Goal: Task Accomplishment & Management: Use online tool/utility

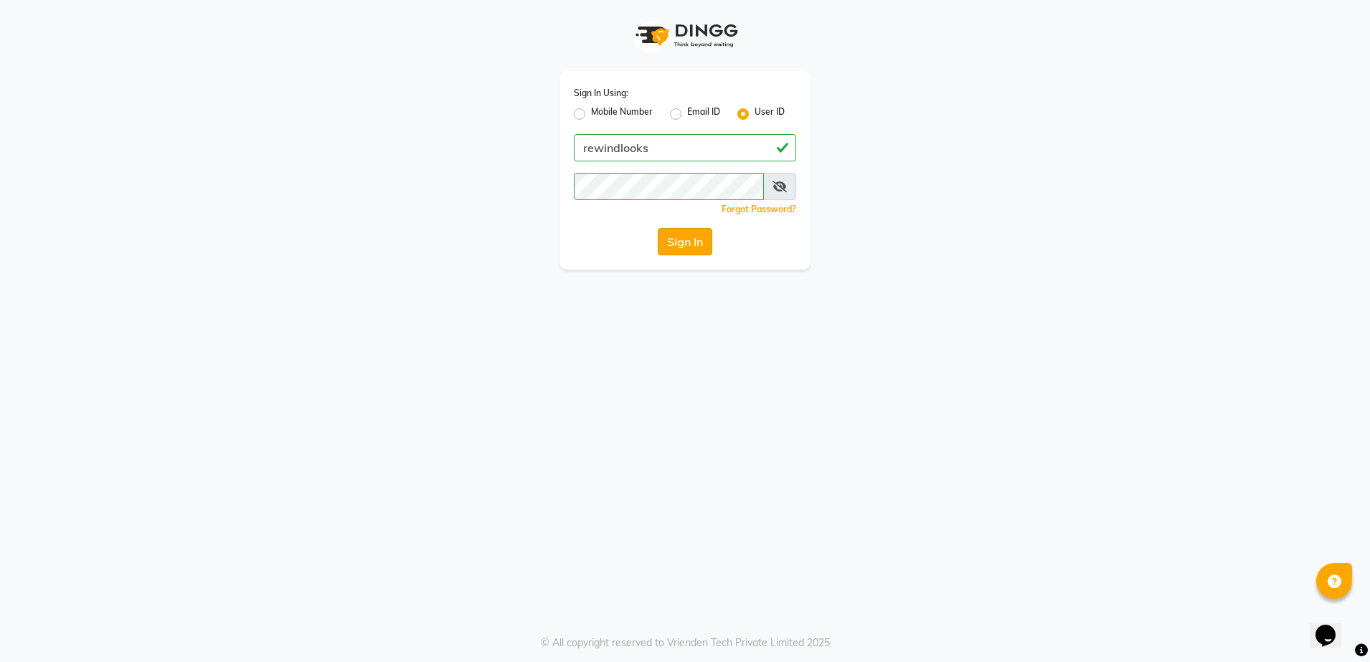
click at [686, 253] on button "Sign In" at bounding box center [685, 241] width 55 height 27
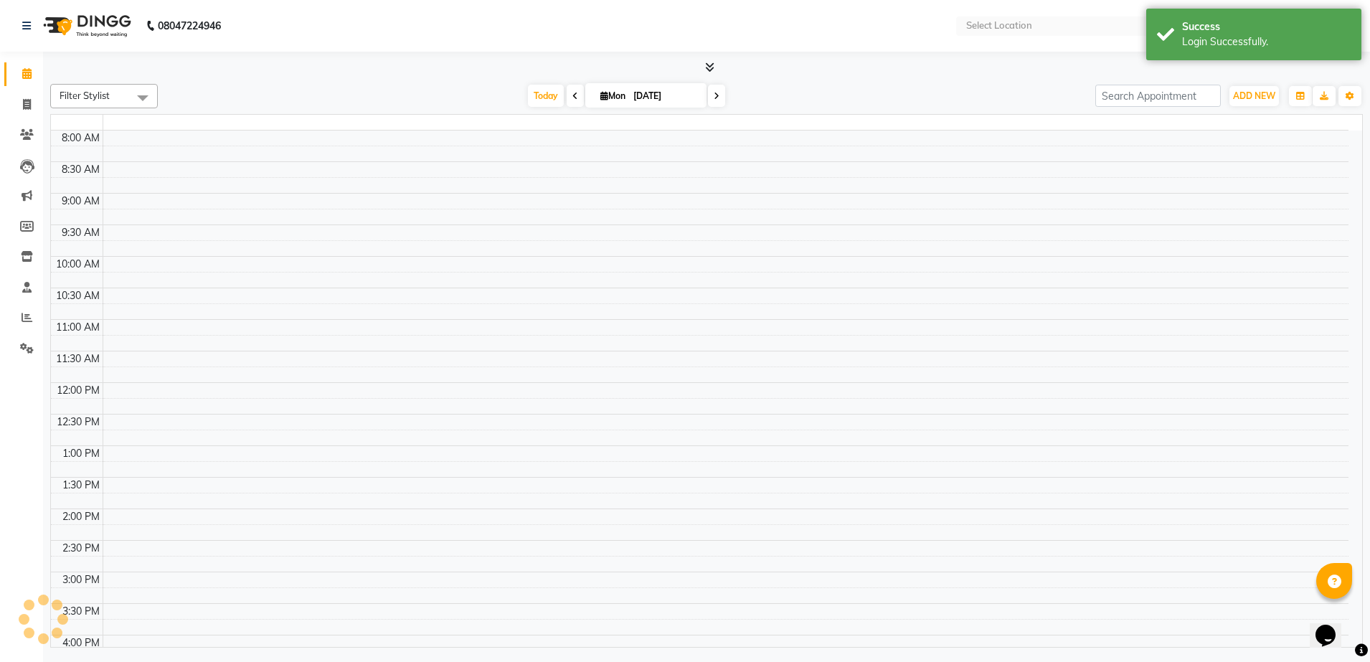
select select "en"
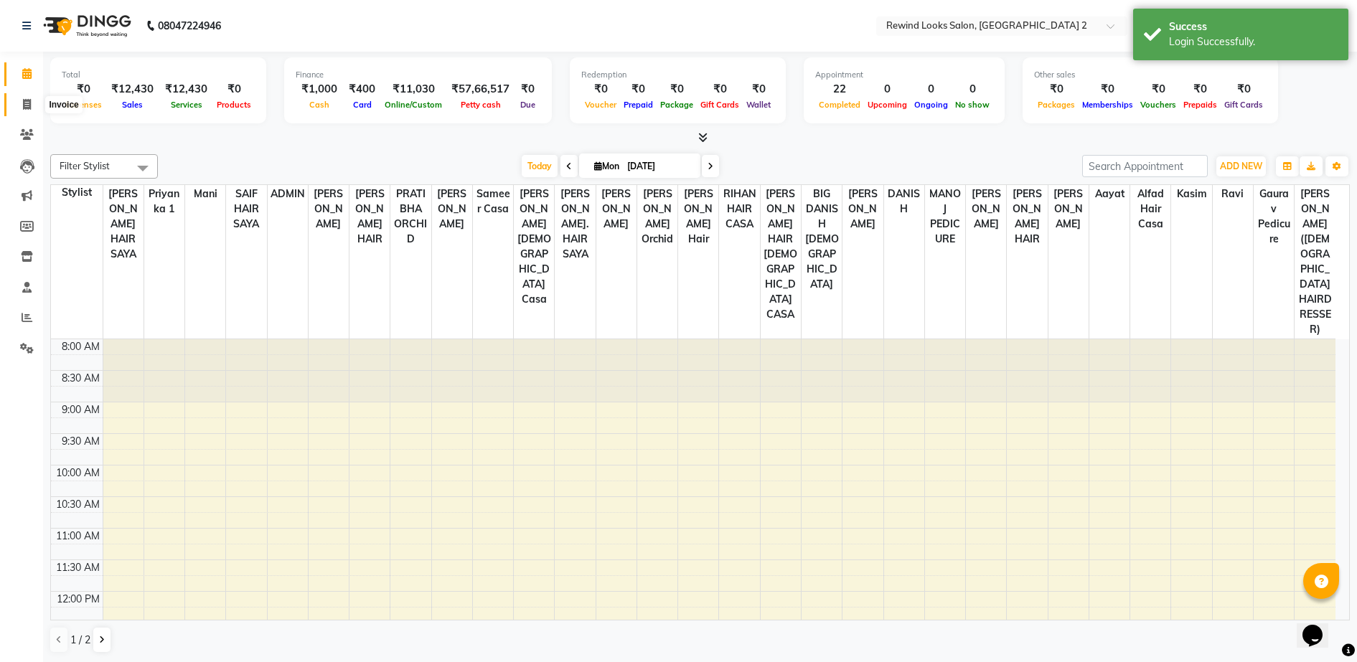
click at [34, 102] on span at bounding box center [26, 105] width 25 height 17
select select "service"
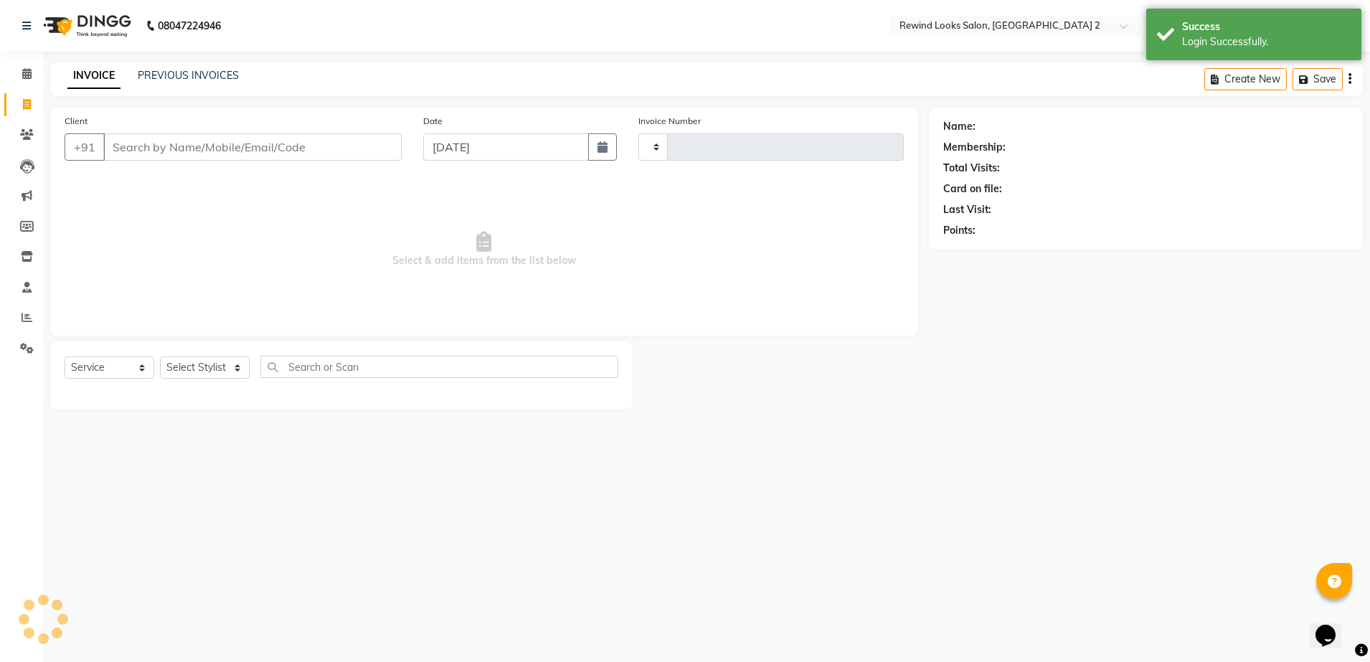
type input "9242"
select select "4640"
select select "27076"
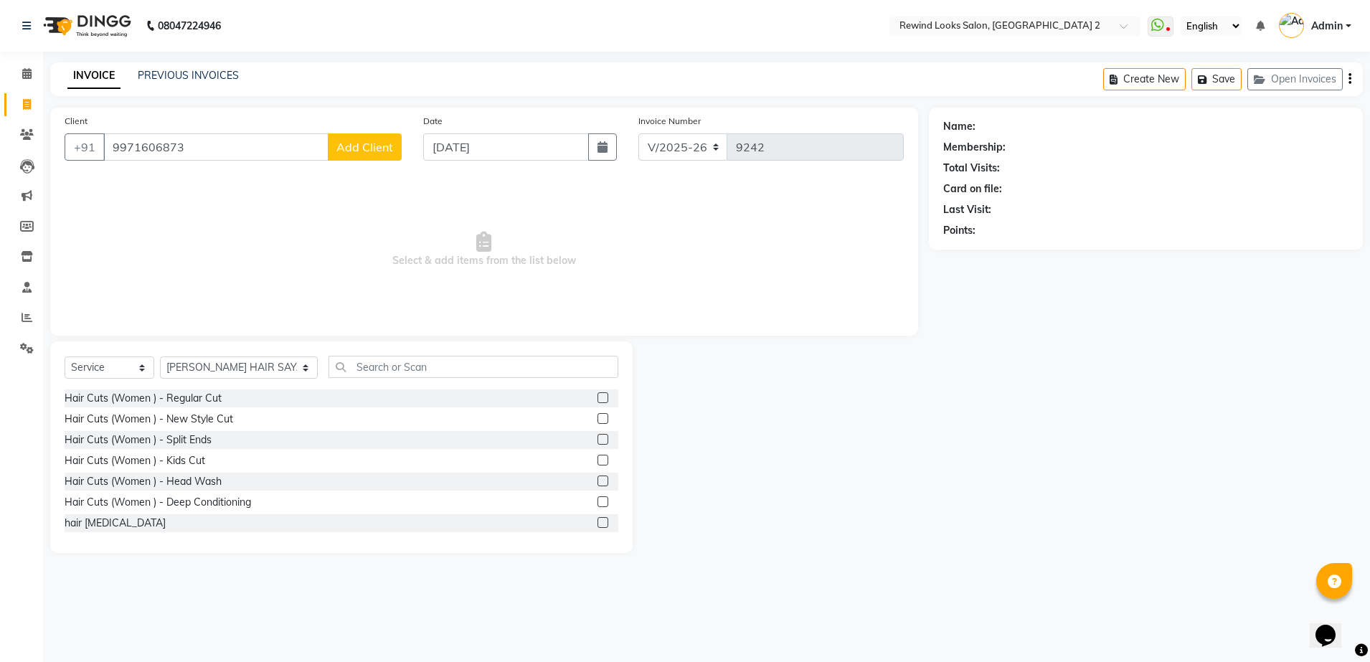
type input "9971606873"
click at [382, 145] on span "Add Client" at bounding box center [364, 147] width 57 height 14
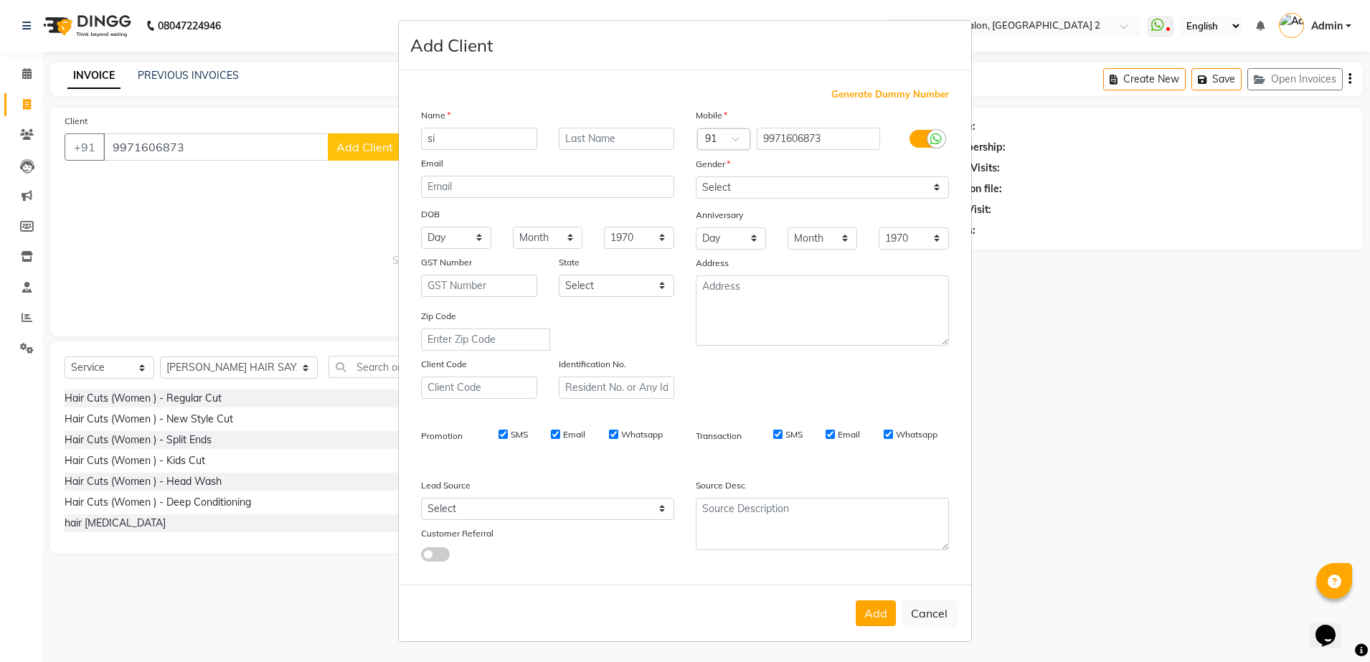
type input "s"
type input "maam"
click at [723, 188] on select "Select [DEMOGRAPHIC_DATA] [DEMOGRAPHIC_DATA] Other Prefer Not To Say" at bounding box center [822, 187] width 253 height 22
select select "[DEMOGRAPHIC_DATA]"
click at [696, 176] on select "Select [DEMOGRAPHIC_DATA] [DEMOGRAPHIC_DATA] Other Prefer Not To Say" at bounding box center [822, 187] width 253 height 22
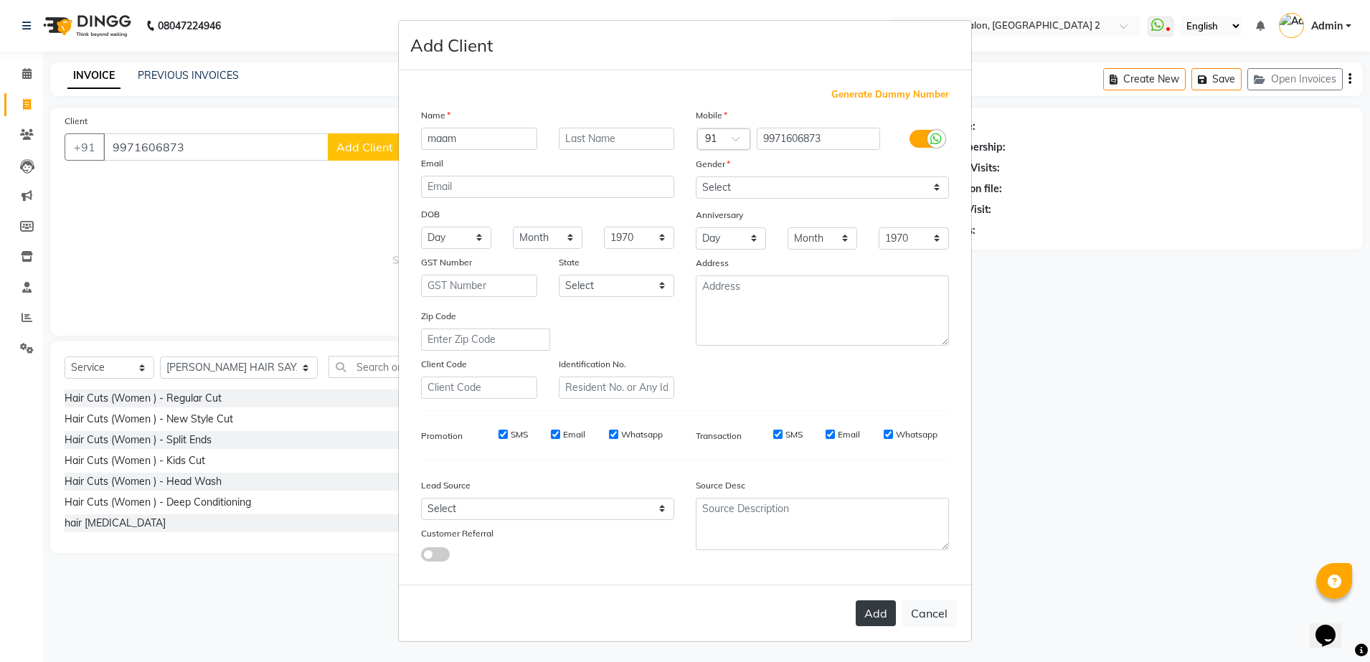
click at [877, 612] on button "Add" at bounding box center [876, 613] width 40 height 26
select select
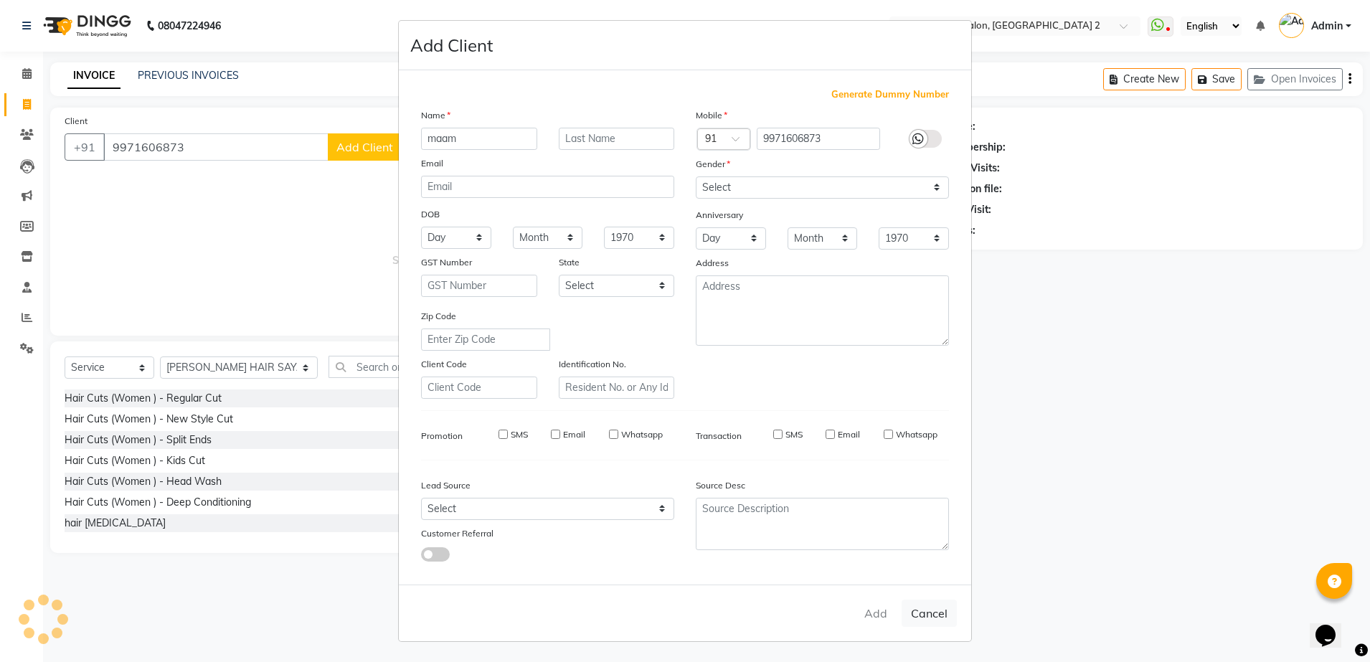
select select
checkbox input "false"
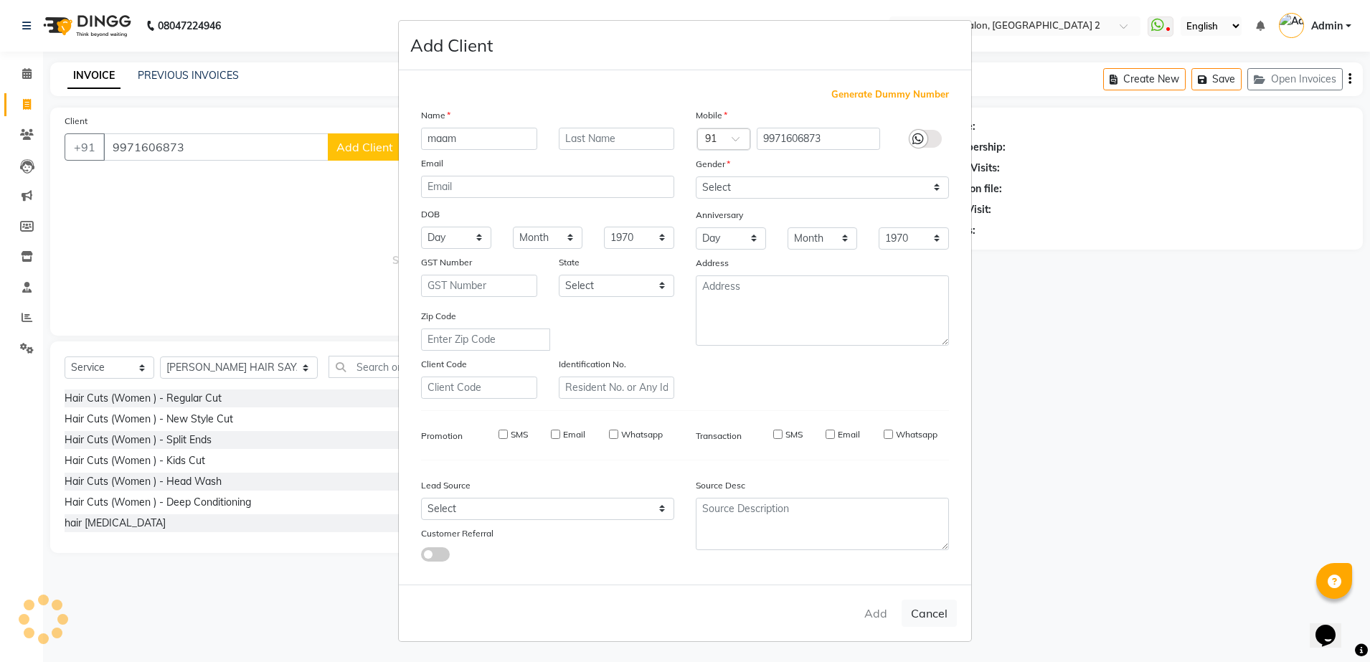
checkbox input "false"
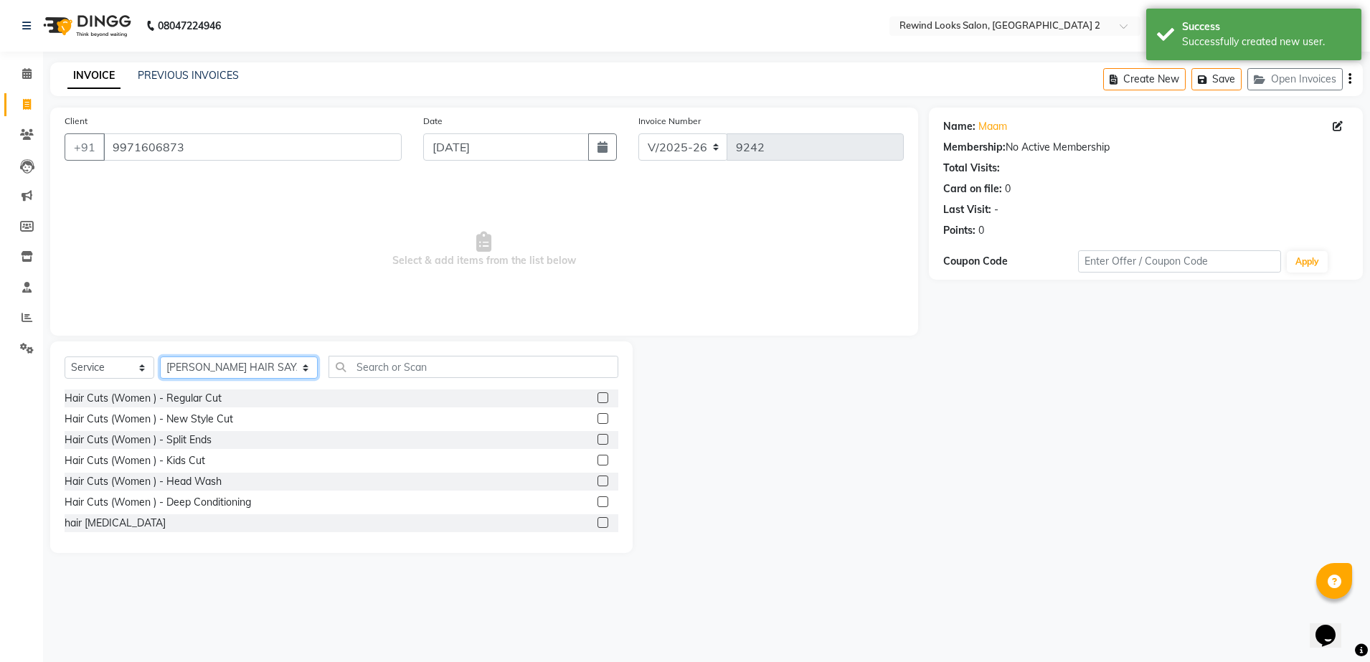
click at [192, 366] on select "Select Stylist aayat ADMIN Alfad hair Casa [PERSON_NAME] ([DEMOGRAPHIC_DATA] HA…" at bounding box center [239, 368] width 158 height 22
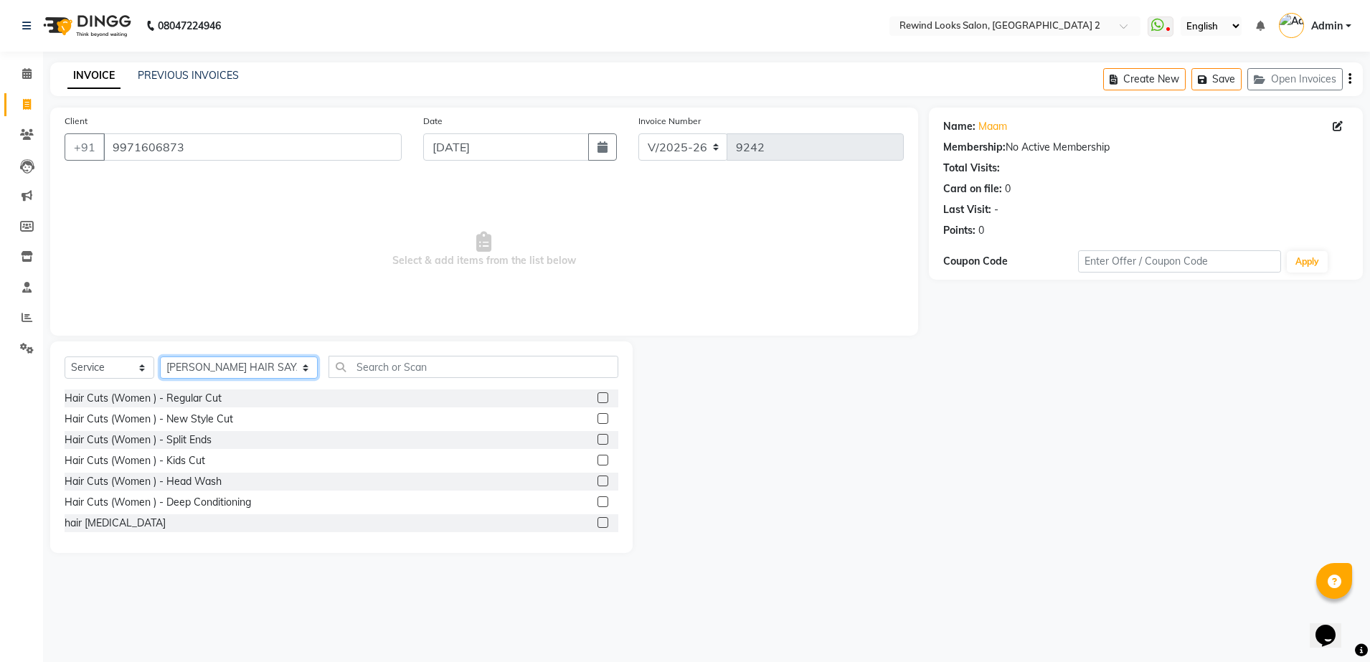
click at [240, 362] on select "Select Stylist aayat ADMIN Alfad hair Casa [PERSON_NAME] ([DEMOGRAPHIC_DATA] HA…" at bounding box center [239, 368] width 158 height 22
select select "58106"
click at [160, 357] on select "Select Stylist aayat ADMIN Alfad hair Casa [PERSON_NAME] ([DEMOGRAPHIC_DATA] HA…" at bounding box center [239, 368] width 158 height 22
click at [443, 354] on div "Select Service Product Membership Package Voucher Prepaid Gift Card Select Styl…" at bounding box center [341, 447] width 583 height 212
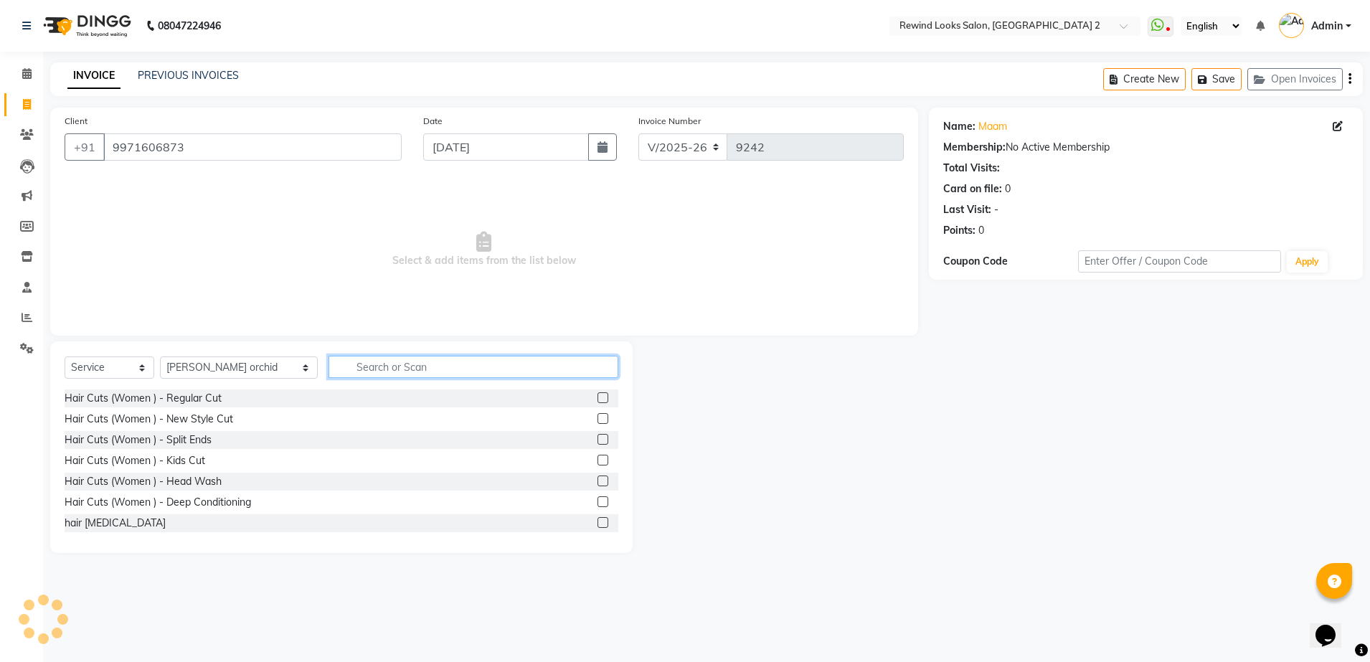
click at [446, 364] on input "text" at bounding box center [474, 367] width 290 height 22
type input "thre"
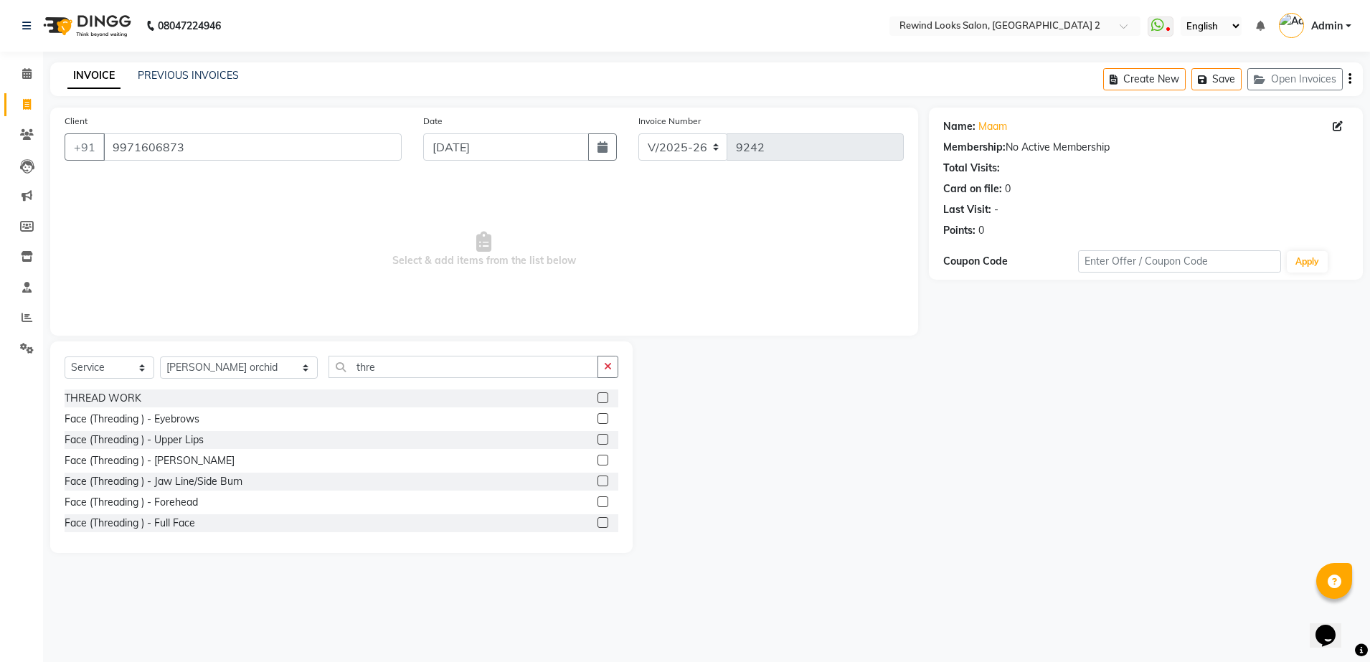
click at [598, 394] on label at bounding box center [603, 397] width 11 height 11
click at [598, 394] on input "checkbox" at bounding box center [602, 398] width 9 height 9
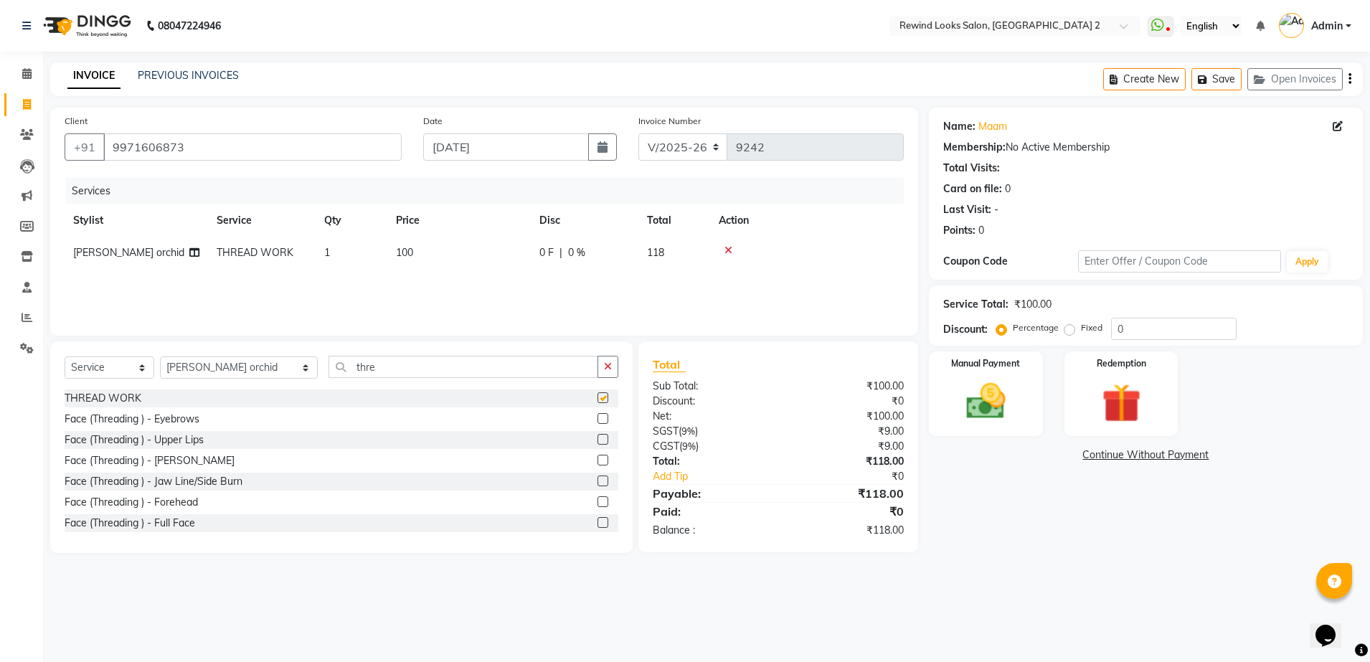
checkbox input "false"
click at [472, 266] on td "100" at bounding box center [458, 253] width 143 height 32
select select "58106"
click at [518, 255] on input "100" at bounding box center [526, 256] width 126 height 22
type input "130"
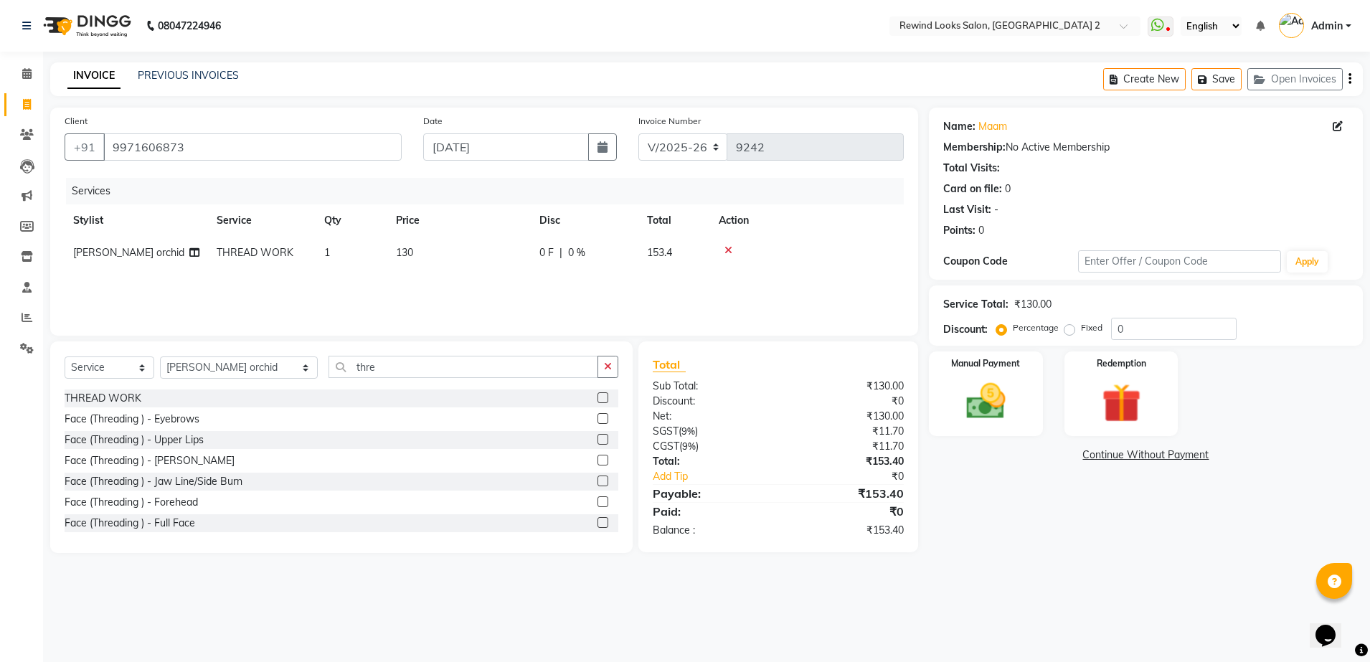
click at [580, 295] on div "Services Stylist Service Qty Price Disc Total Action [PERSON_NAME] orchid THREA…" at bounding box center [484, 249] width 839 height 143
click at [1349, 80] on icon "button" at bounding box center [1350, 79] width 3 height 1
select select "27076"
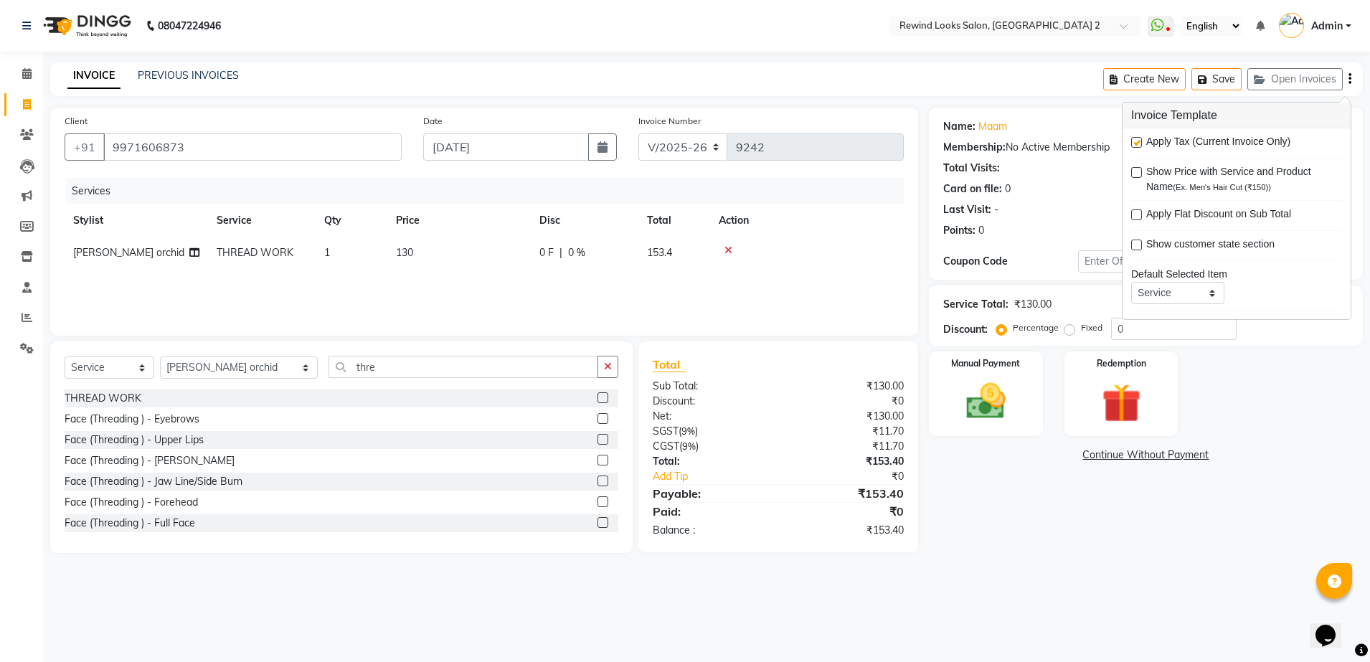
click at [1141, 141] on label at bounding box center [1136, 142] width 11 height 11
click at [1141, 141] on input "checkbox" at bounding box center [1135, 142] width 9 height 9
checkbox input "false"
click at [984, 407] on img at bounding box center [986, 401] width 67 height 47
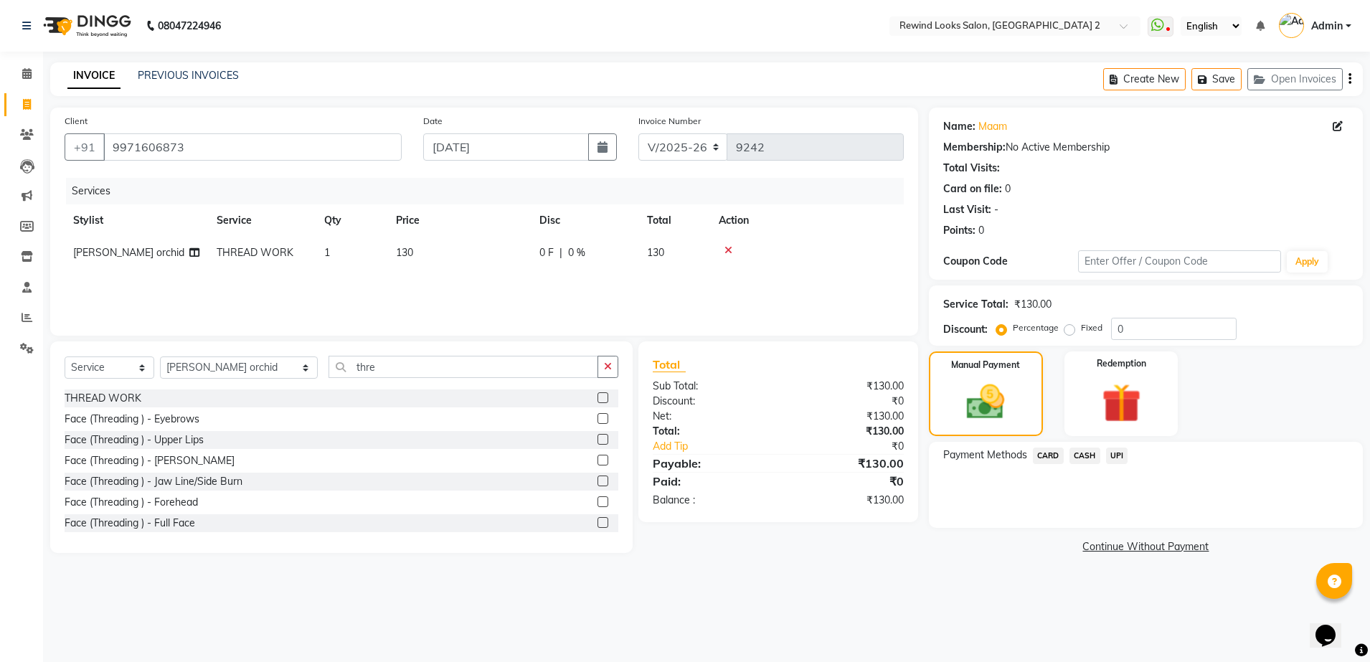
click at [1118, 454] on span "UPI" at bounding box center [1117, 456] width 22 height 17
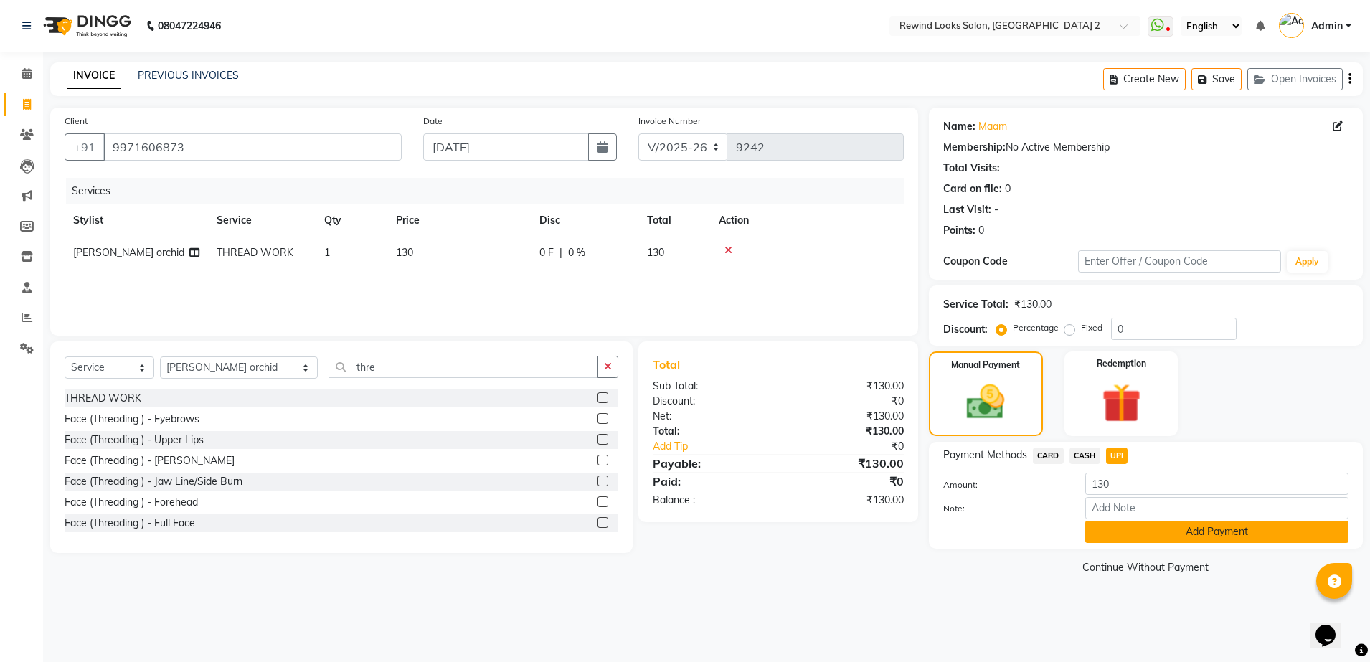
click at [1118, 536] on button "Add Payment" at bounding box center [1216, 532] width 263 height 22
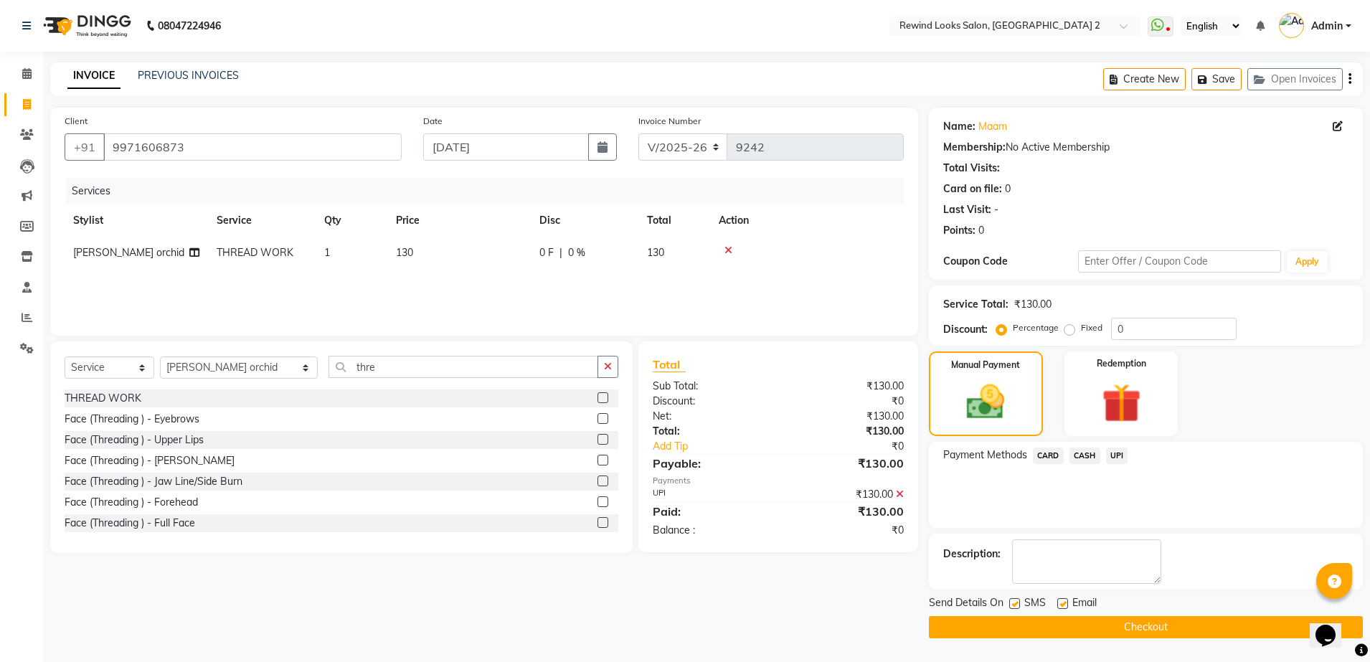
click at [992, 618] on button "Checkout" at bounding box center [1146, 627] width 434 height 22
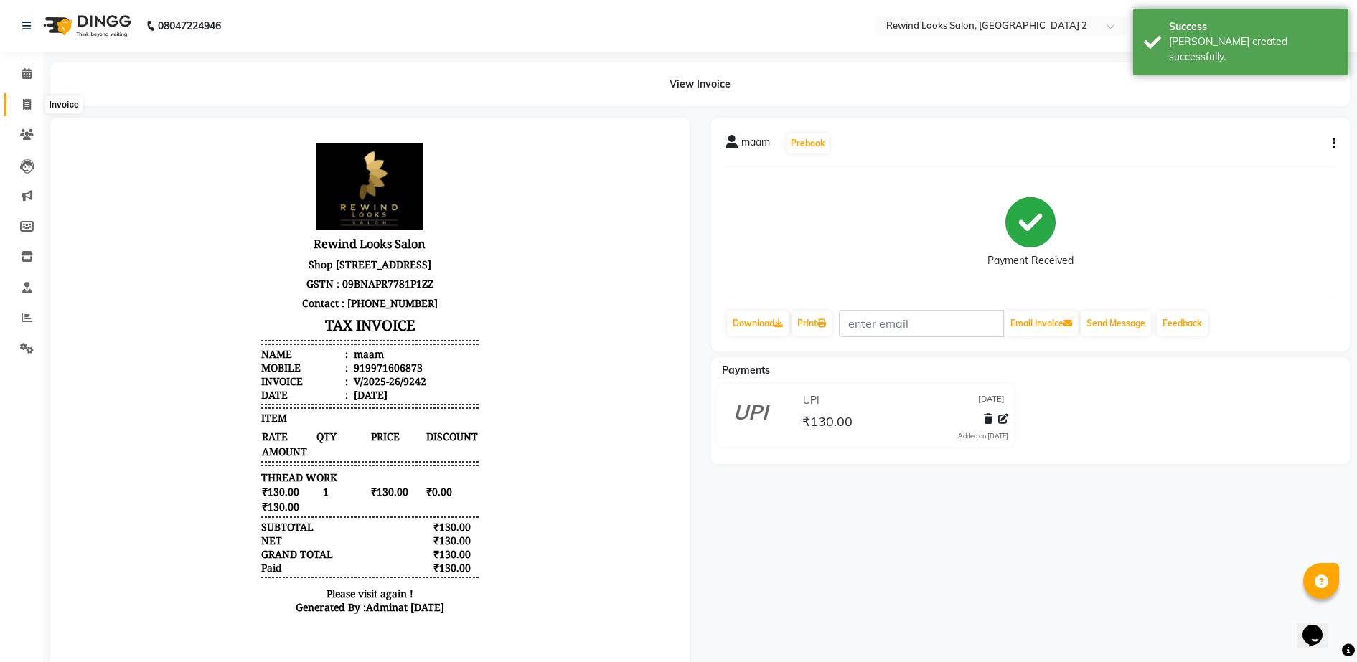
click at [27, 100] on icon at bounding box center [27, 104] width 8 height 11
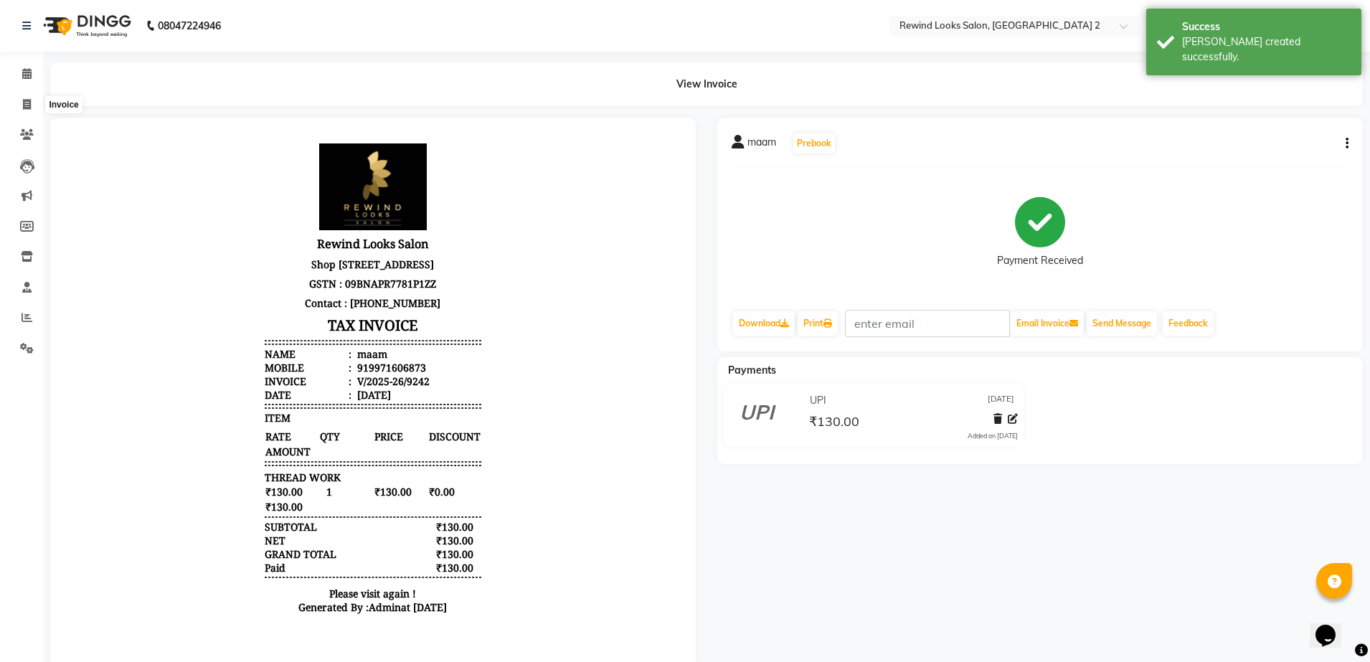
select select "4640"
select select "service"
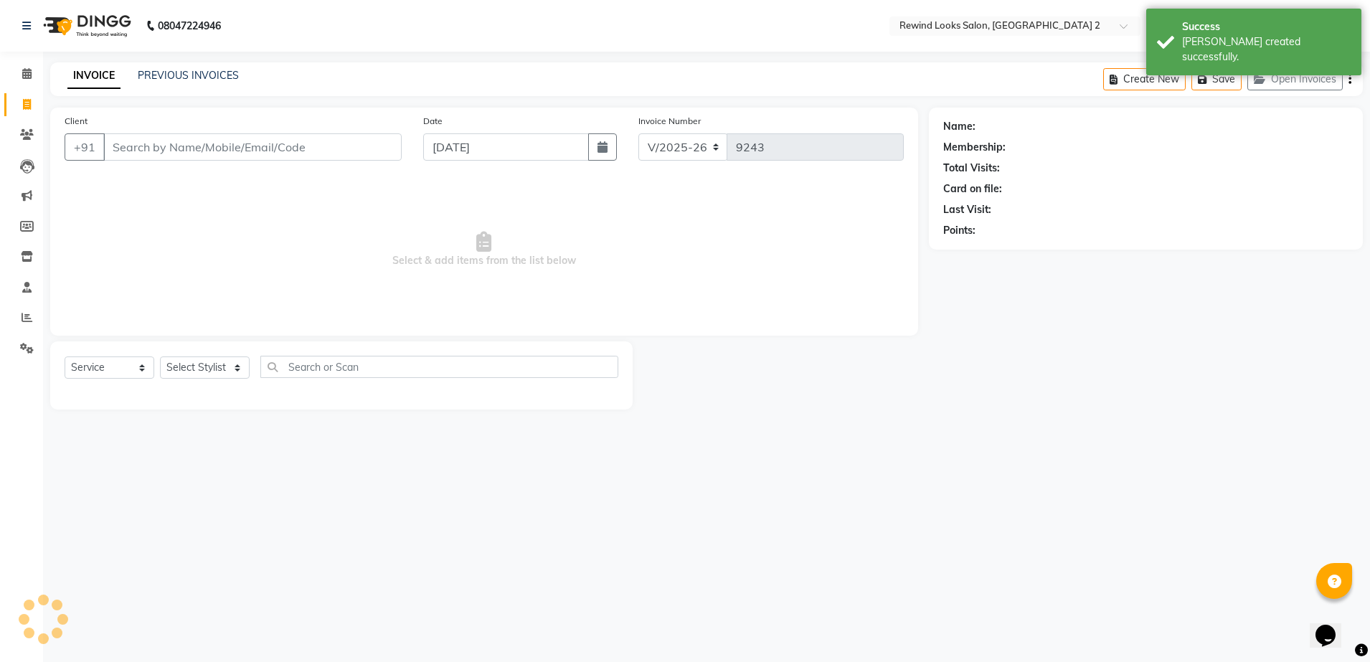
select select "27076"
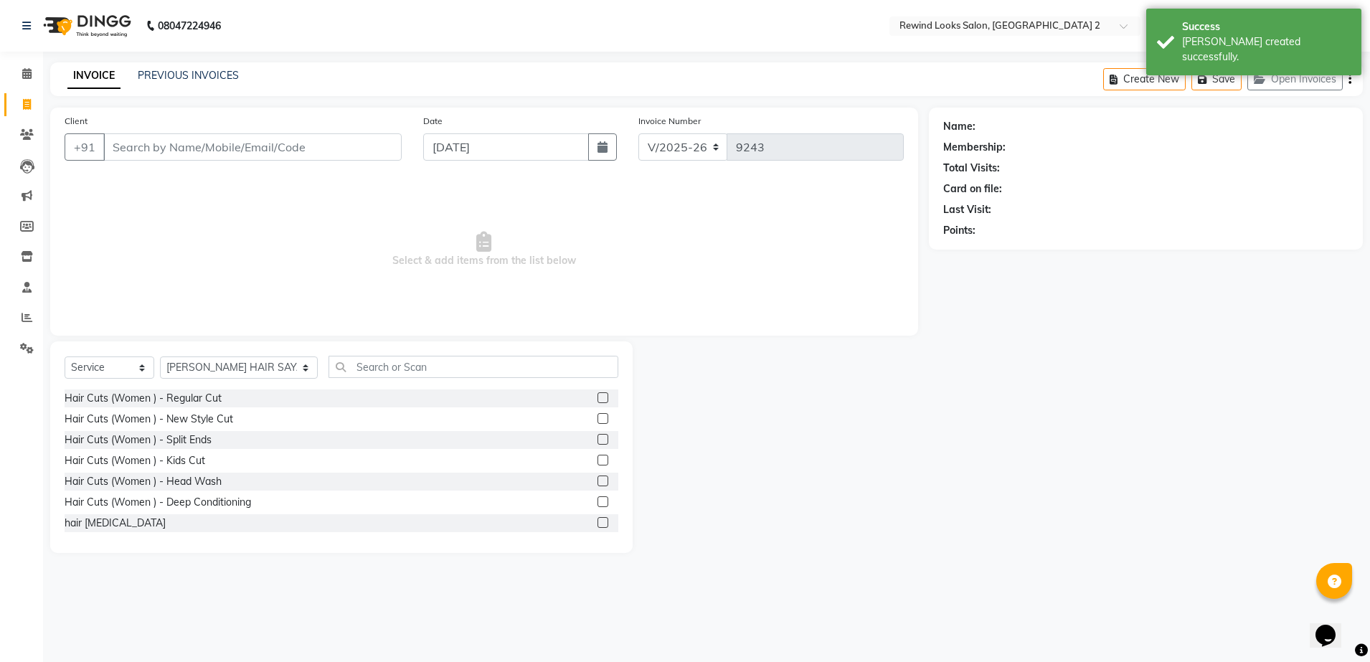
click at [156, 141] on input "Client" at bounding box center [252, 146] width 298 height 27
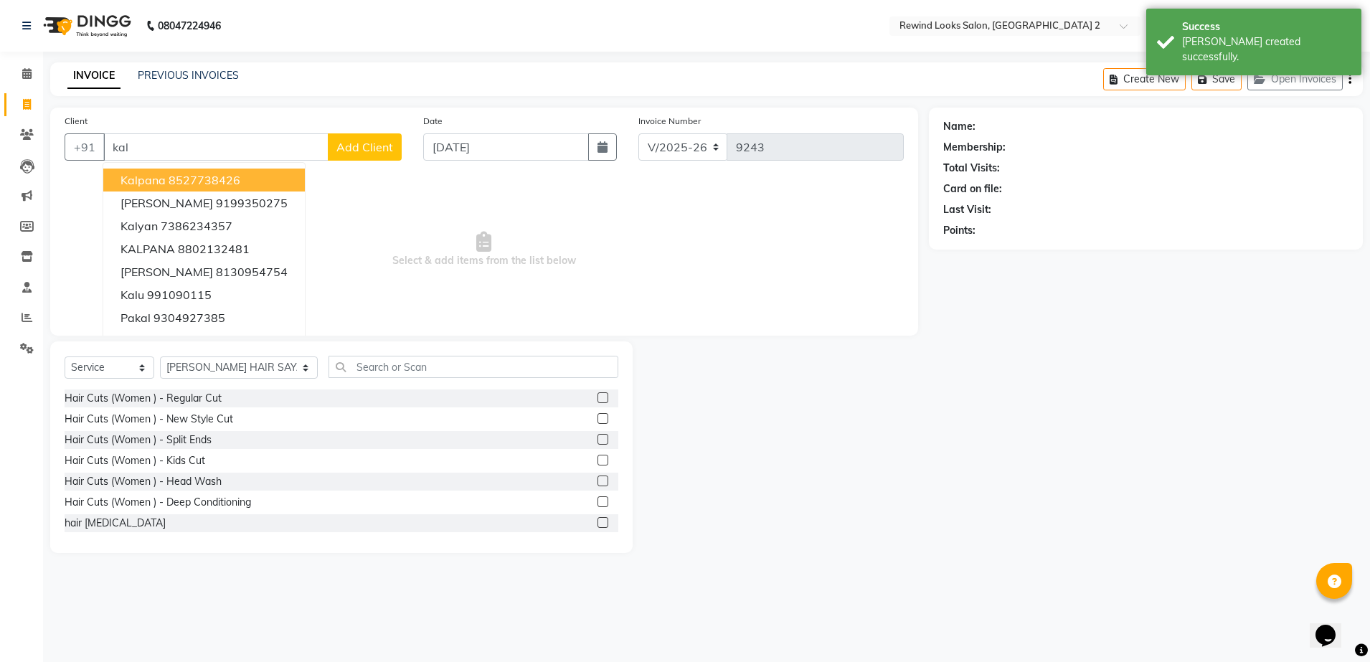
click at [169, 179] on ngb-highlight "8527738426" at bounding box center [205, 180] width 72 height 14
type input "8527738426"
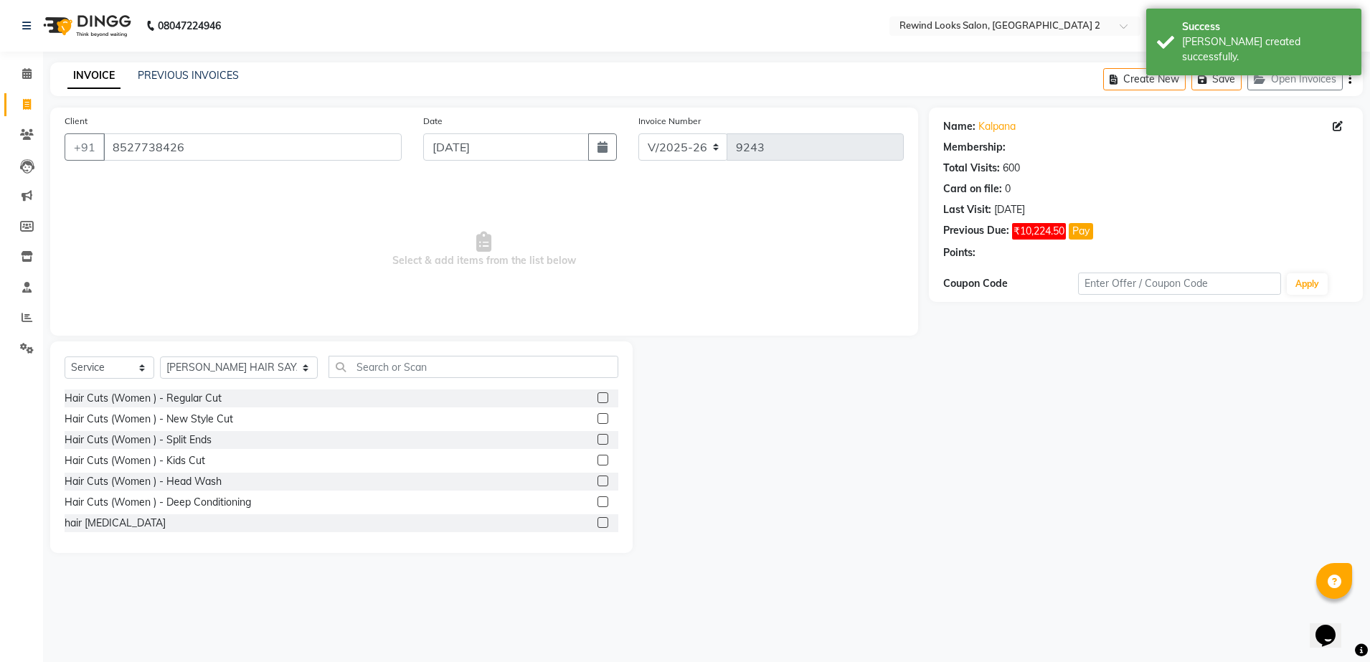
select select "1: Object"
click at [199, 362] on select "Select Stylist aayat ADMIN Alfad hair Casa [PERSON_NAME] ([DEMOGRAPHIC_DATA] HA…" at bounding box center [239, 368] width 158 height 22
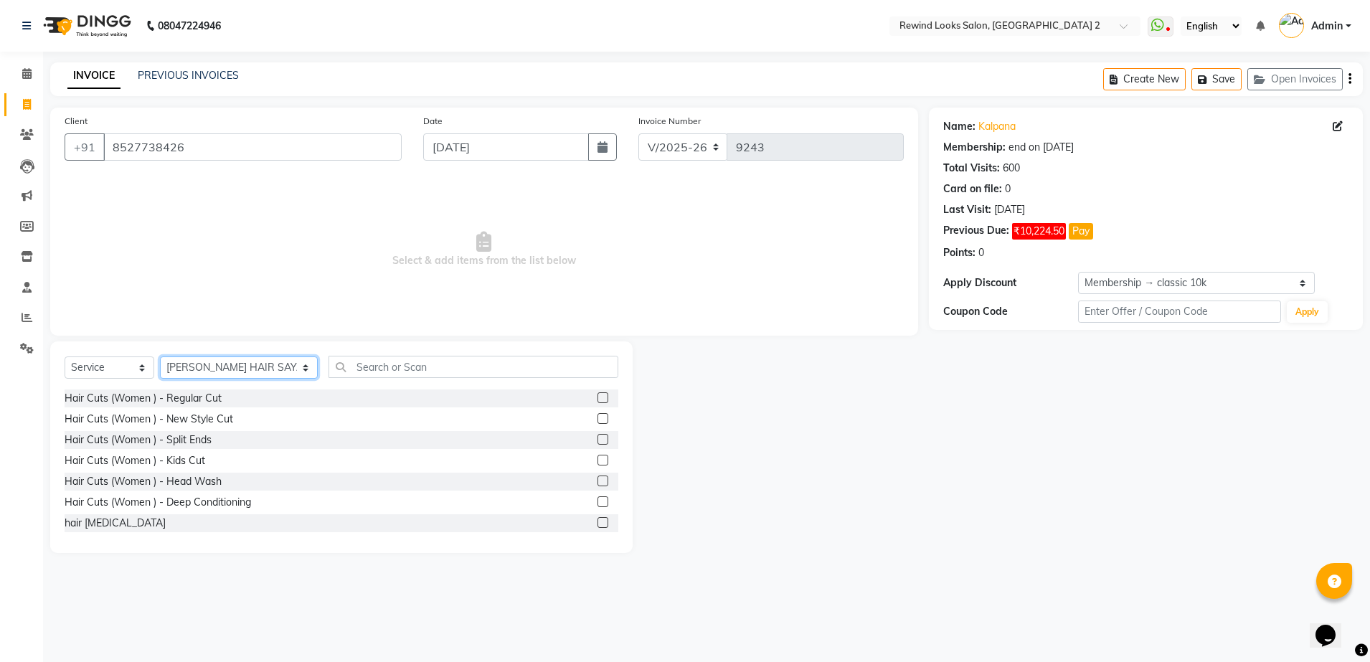
select select "58106"
click at [160, 357] on select "Select Stylist aayat ADMIN Alfad hair Casa [PERSON_NAME] ([DEMOGRAPHIC_DATA] HA…" at bounding box center [239, 368] width 158 height 22
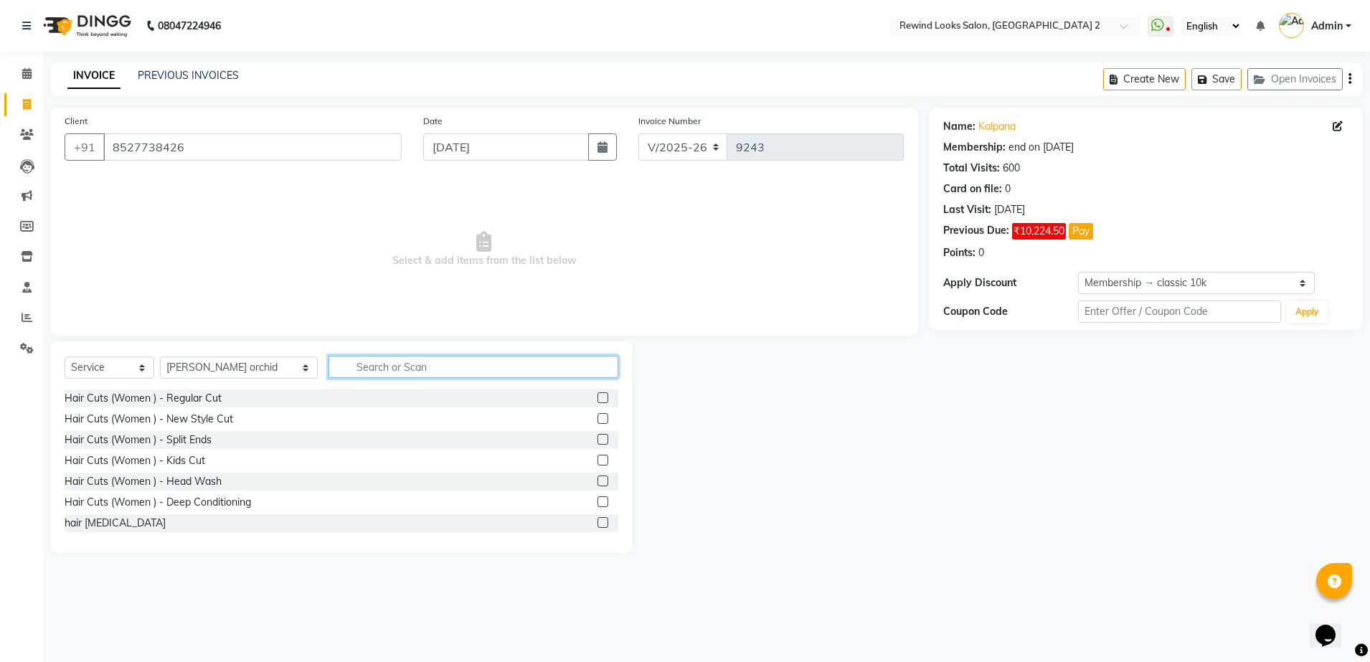
click at [338, 369] on input "text" at bounding box center [474, 367] width 290 height 22
type input "thre"
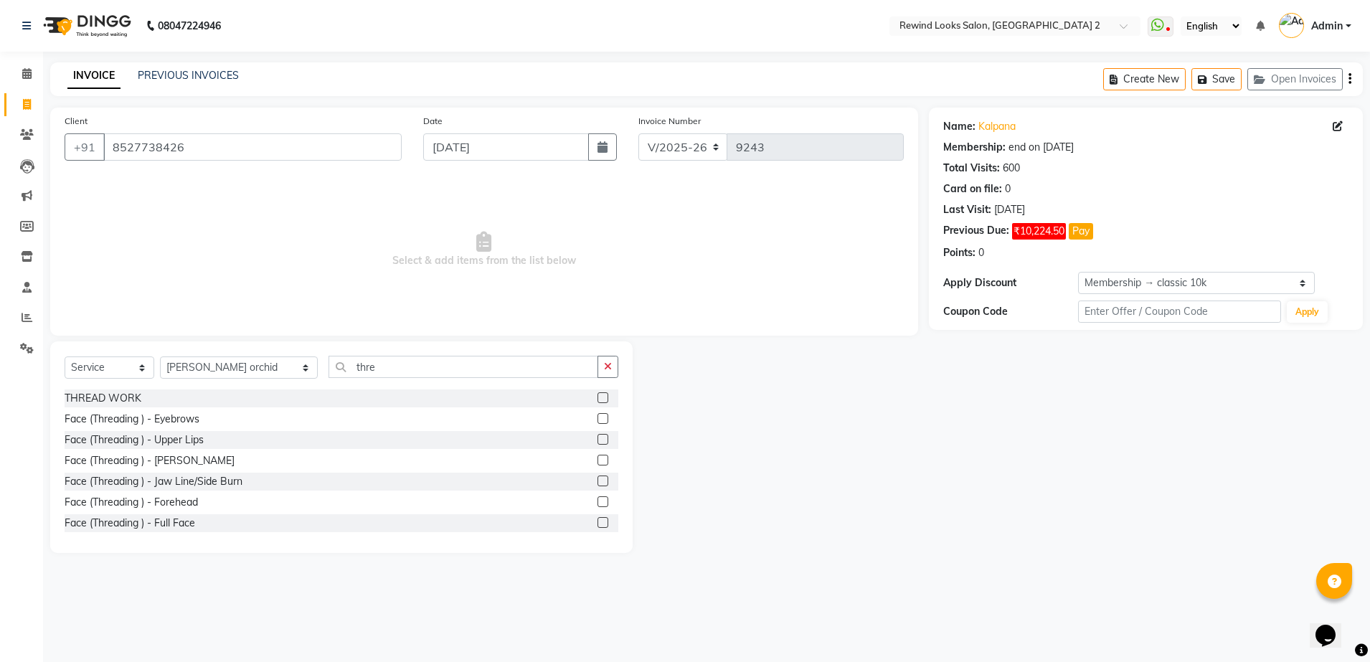
click at [598, 418] on label at bounding box center [603, 418] width 11 height 11
click at [598, 418] on input "checkbox" at bounding box center [602, 419] width 9 height 9
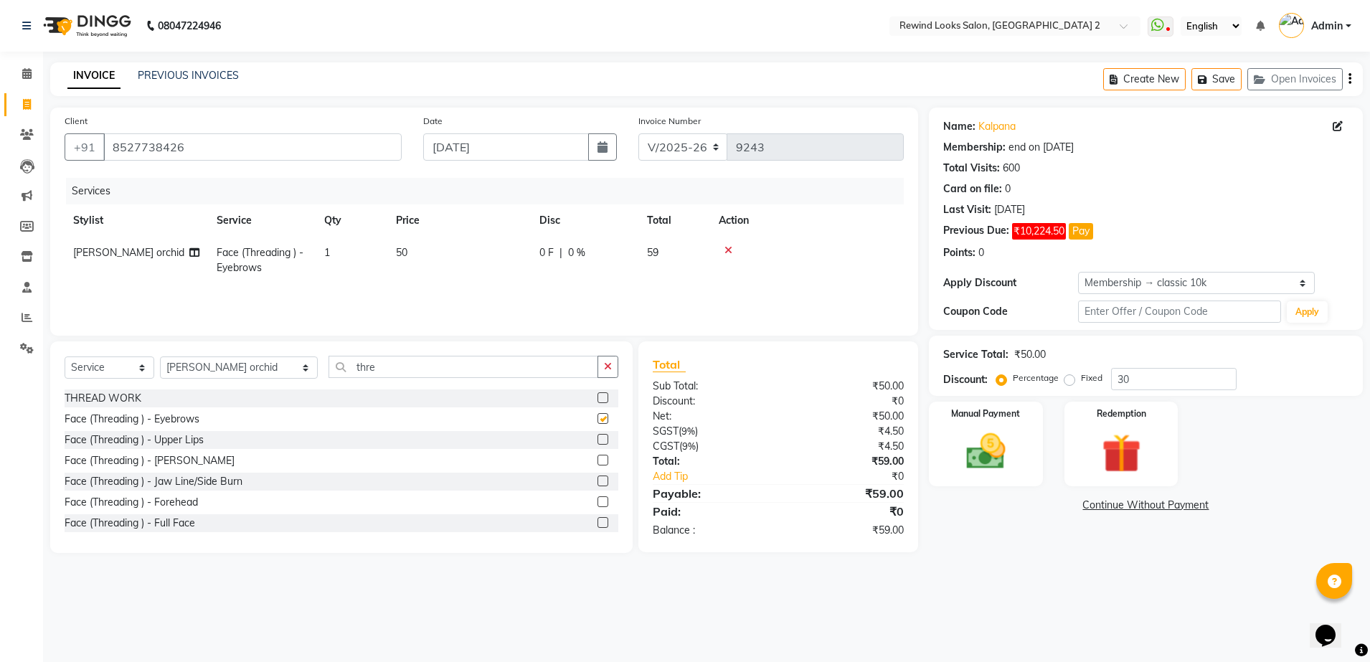
checkbox input "false"
click at [224, 364] on select "Select Stylist aayat ADMIN Alfad hair Casa [PERSON_NAME] ([DEMOGRAPHIC_DATA] HA…" at bounding box center [239, 368] width 158 height 22
select select "59648"
click at [160, 357] on select "Select Stylist aayat ADMIN Alfad hair Casa [PERSON_NAME] ([DEMOGRAPHIC_DATA] HA…" at bounding box center [239, 368] width 158 height 22
click at [598, 396] on label at bounding box center [603, 397] width 11 height 11
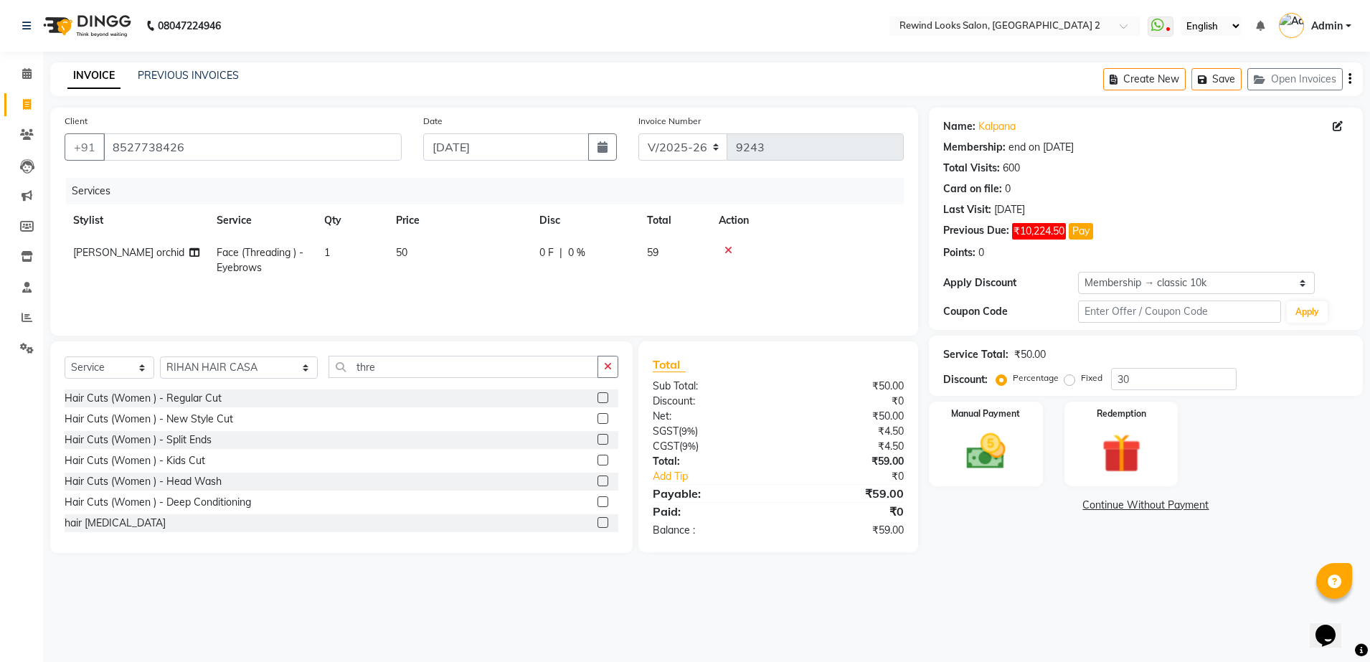
click at [598, 396] on input "checkbox" at bounding box center [602, 398] width 9 height 9
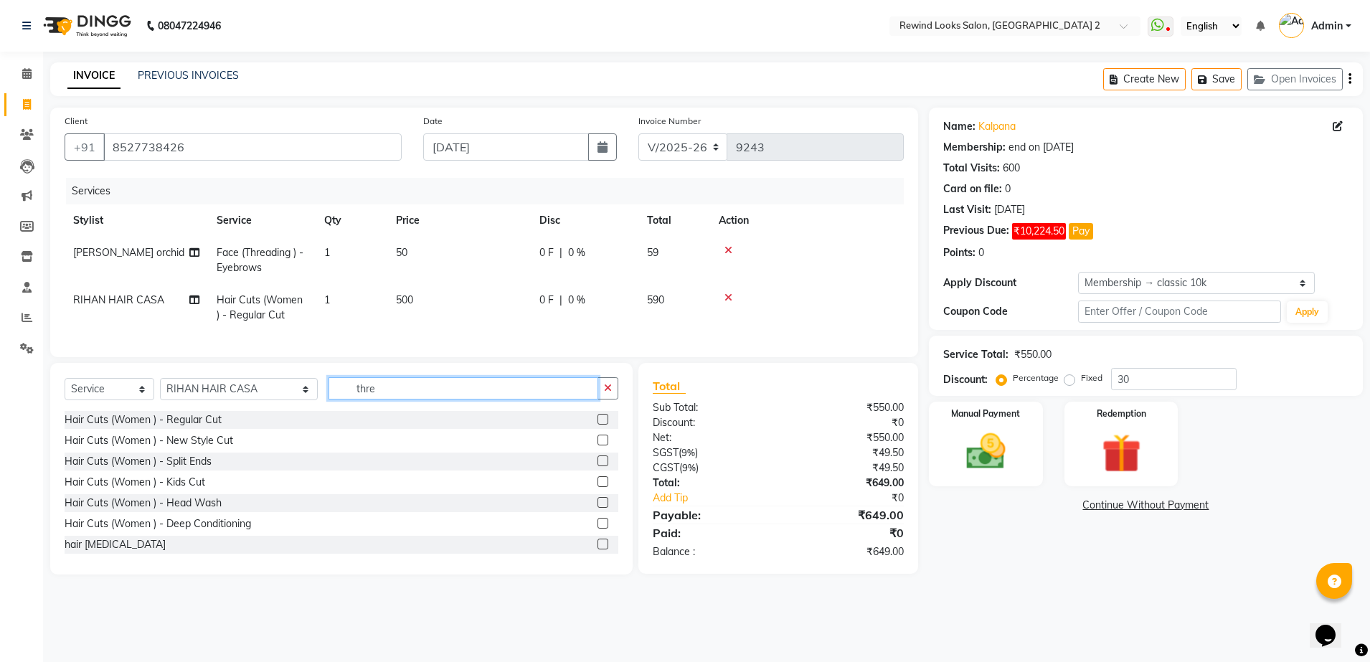
click at [589, 396] on input "thre" at bounding box center [464, 388] width 270 height 22
click at [598, 425] on label at bounding box center [603, 419] width 11 height 11
click at [598, 425] on input "checkbox" at bounding box center [602, 419] width 9 height 9
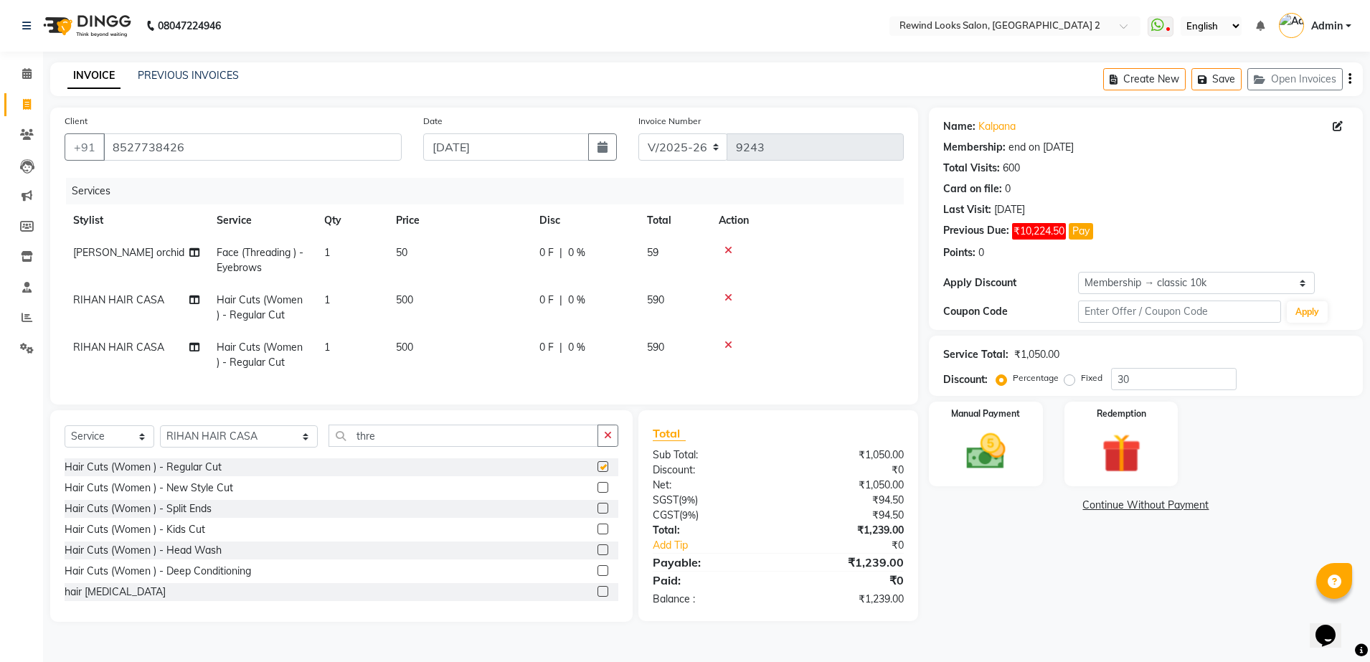
checkbox input "false"
click at [461, 296] on td "500" at bounding box center [458, 307] width 143 height 47
select select "59648"
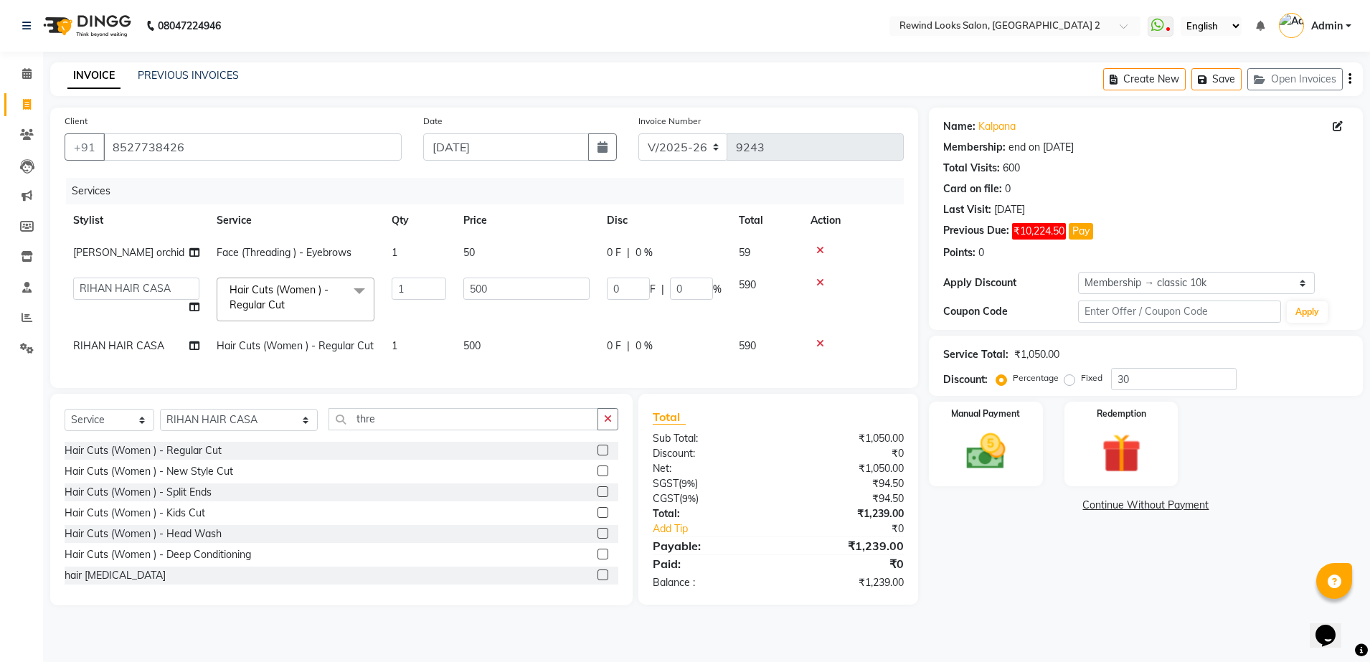
click at [562, 359] on td "500" at bounding box center [526, 346] width 143 height 32
select select "59648"
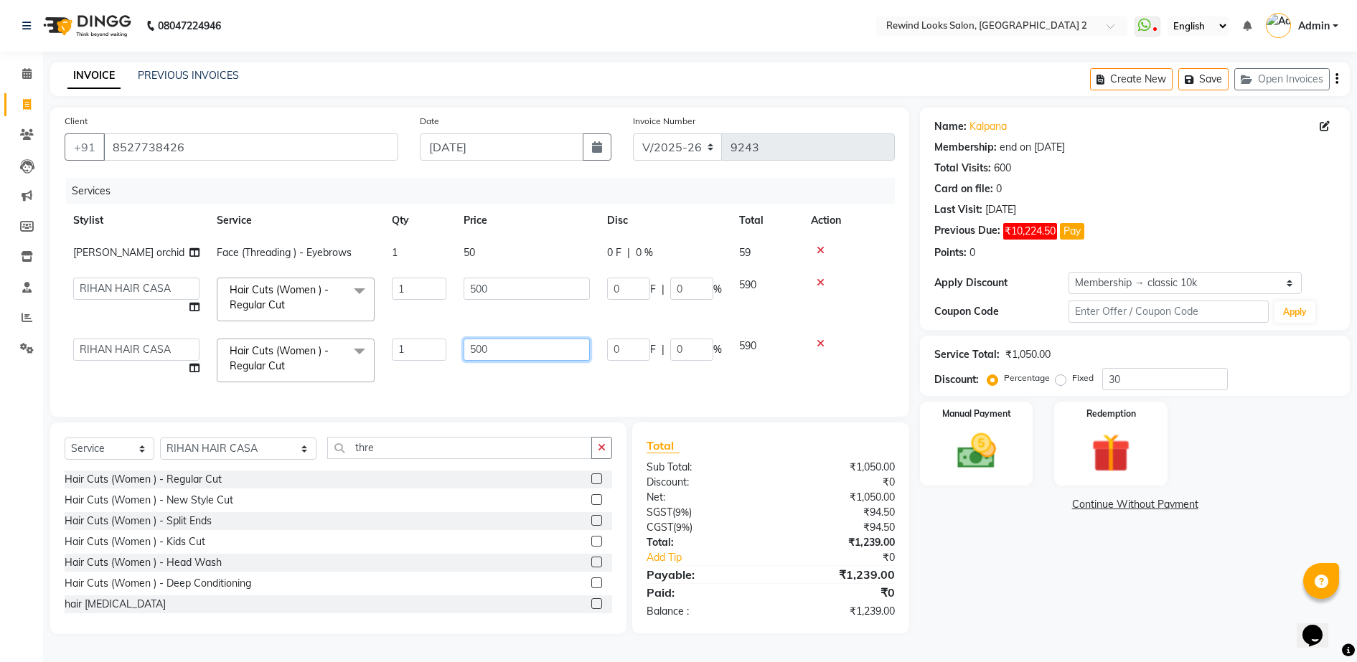
click at [545, 359] on input "500" at bounding box center [526, 350] width 126 height 22
type input "5"
type input "400"
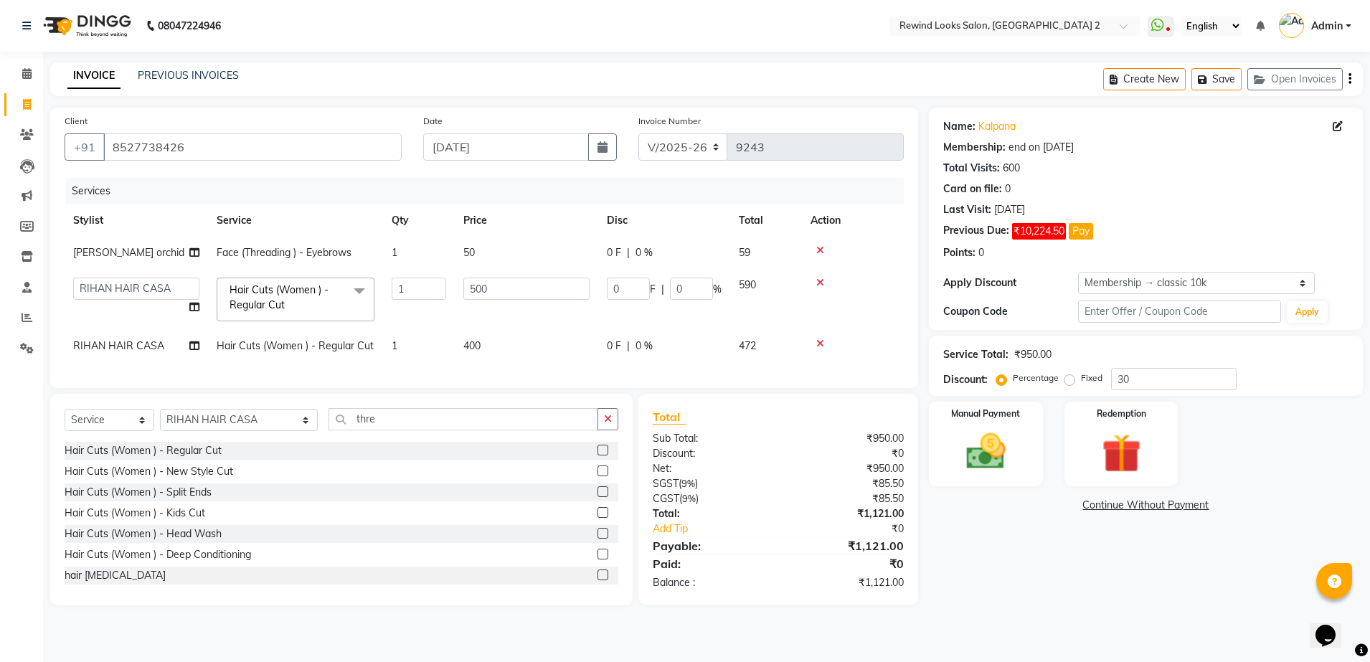
click at [706, 374] on div "Services Stylist Service Qty Price Disc Total Action [PERSON_NAME] orchid Face …" at bounding box center [484, 276] width 839 height 196
click at [1349, 80] on div "Create New Save Open Invoices" at bounding box center [1233, 79] width 260 height 34
click at [1349, 80] on icon "button" at bounding box center [1350, 79] width 3 height 1
select select "27076"
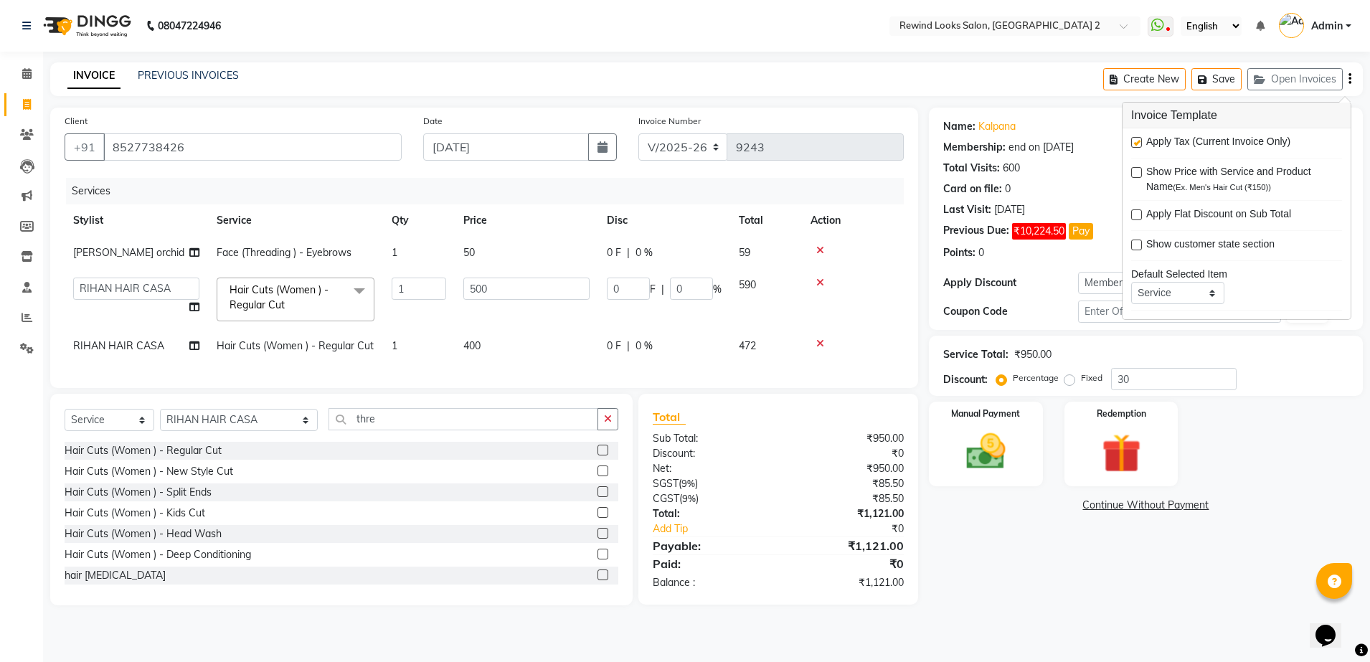
click at [1137, 137] on label at bounding box center [1136, 142] width 11 height 11
click at [1137, 138] on input "checkbox" at bounding box center [1135, 142] width 9 height 9
checkbox input "false"
click at [973, 420] on div "Manual Payment" at bounding box center [986, 444] width 118 height 88
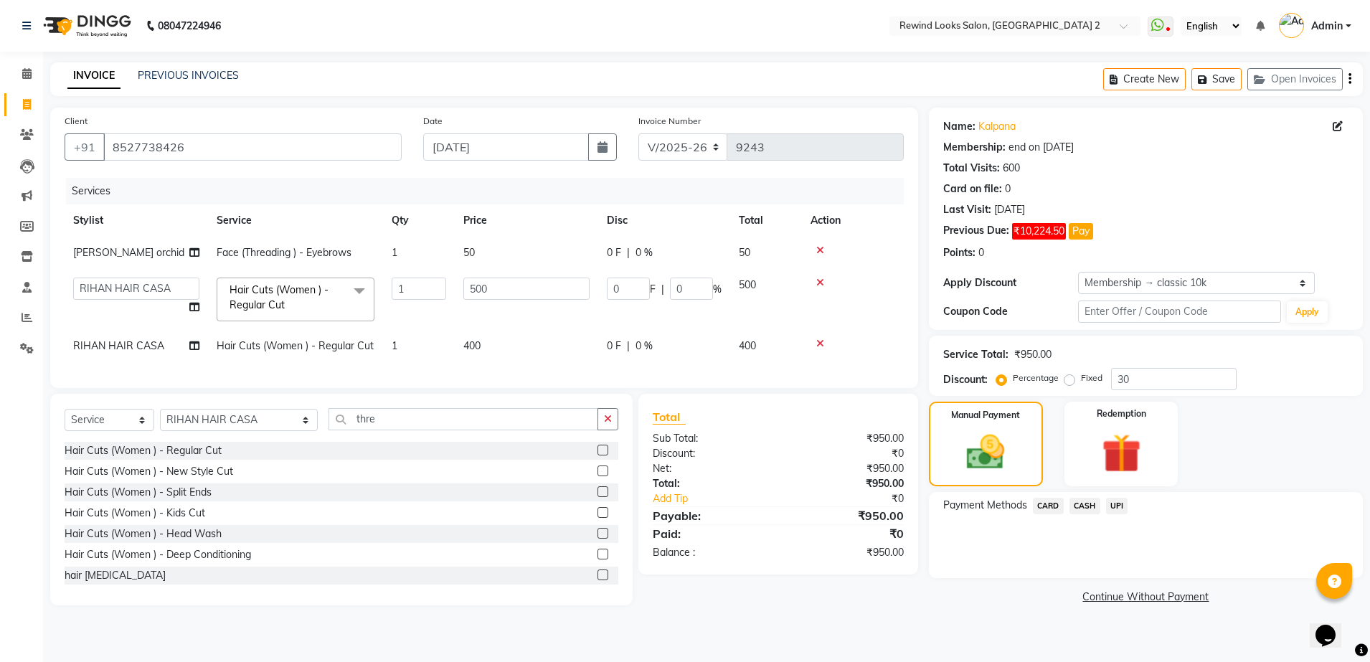
click at [1114, 507] on span "UPI" at bounding box center [1117, 506] width 22 height 17
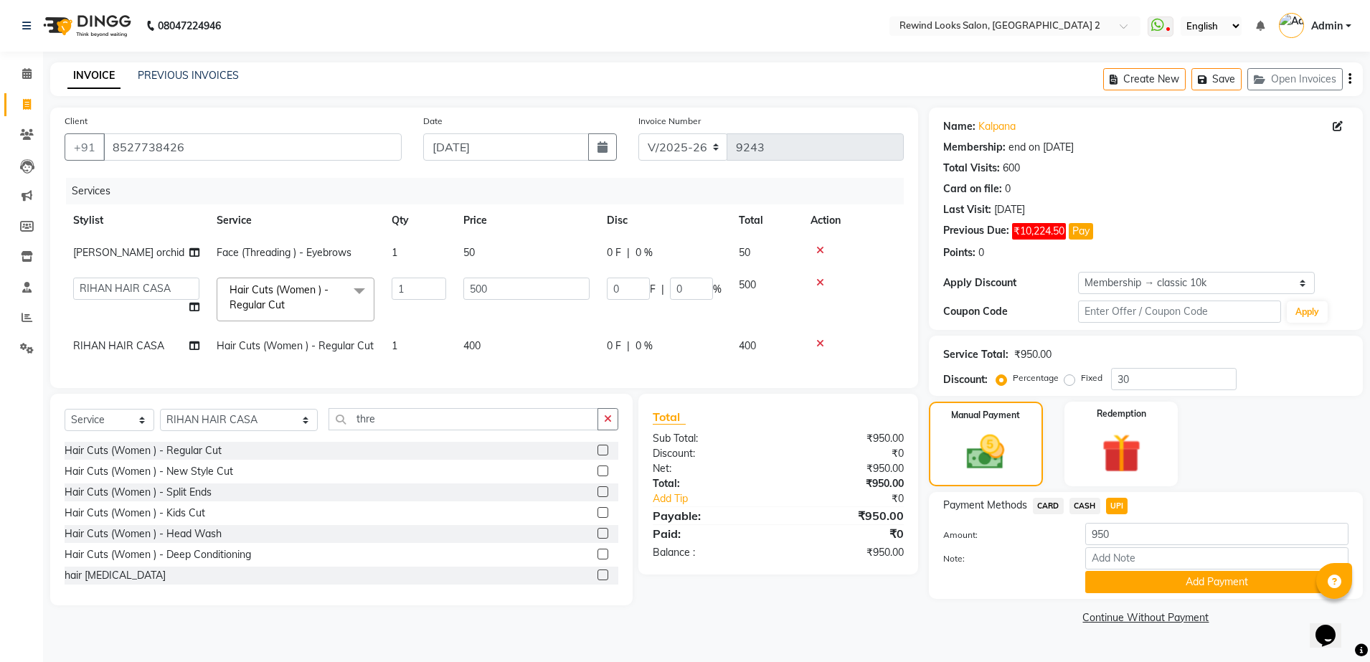
click at [146, 347] on span "RIHAN HAIR CASA" at bounding box center [118, 345] width 91 height 13
select select "59648"
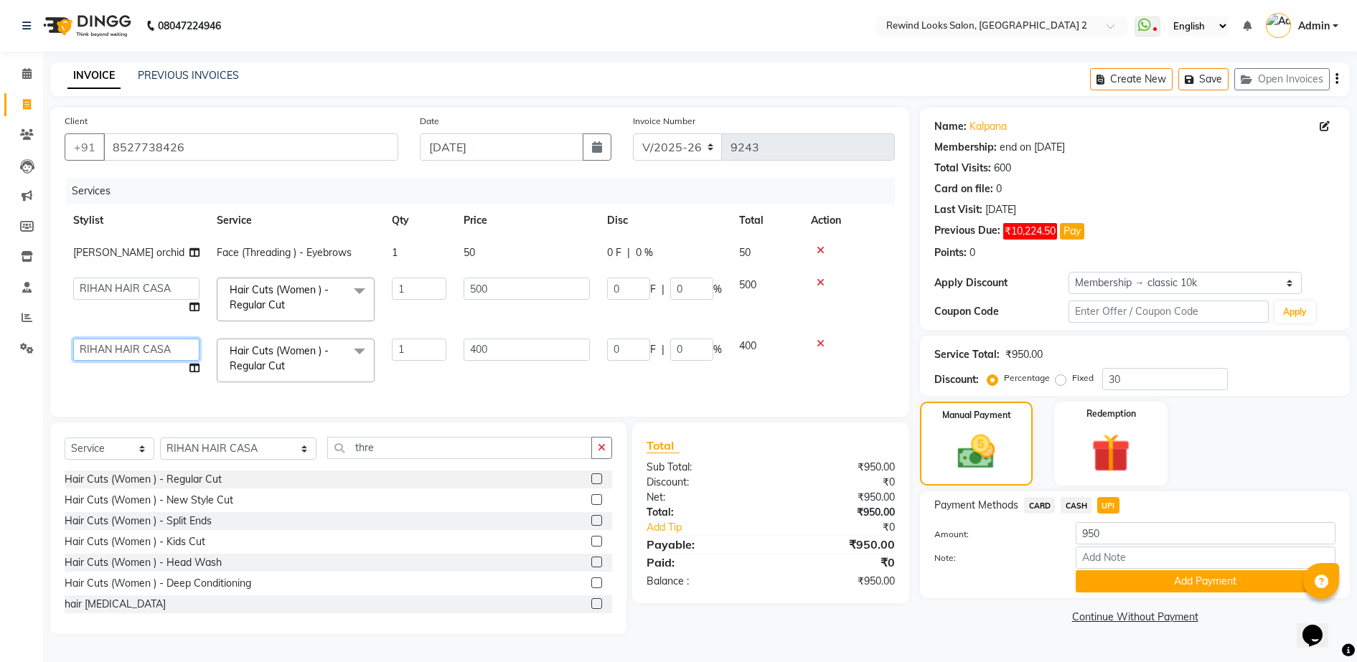
click at [146, 347] on select "aayat ADMIN Alfad hair Casa [PERSON_NAME] ([DEMOGRAPHIC_DATA] HAIRDRESSER) [PER…" at bounding box center [136, 350] width 126 height 22
select select "74790"
click at [1176, 597] on div "Payment Methods CARD CASH UPI Amount: 950 Note: Add Payment" at bounding box center [1135, 544] width 430 height 107
click at [1174, 588] on button "Add Payment" at bounding box center [1205, 581] width 260 height 22
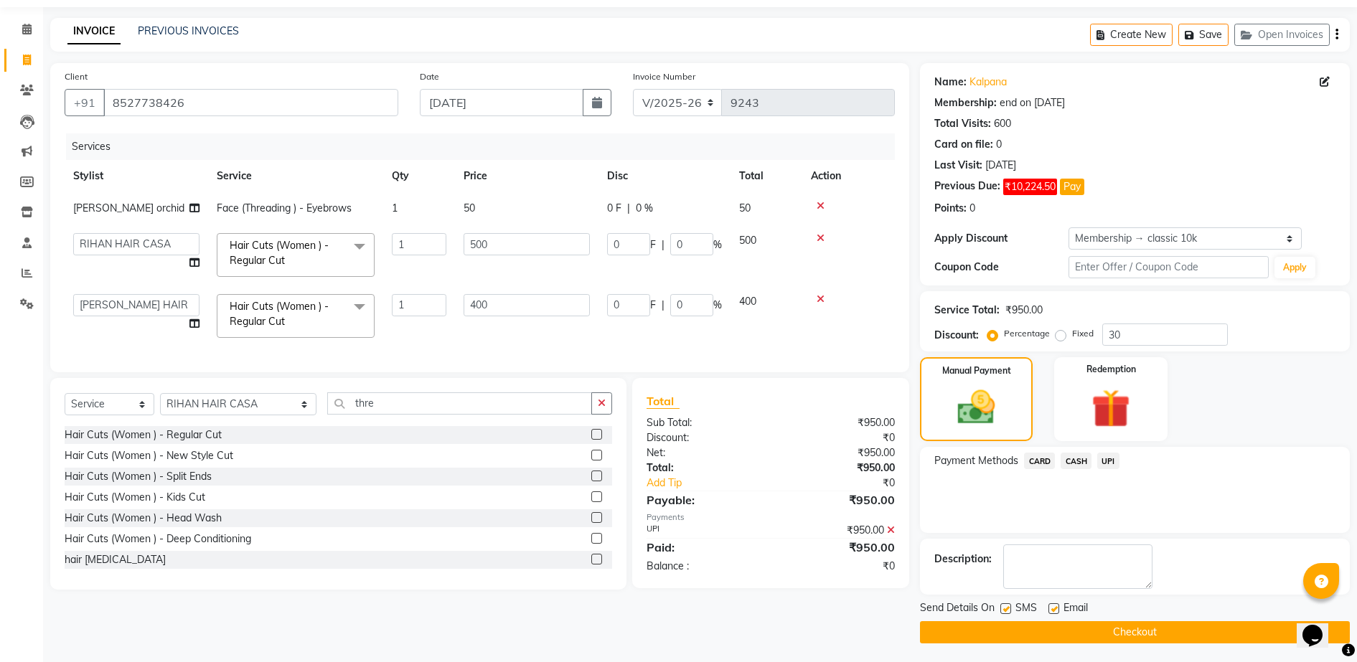
scroll to position [47, 0]
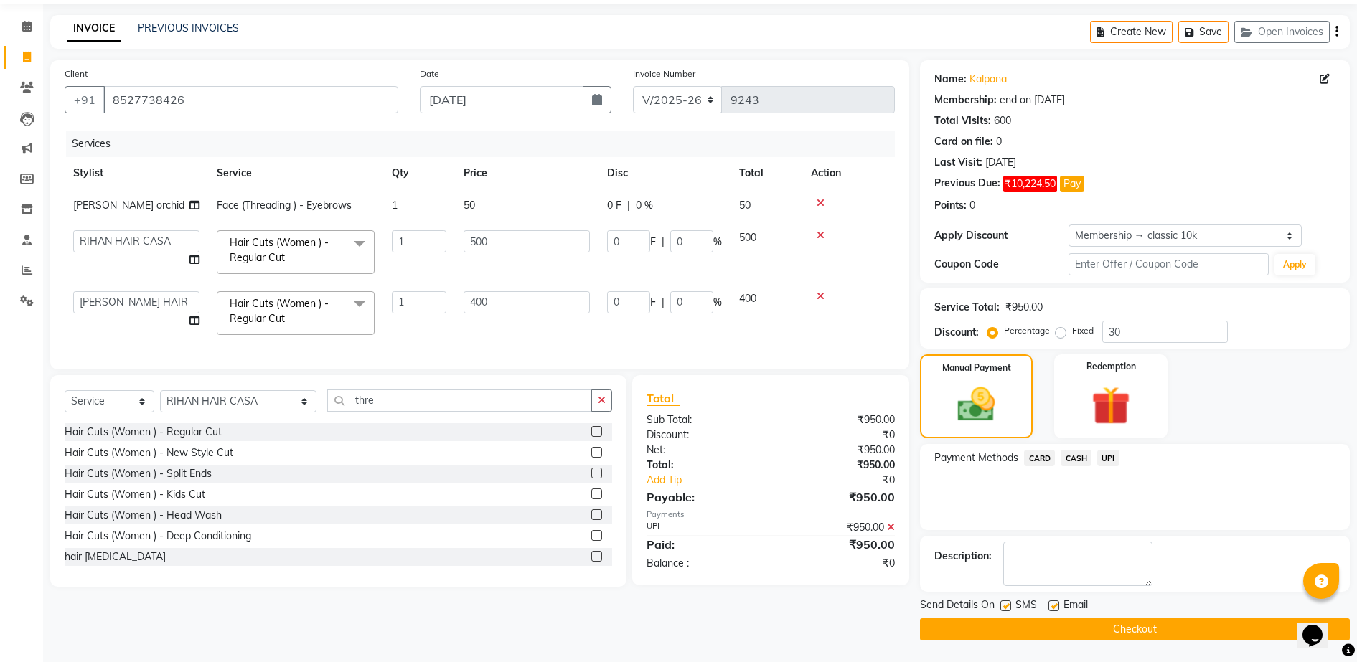
click at [1246, 628] on button "Checkout" at bounding box center [1135, 629] width 430 height 22
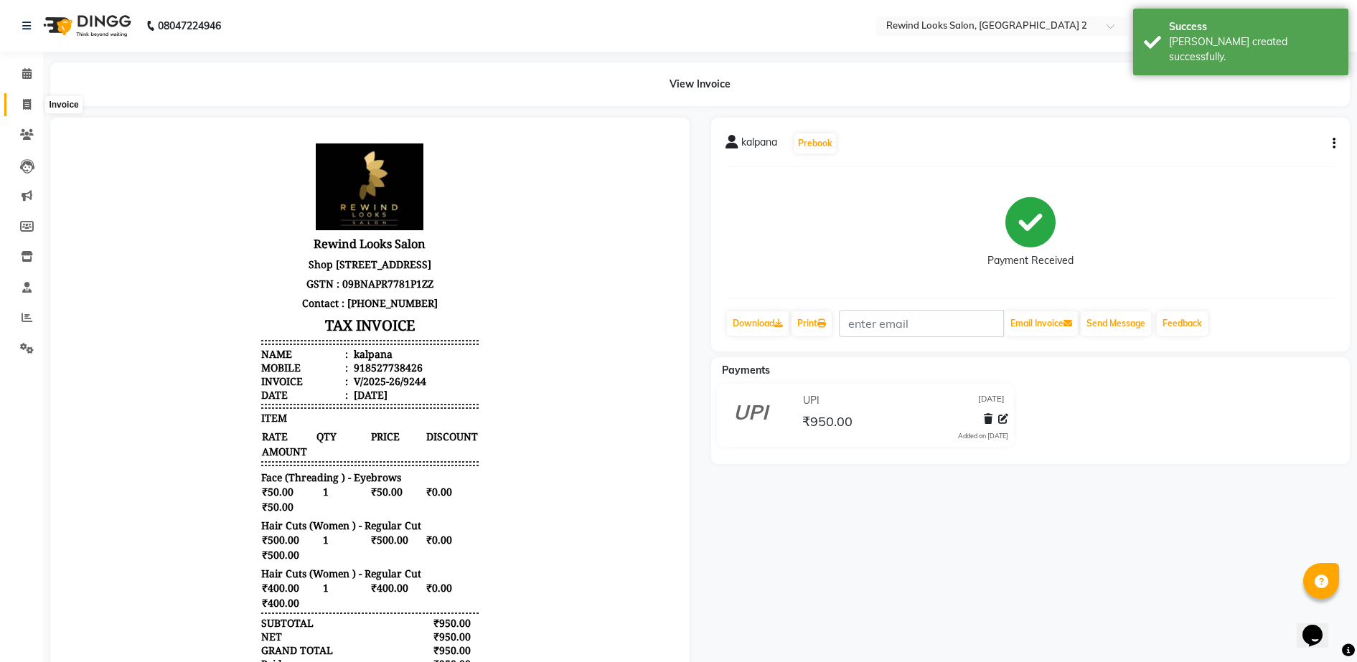
click at [27, 105] on icon at bounding box center [27, 104] width 8 height 11
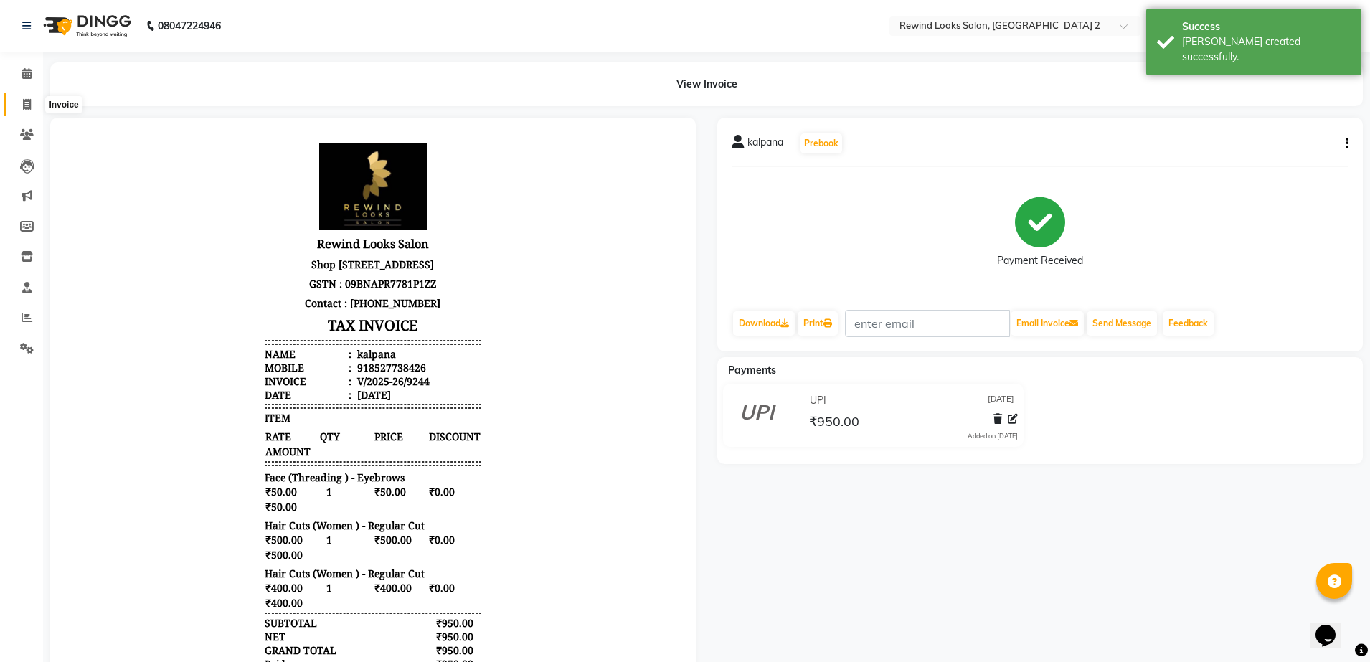
select select "4640"
select select "service"
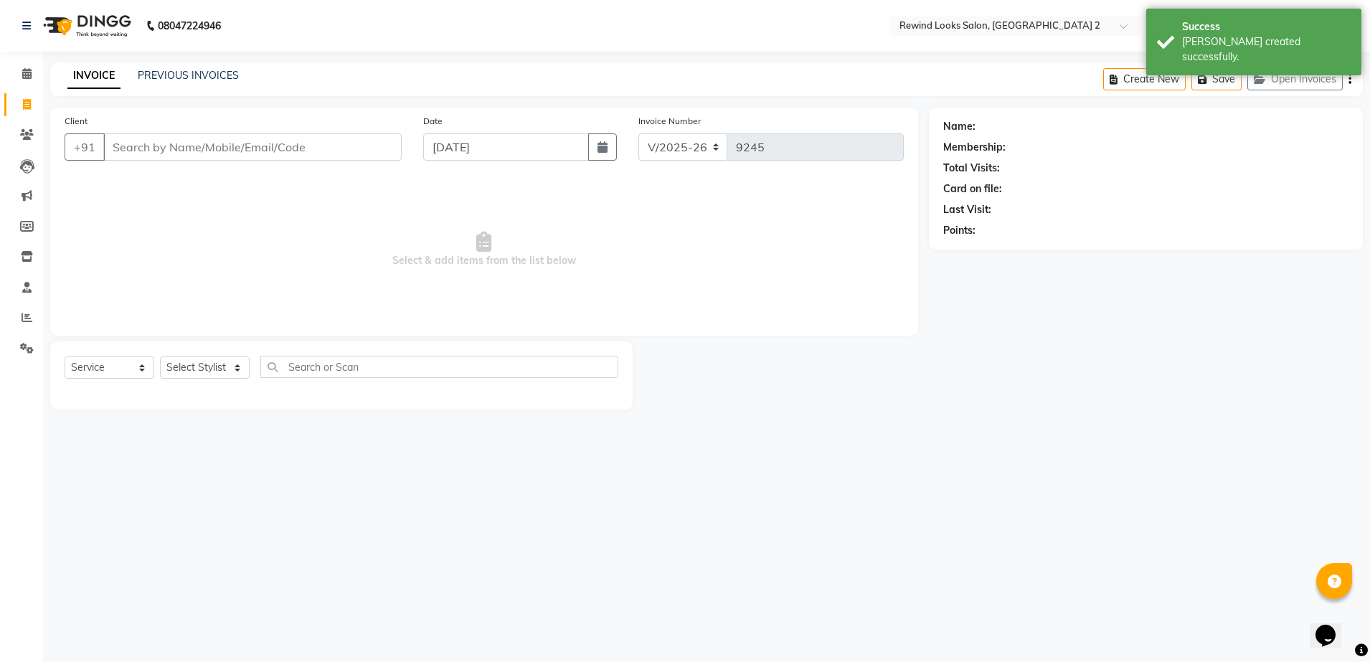
select select "27076"
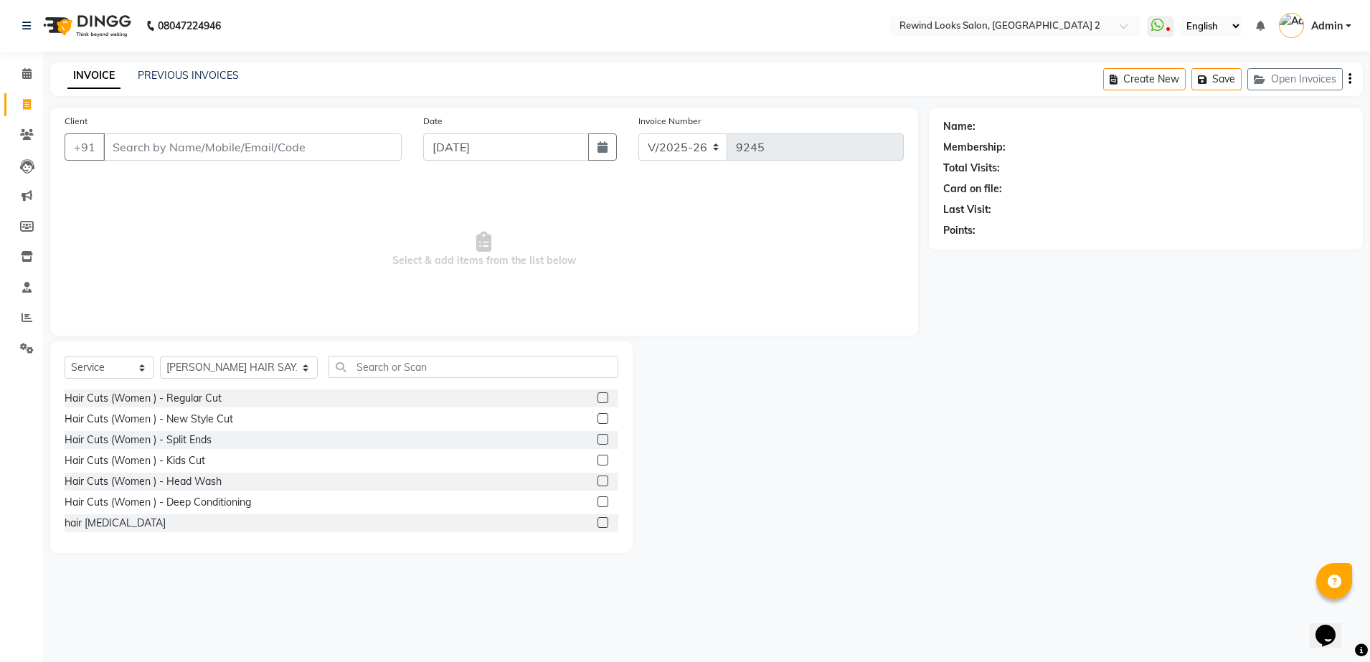
click at [226, 151] on input "Client" at bounding box center [252, 146] width 298 height 27
type input "t"
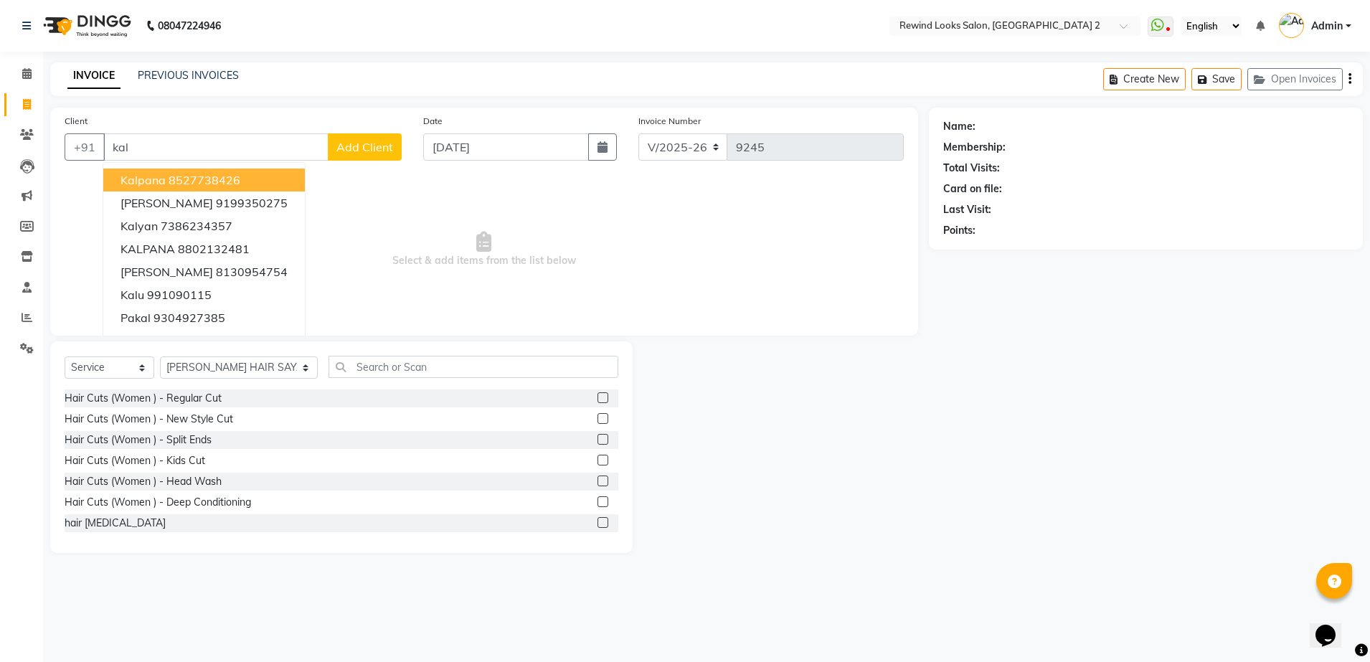
click at [222, 183] on ngb-highlight "8527738426" at bounding box center [205, 180] width 72 height 14
type input "8527738426"
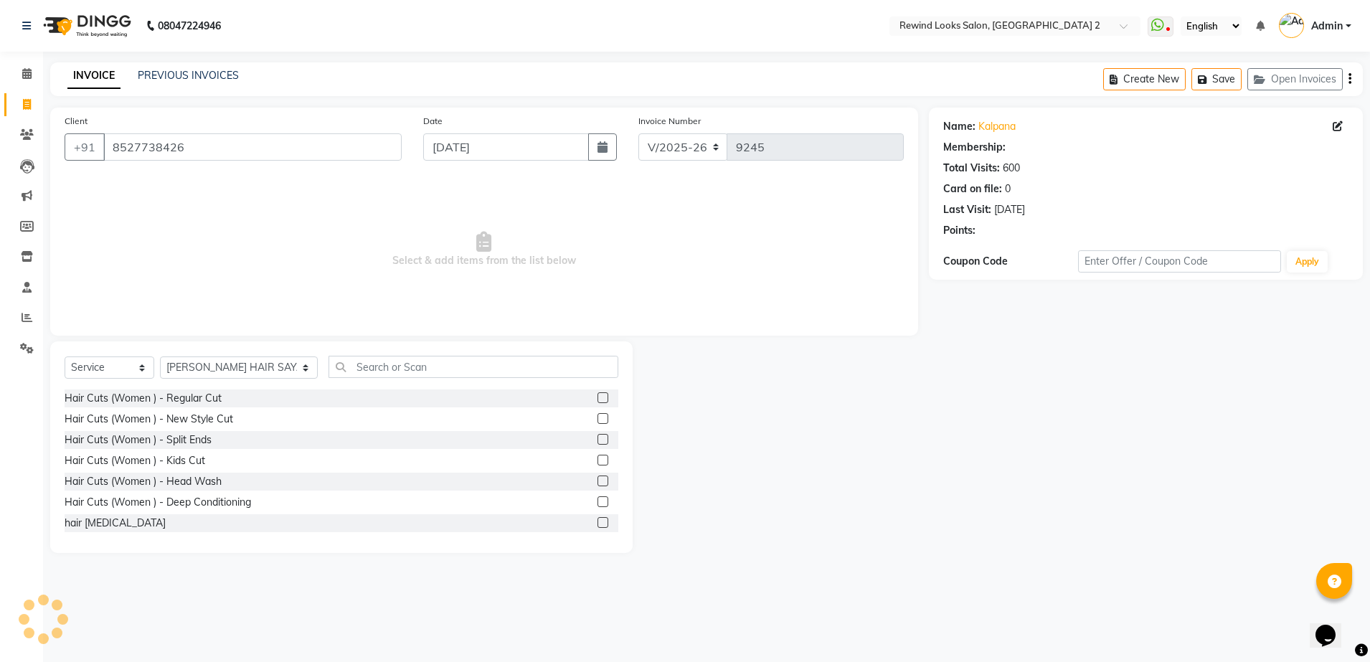
select select "1: Object"
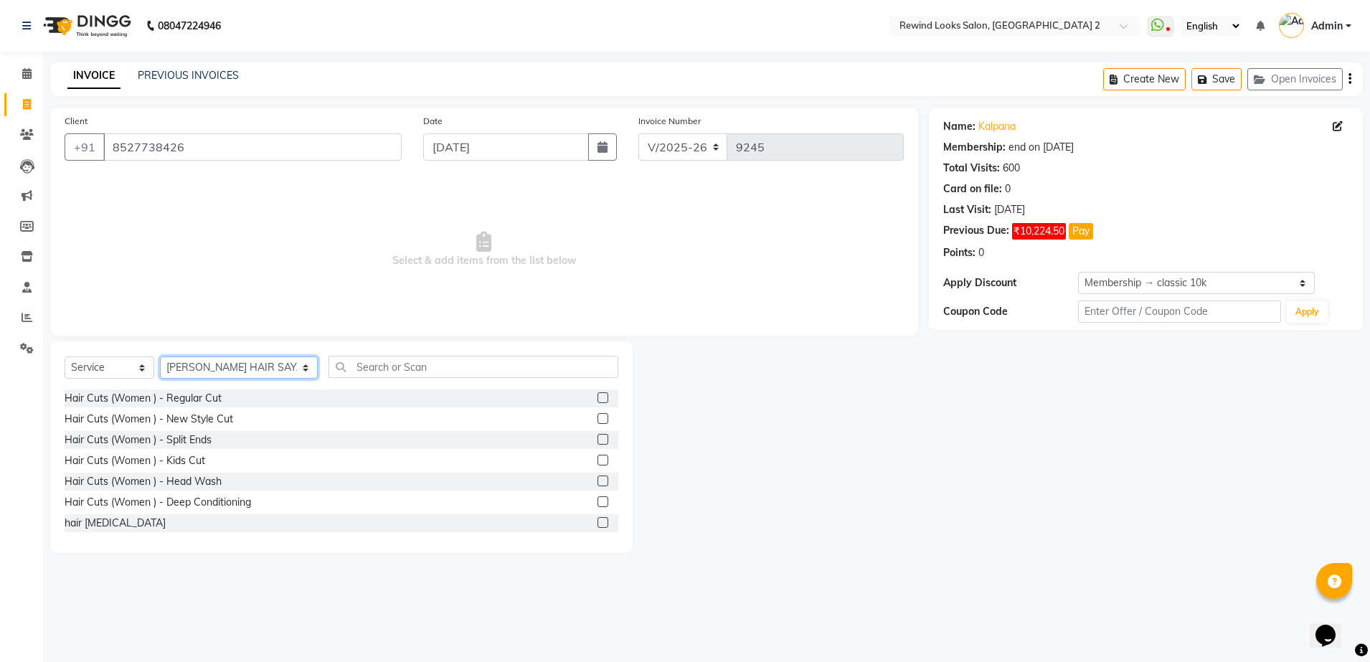
click at [218, 363] on select "Select Stylist aayat ADMIN Alfad hair Casa [PERSON_NAME] ([DEMOGRAPHIC_DATA] HA…" at bounding box center [239, 368] width 158 height 22
select select "58106"
click at [160, 357] on select "Select Stylist aayat ADMIN Alfad hair Casa [PERSON_NAME] ([DEMOGRAPHIC_DATA] HA…" at bounding box center [239, 368] width 158 height 22
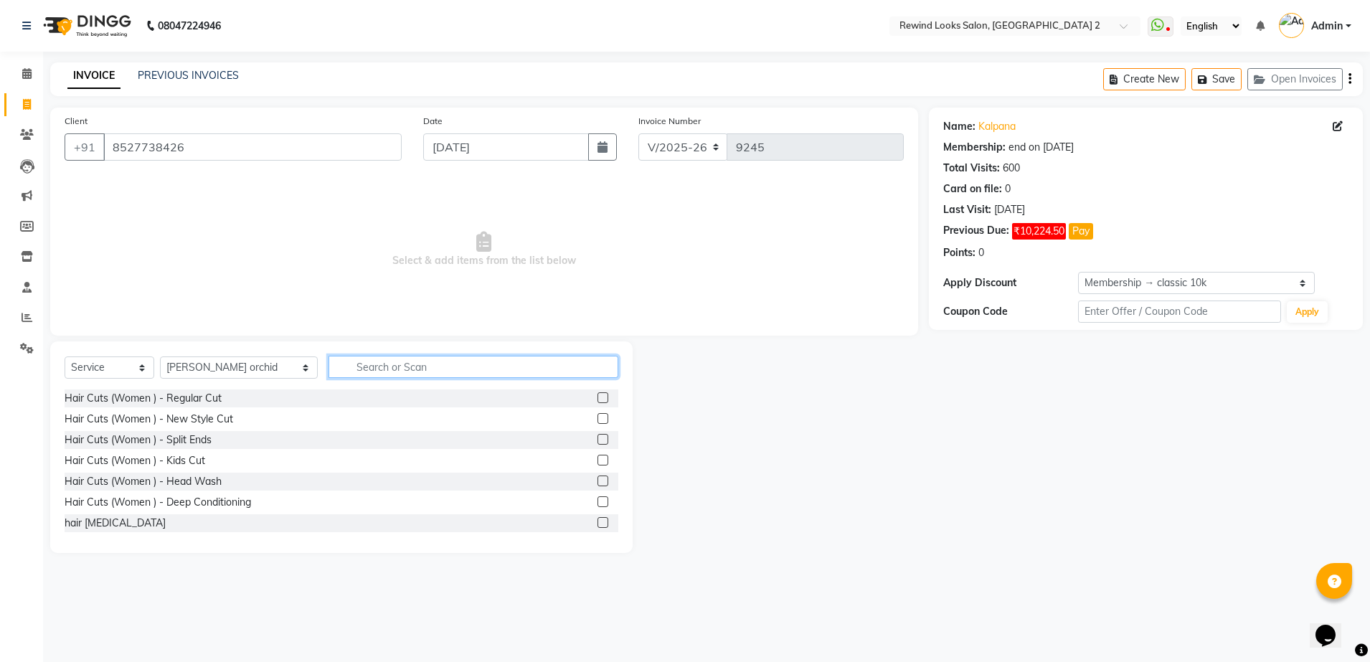
click at [380, 367] on input "text" at bounding box center [474, 367] width 290 height 22
type input "thr"
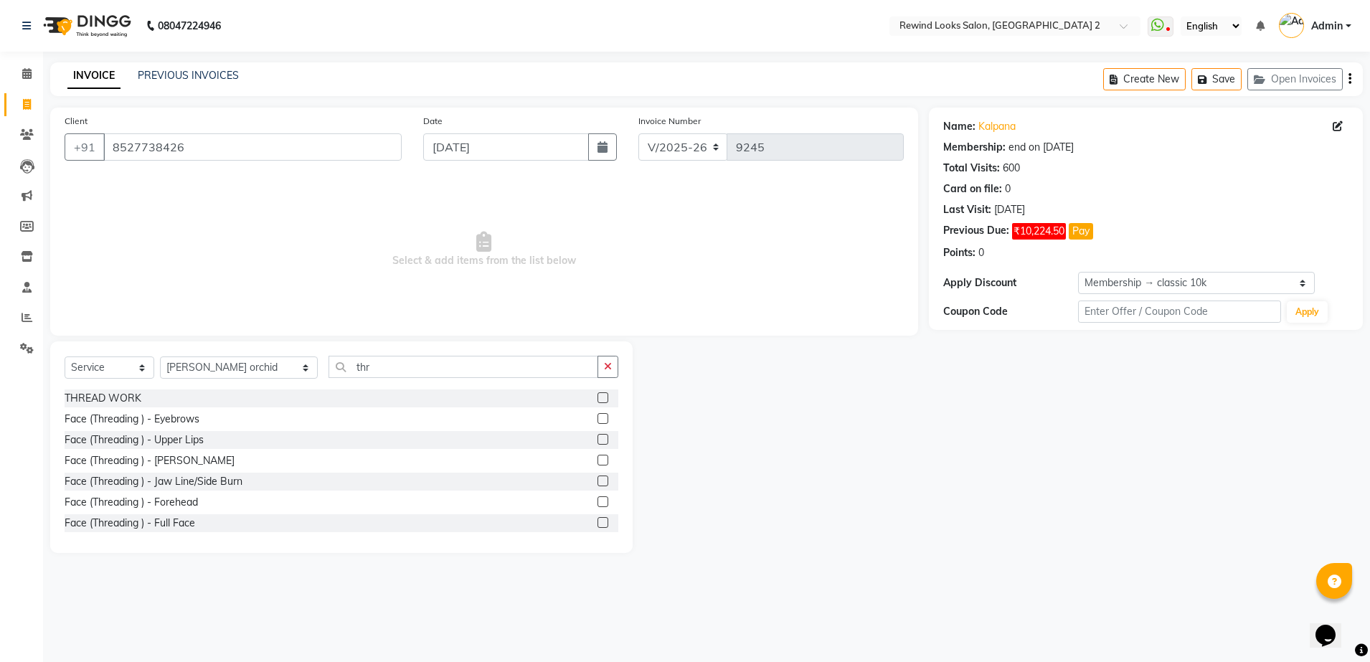
click at [598, 395] on label at bounding box center [603, 397] width 11 height 11
click at [598, 395] on input "checkbox" at bounding box center [602, 398] width 9 height 9
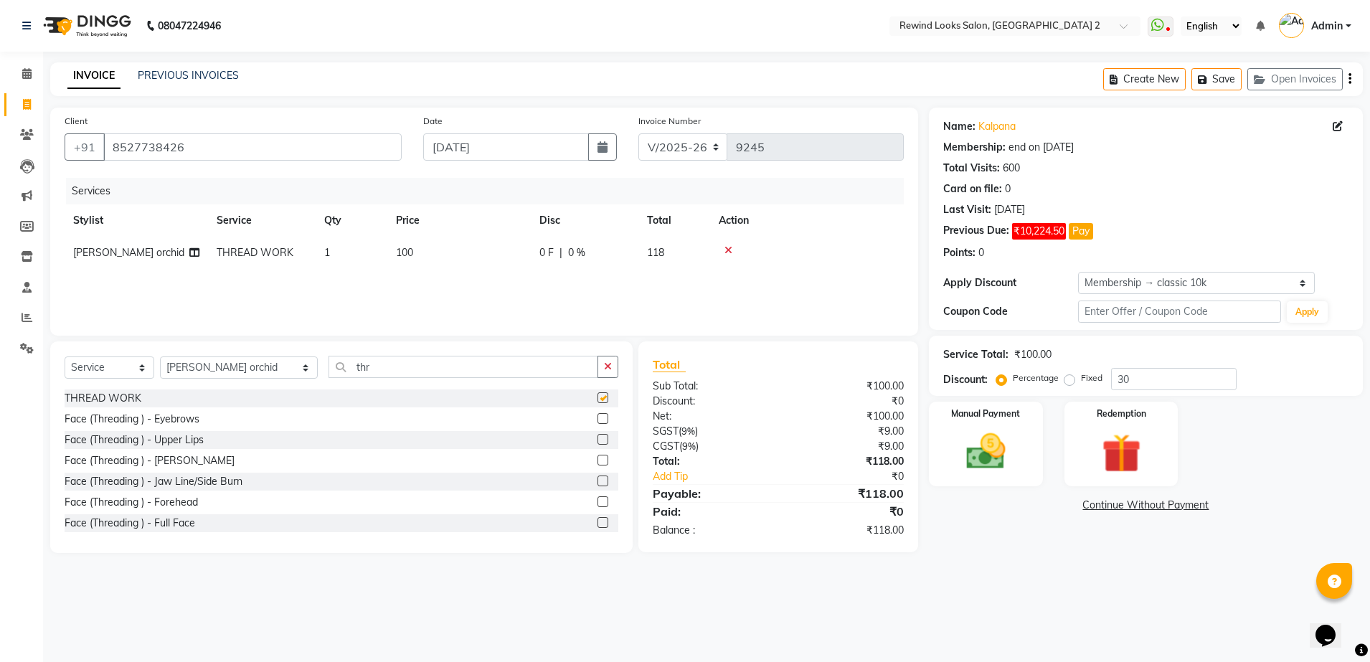
checkbox input "false"
click at [445, 253] on td "100" at bounding box center [458, 253] width 143 height 32
select select "58106"
click at [517, 256] on input "100" at bounding box center [526, 256] width 126 height 22
type input "1"
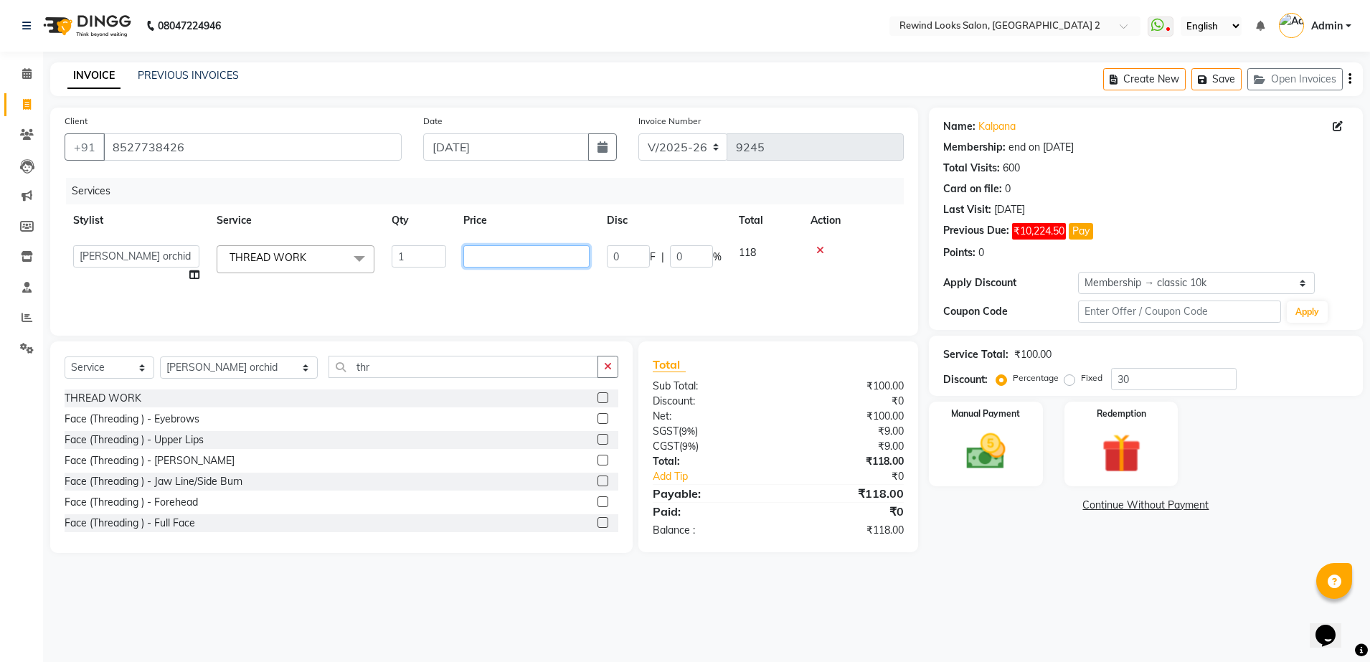
type input "5"
type input "90"
click at [538, 281] on div "Services Stylist Service Qty Price Disc Total Action [PERSON_NAME] orchid THREA…" at bounding box center [484, 249] width 839 height 143
click at [1351, 79] on icon "button" at bounding box center [1350, 79] width 3 height 1
select select "27076"
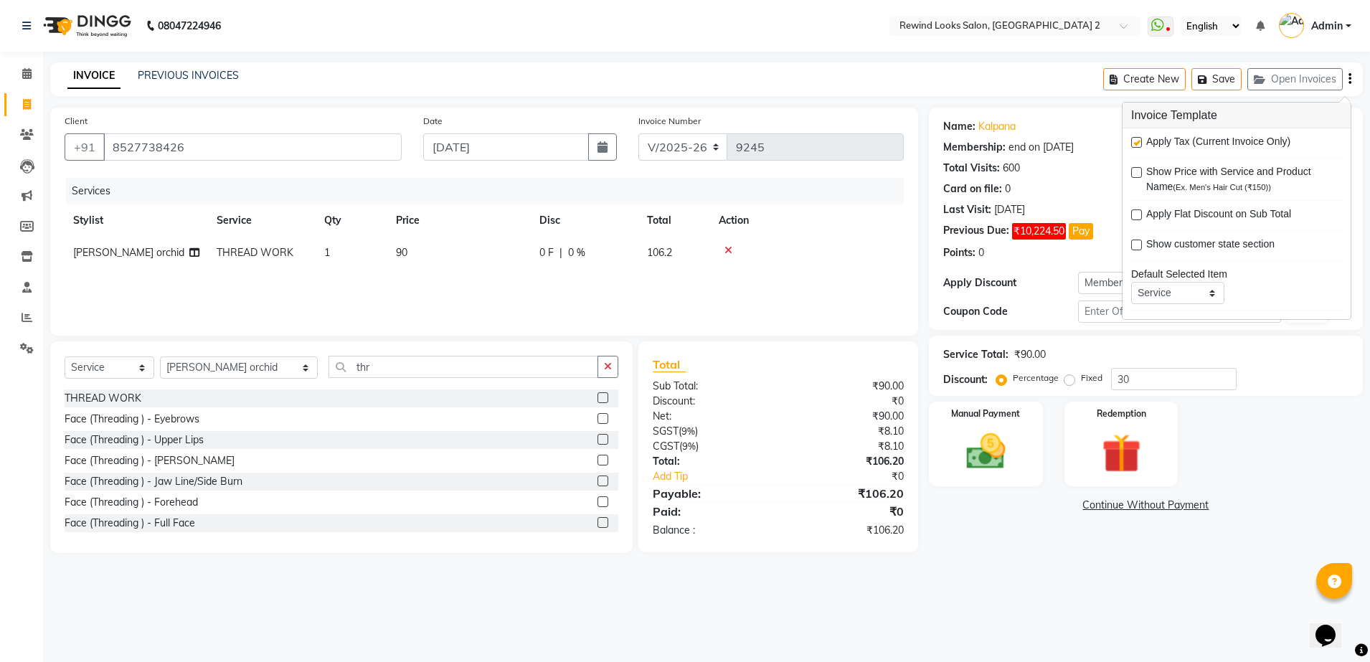
click at [1139, 143] on label at bounding box center [1136, 142] width 11 height 11
click at [1139, 143] on input "checkbox" at bounding box center [1135, 142] width 9 height 9
checkbox input "false"
click at [1023, 440] on div "Manual Payment" at bounding box center [986, 444] width 118 height 88
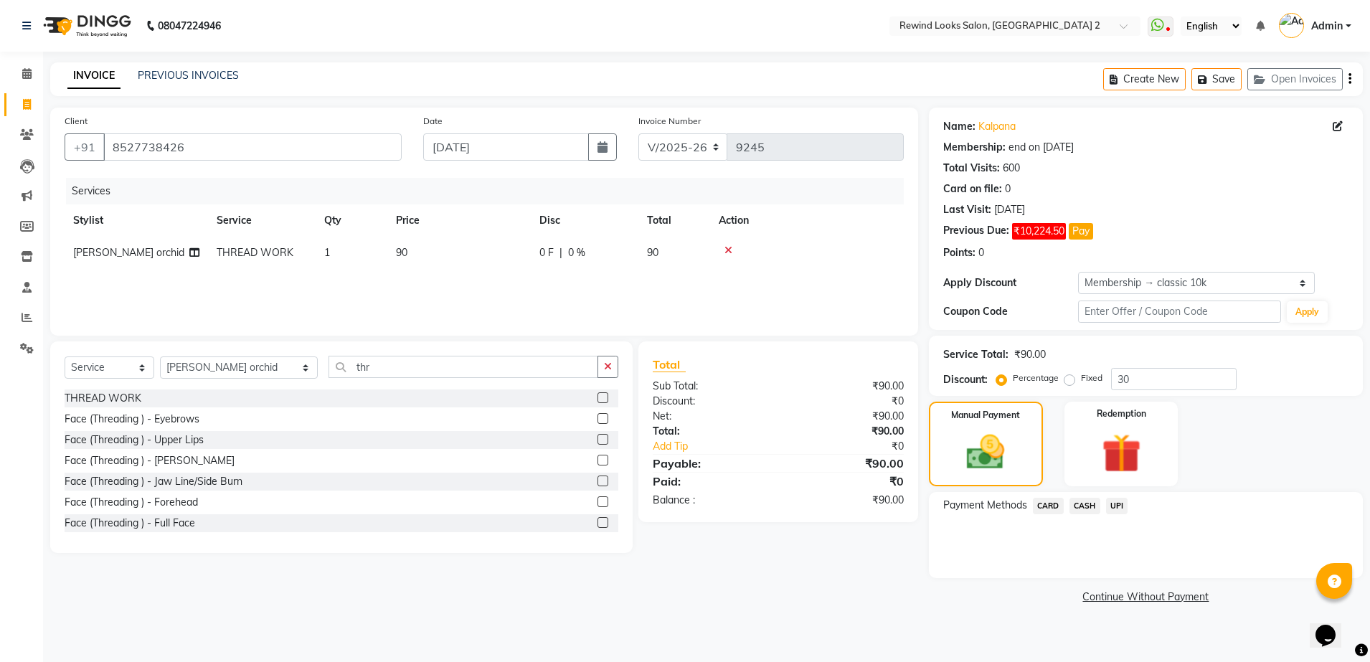
click at [1114, 505] on span "UPI" at bounding box center [1117, 506] width 22 height 17
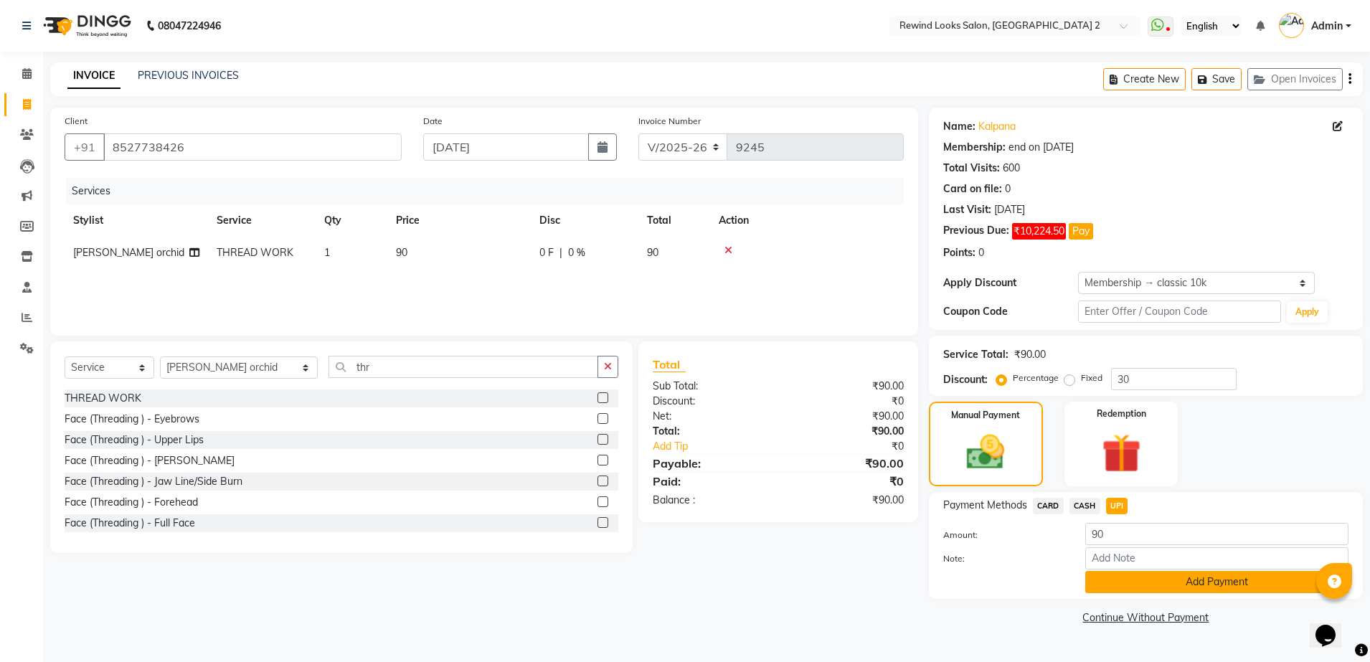
click at [1144, 579] on button "Add Payment" at bounding box center [1216, 582] width 263 height 22
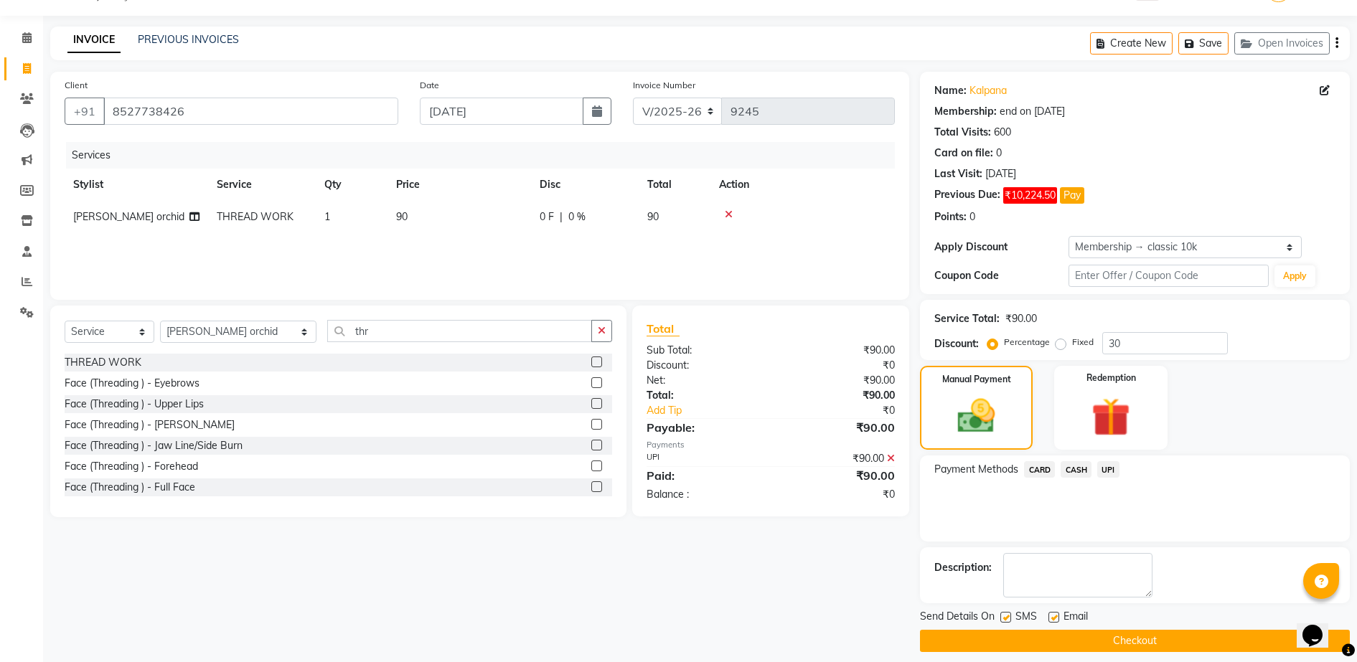
scroll to position [47, 0]
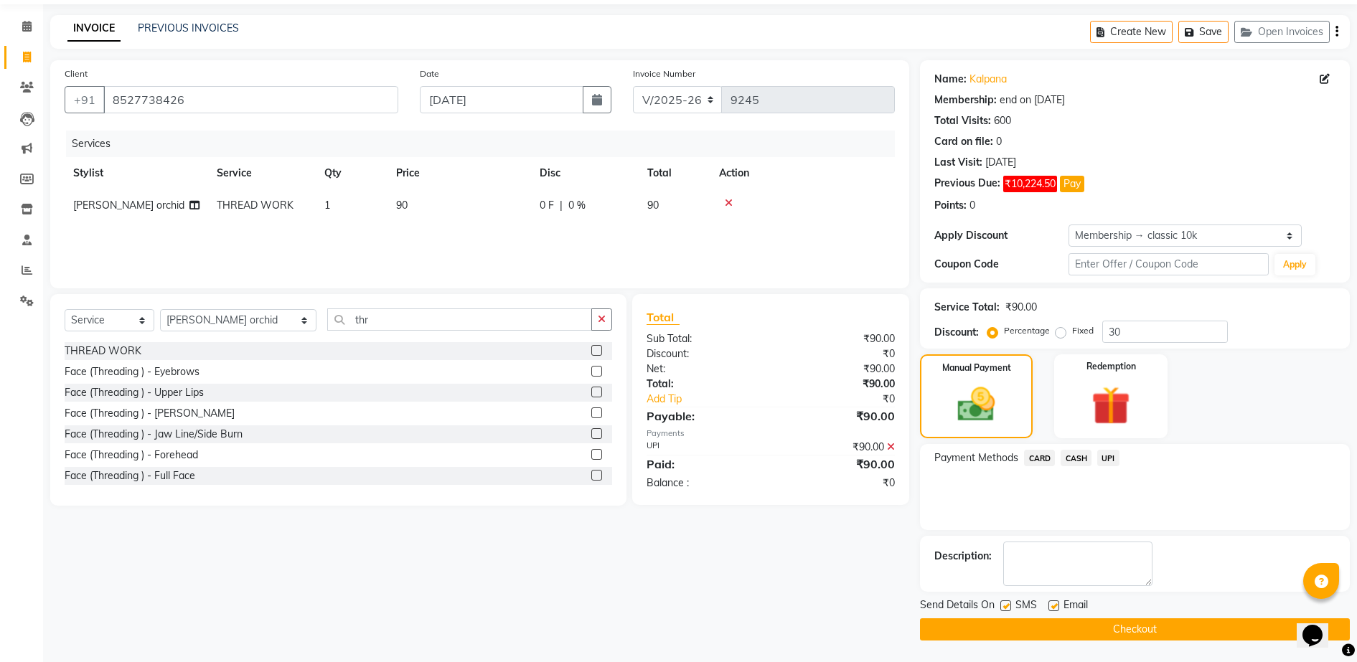
click at [1275, 634] on button "Checkout" at bounding box center [1135, 629] width 430 height 22
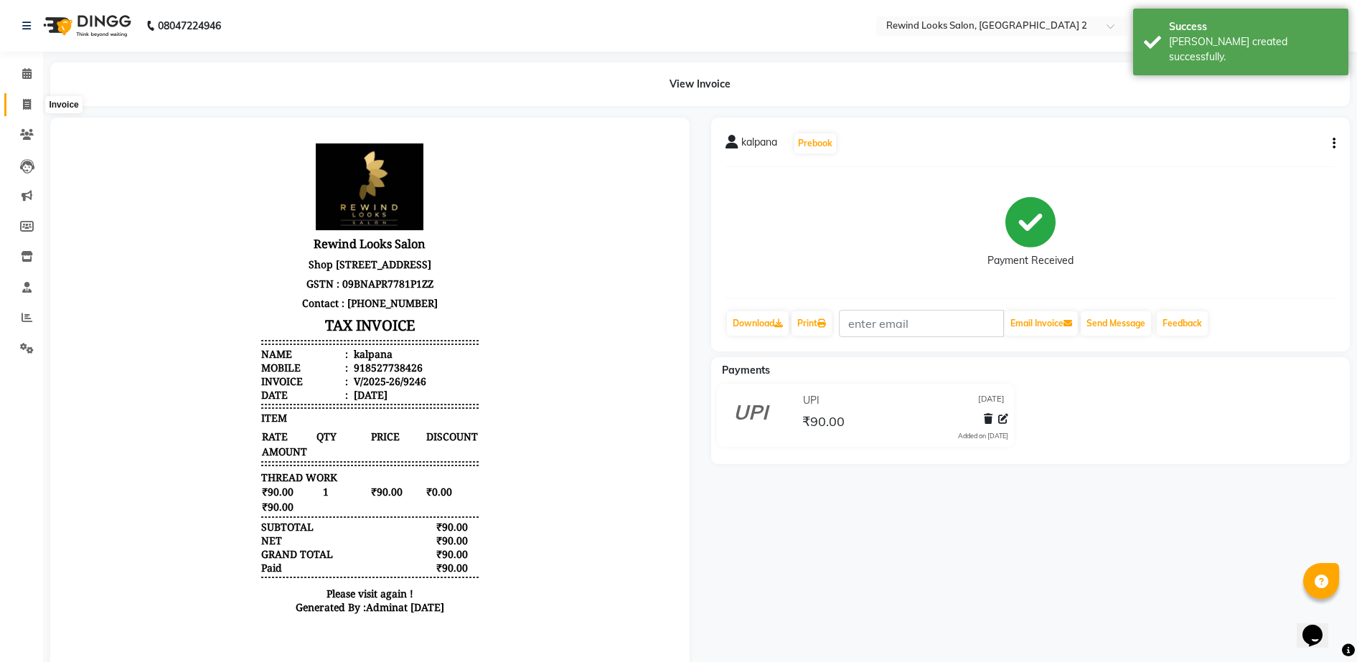
click at [34, 105] on span at bounding box center [26, 105] width 25 height 17
select select "4640"
select select "service"
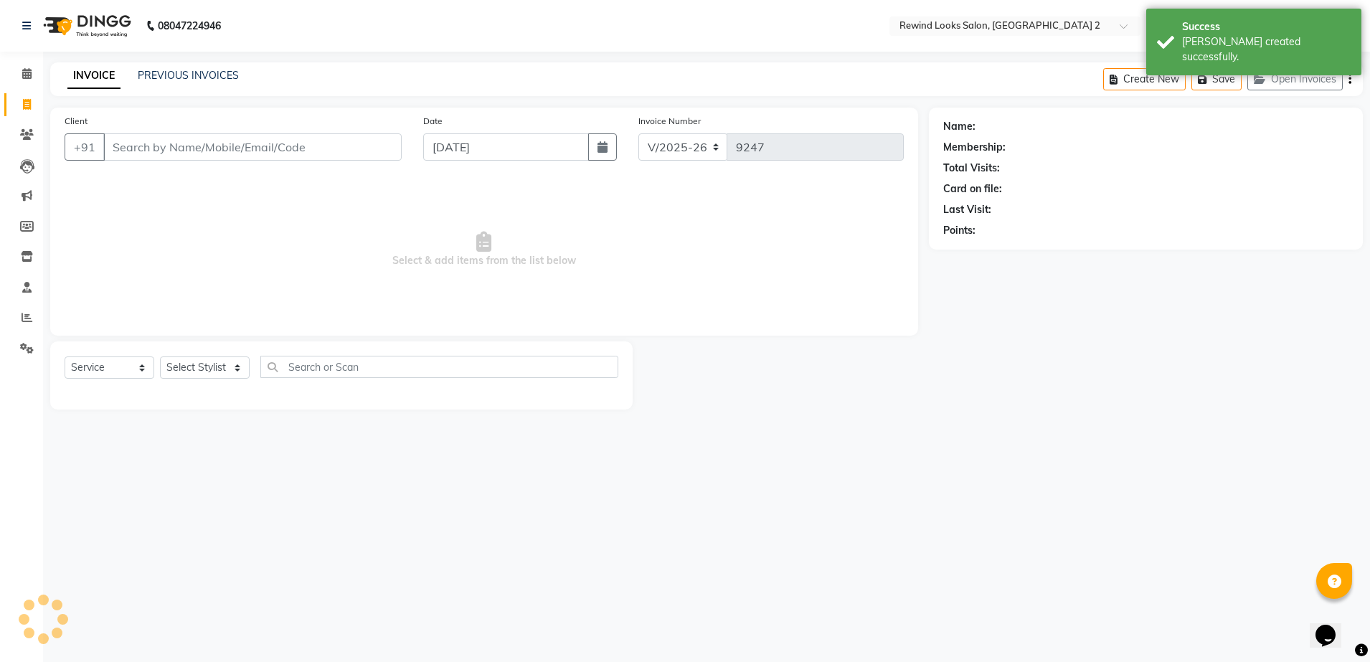
select select "27076"
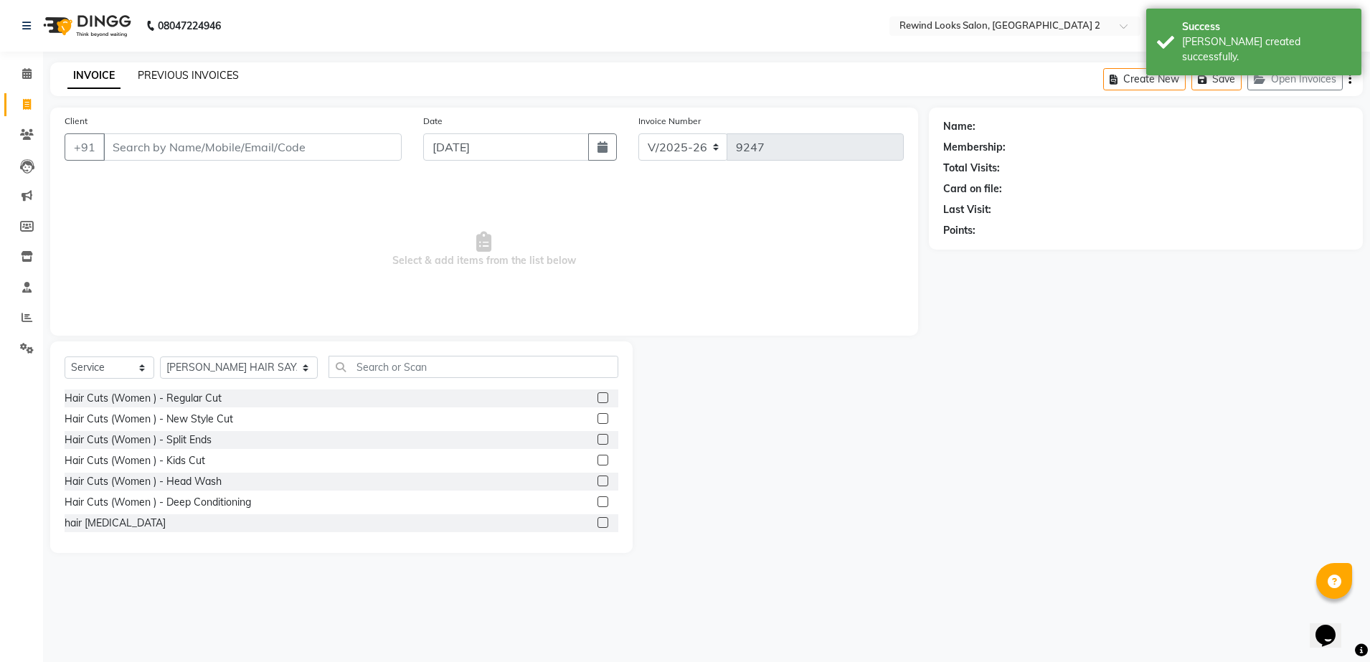
click at [201, 74] on link "PREVIOUS INVOICES" at bounding box center [188, 75] width 101 height 13
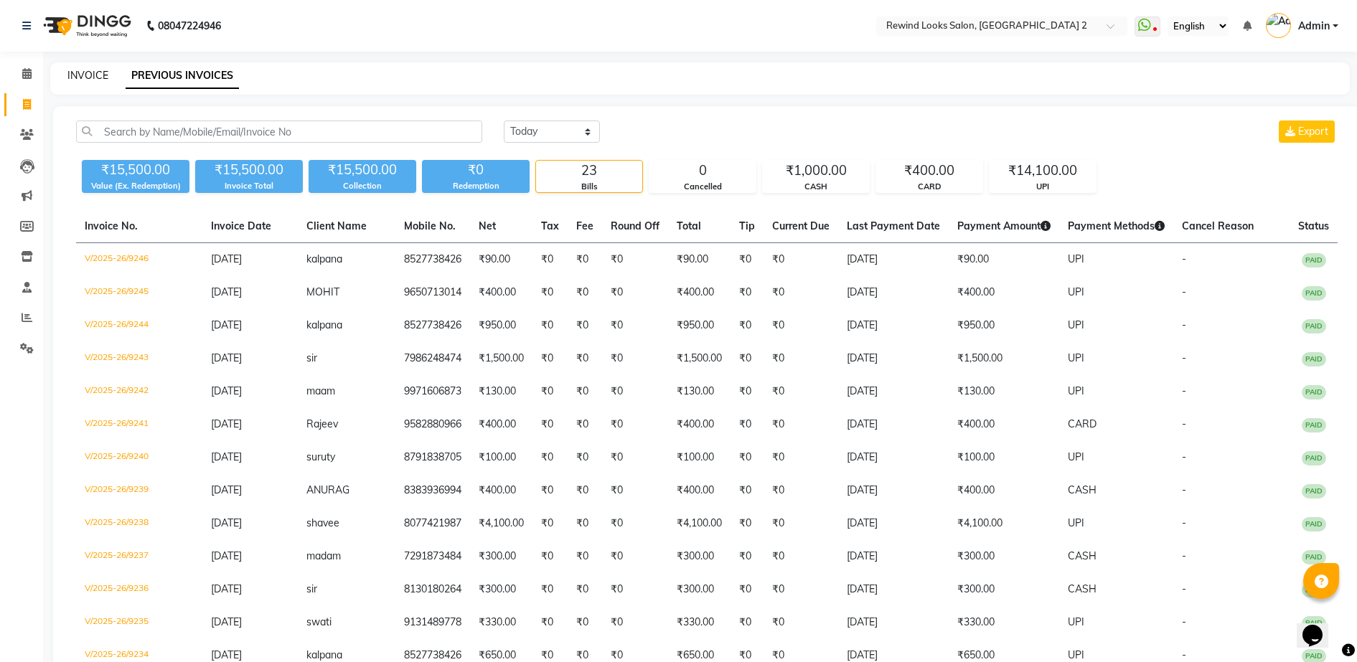
click at [89, 76] on link "INVOICE" at bounding box center [87, 75] width 41 height 13
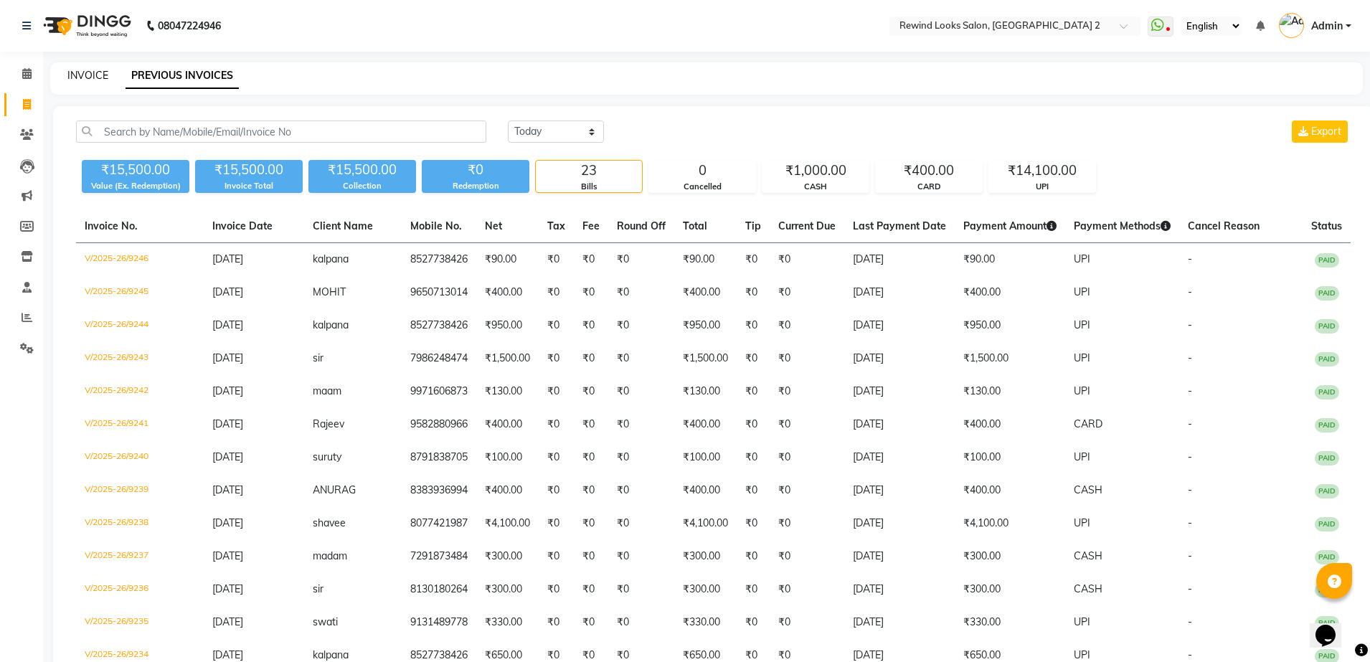
select select "service"
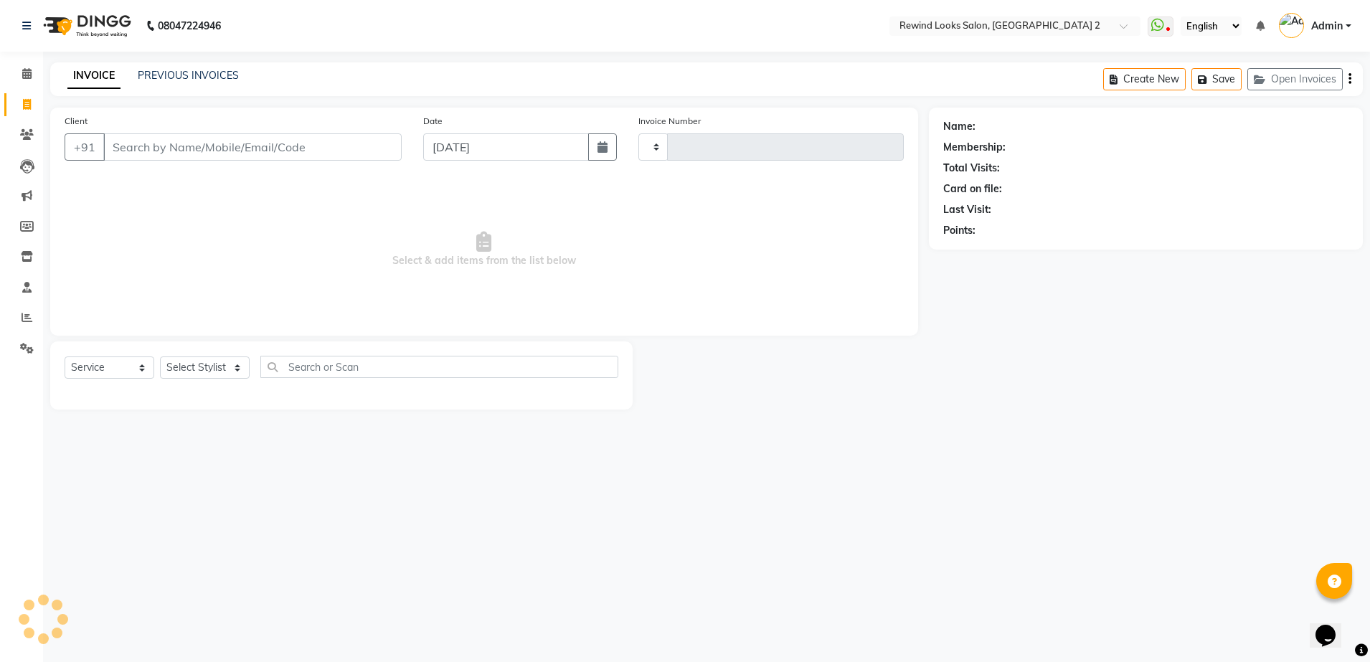
type input "9247"
select select "4640"
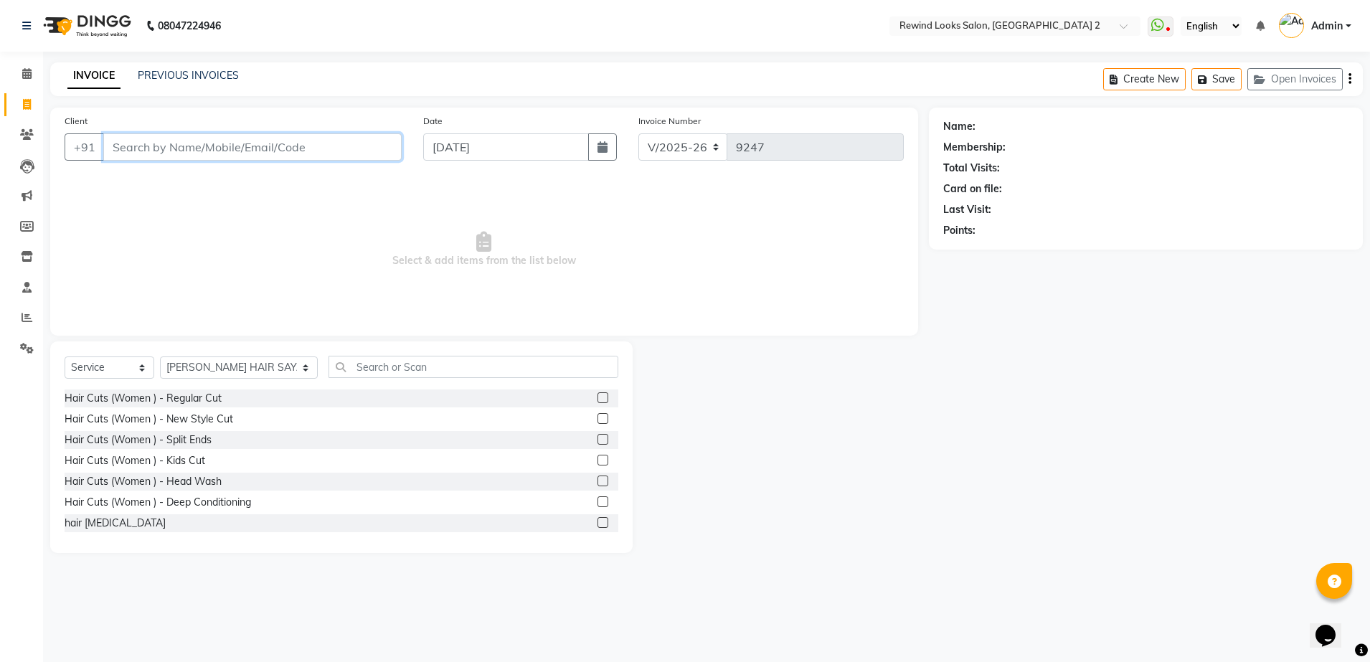
click at [243, 148] on input "Client" at bounding box center [252, 146] width 298 height 27
click at [230, 360] on select "Select Stylist aayat ADMIN Alfad hair Casa [PERSON_NAME] ([DEMOGRAPHIC_DATA] HA…" at bounding box center [239, 368] width 158 height 22
select select "47089"
click at [160, 357] on select "Select Stylist aayat ADMIN Alfad hair Casa [PERSON_NAME] ([DEMOGRAPHIC_DATA] HA…" at bounding box center [239, 368] width 158 height 22
click at [334, 368] on input "text" at bounding box center [474, 367] width 290 height 22
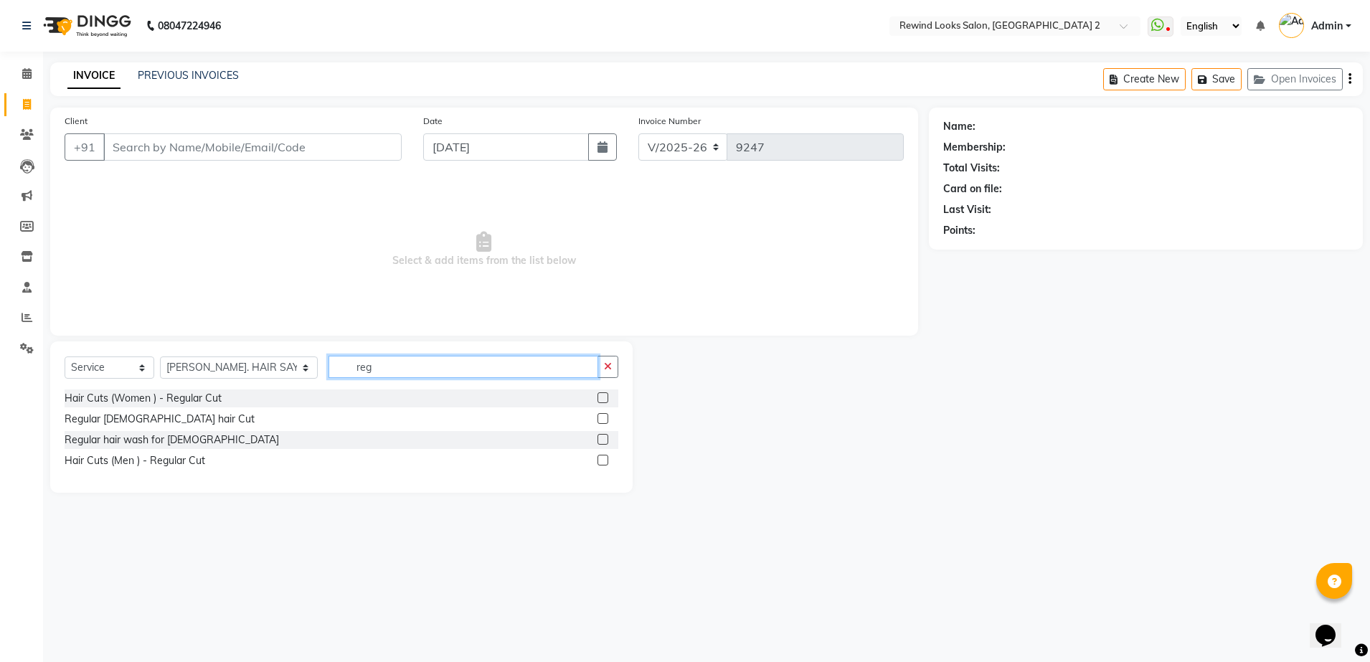
type input "reg"
click at [330, 143] on input "Client" at bounding box center [252, 146] width 298 height 27
click at [221, 146] on input "Client" at bounding box center [252, 146] width 298 height 27
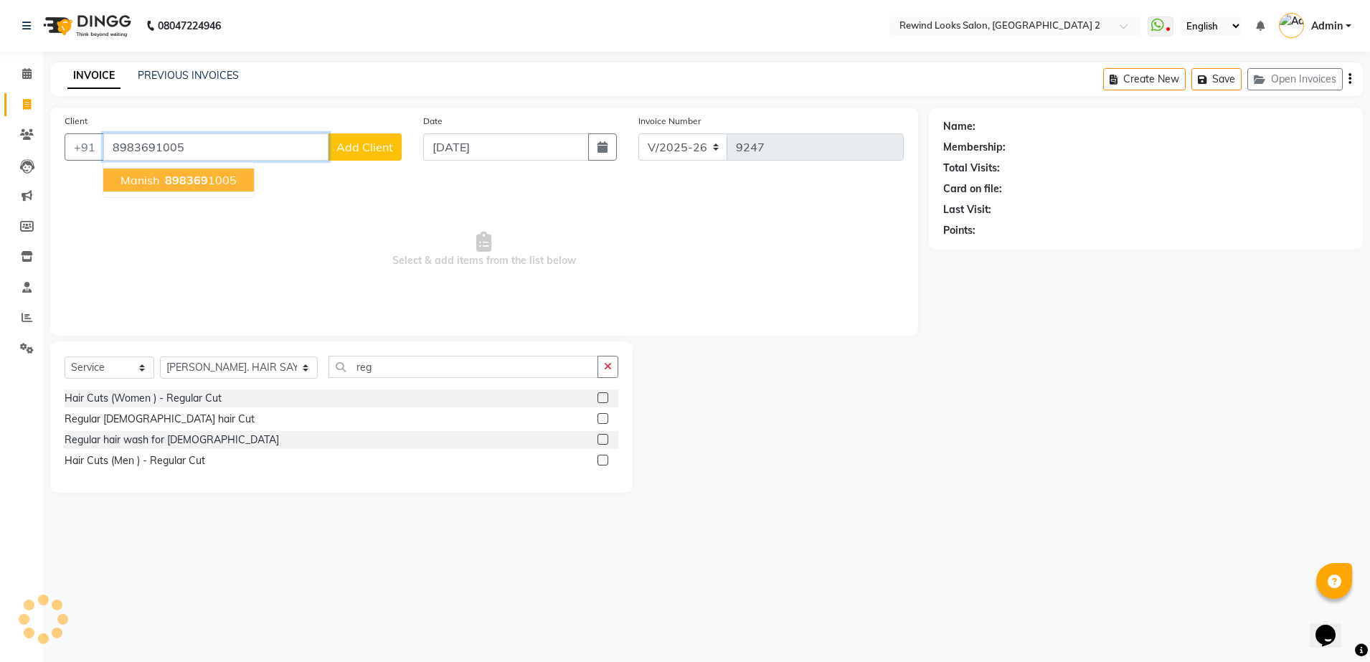
type input "8983691005"
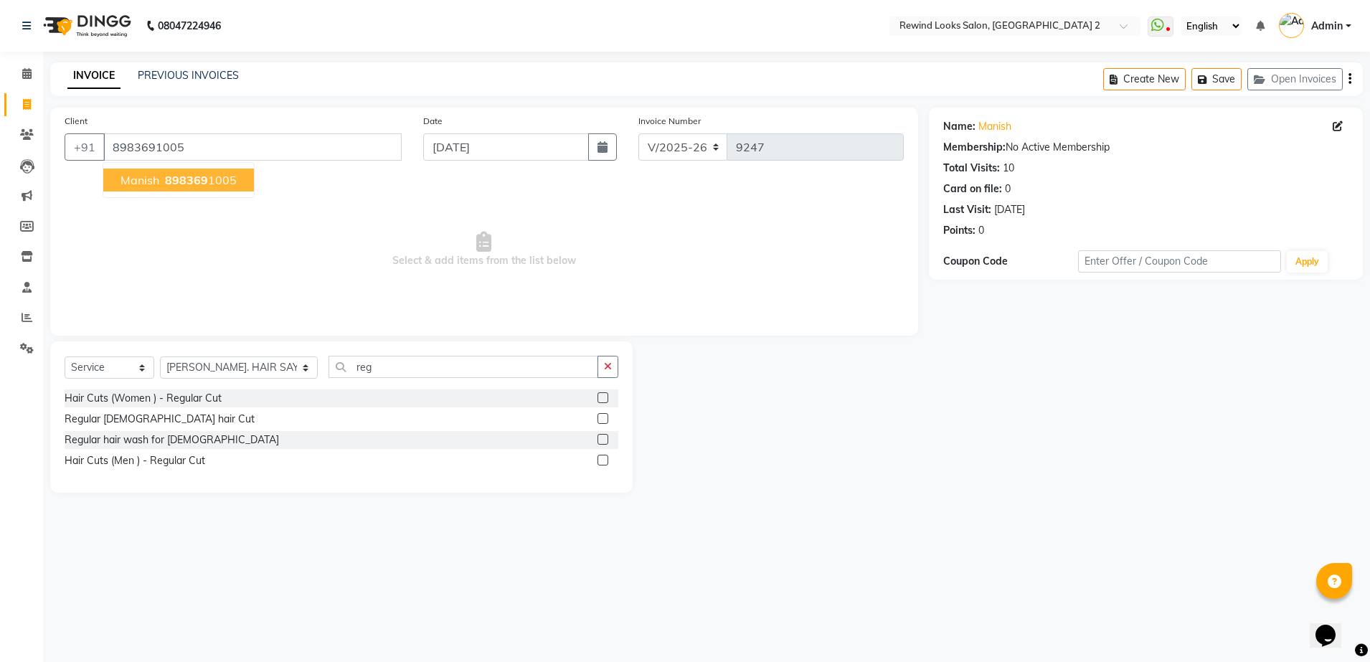
click at [222, 178] on ngb-highlight "898369 1005" at bounding box center [199, 180] width 75 height 14
click at [211, 368] on select "Select Stylist aayat ADMIN Alfad hair Casa [PERSON_NAME] ([DEMOGRAPHIC_DATA] HA…" at bounding box center [239, 368] width 158 height 22
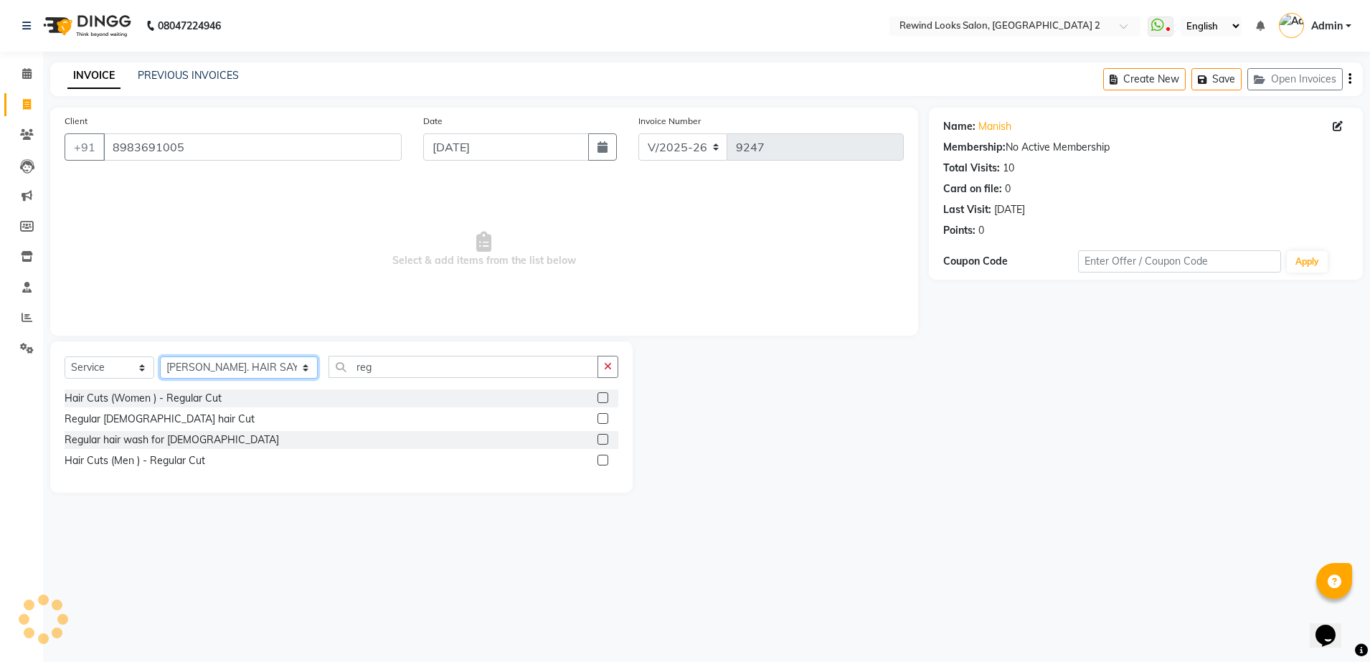
select select "74475"
click at [160, 357] on select "Select Stylist aayat ADMIN Alfad hair Casa [PERSON_NAME] ([DEMOGRAPHIC_DATA] HA…" at bounding box center [239, 368] width 158 height 22
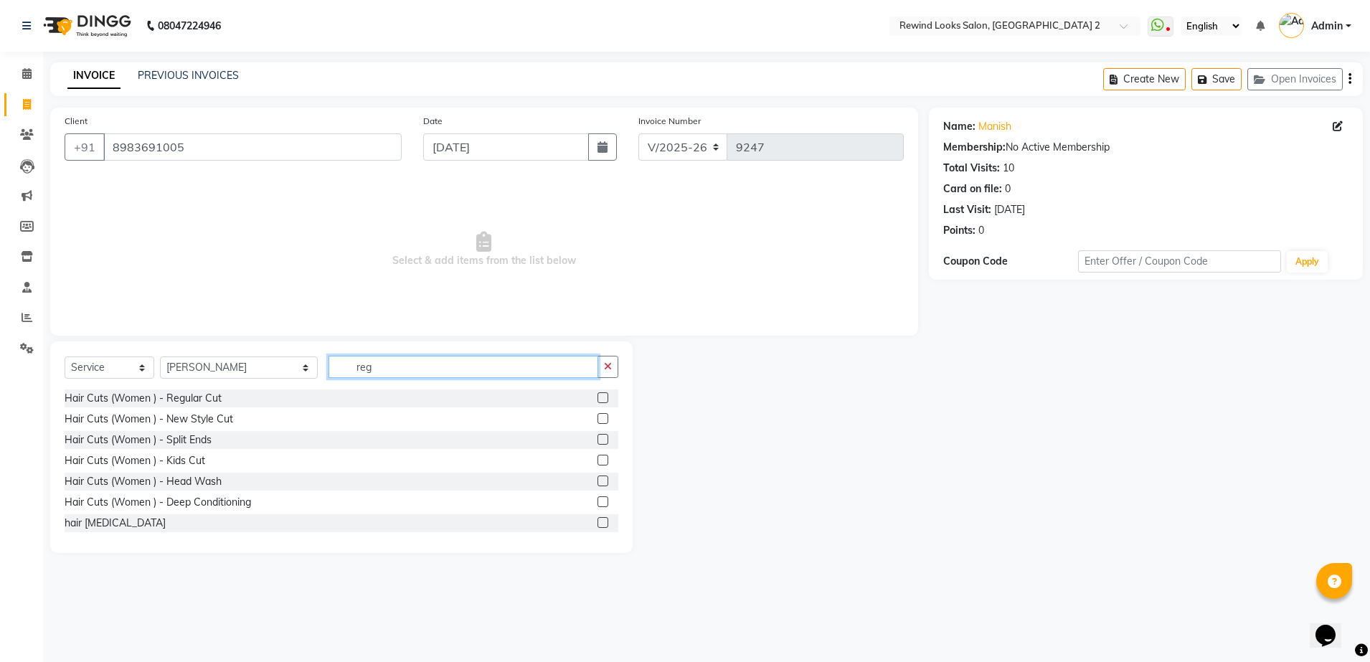
click at [354, 367] on input "reg" at bounding box center [464, 367] width 270 height 22
type input "r"
type input "v"
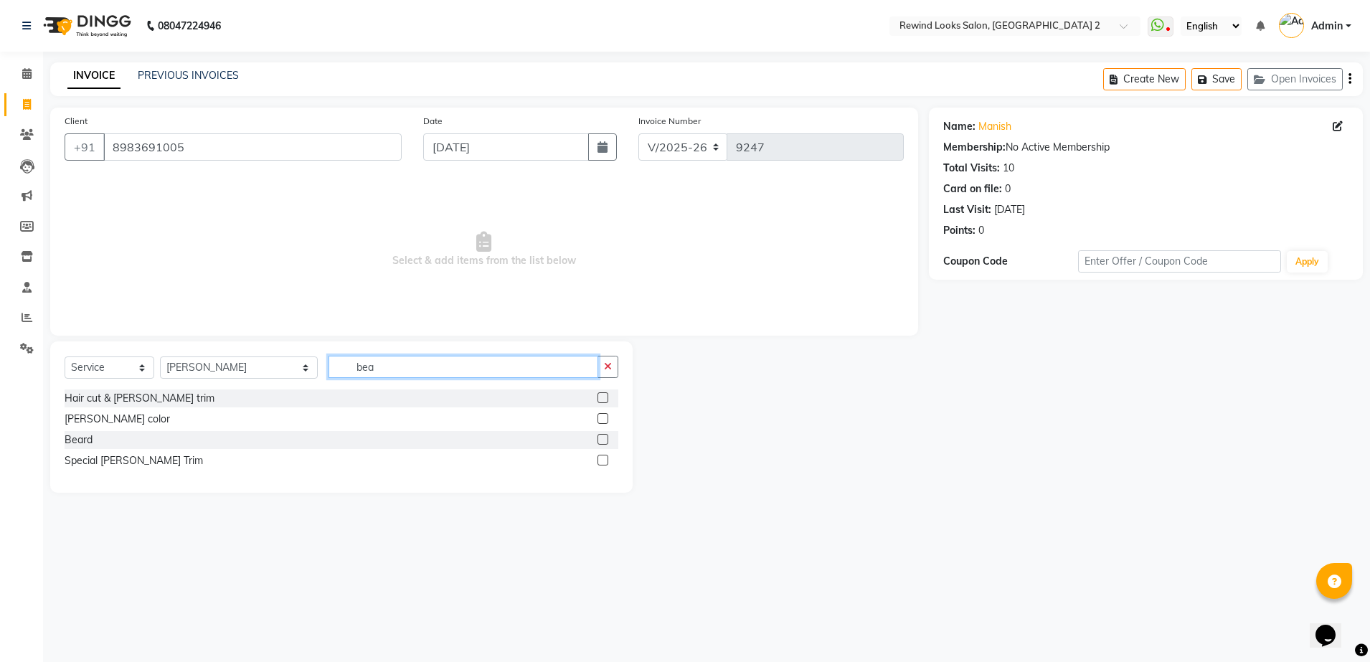
type input "bea"
click at [607, 440] on label at bounding box center [603, 439] width 11 height 11
click at [607, 440] on input "checkbox" at bounding box center [602, 439] width 9 height 9
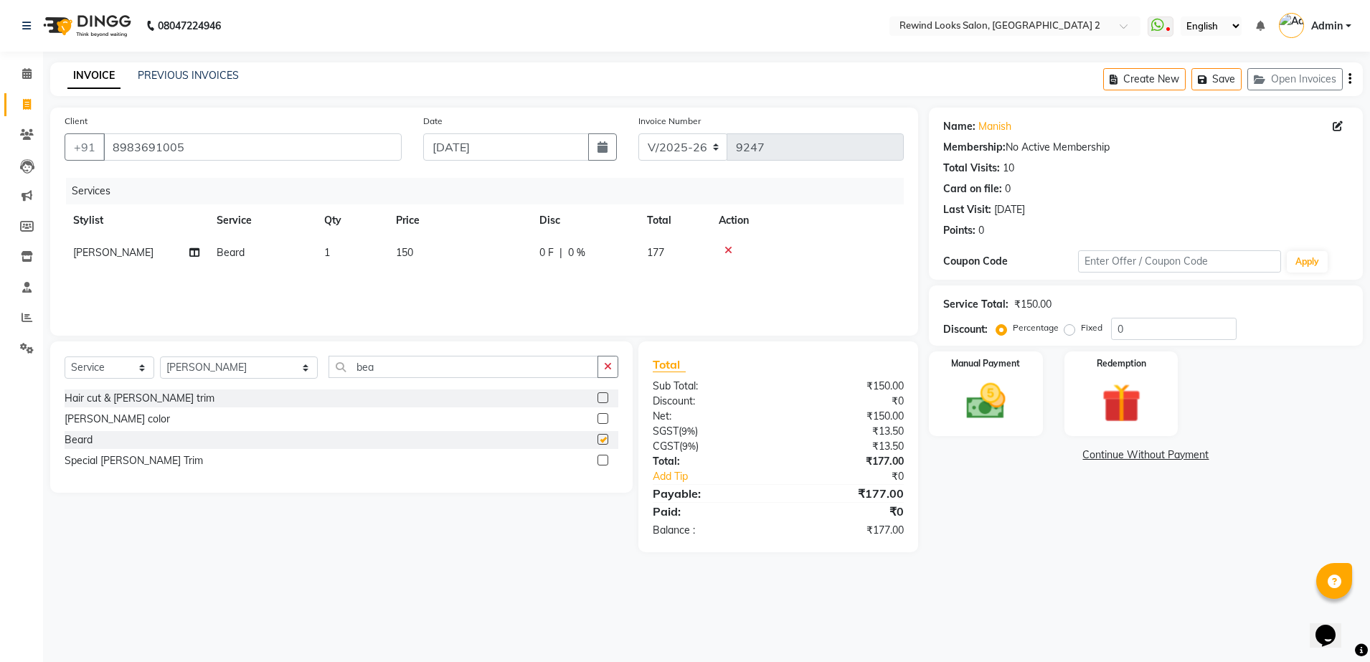
checkbox input "false"
click at [447, 253] on td "150" at bounding box center [458, 253] width 143 height 32
select select "74475"
click at [509, 259] on input "150" at bounding box center [526, 256] width 126 height 22
type input "1"
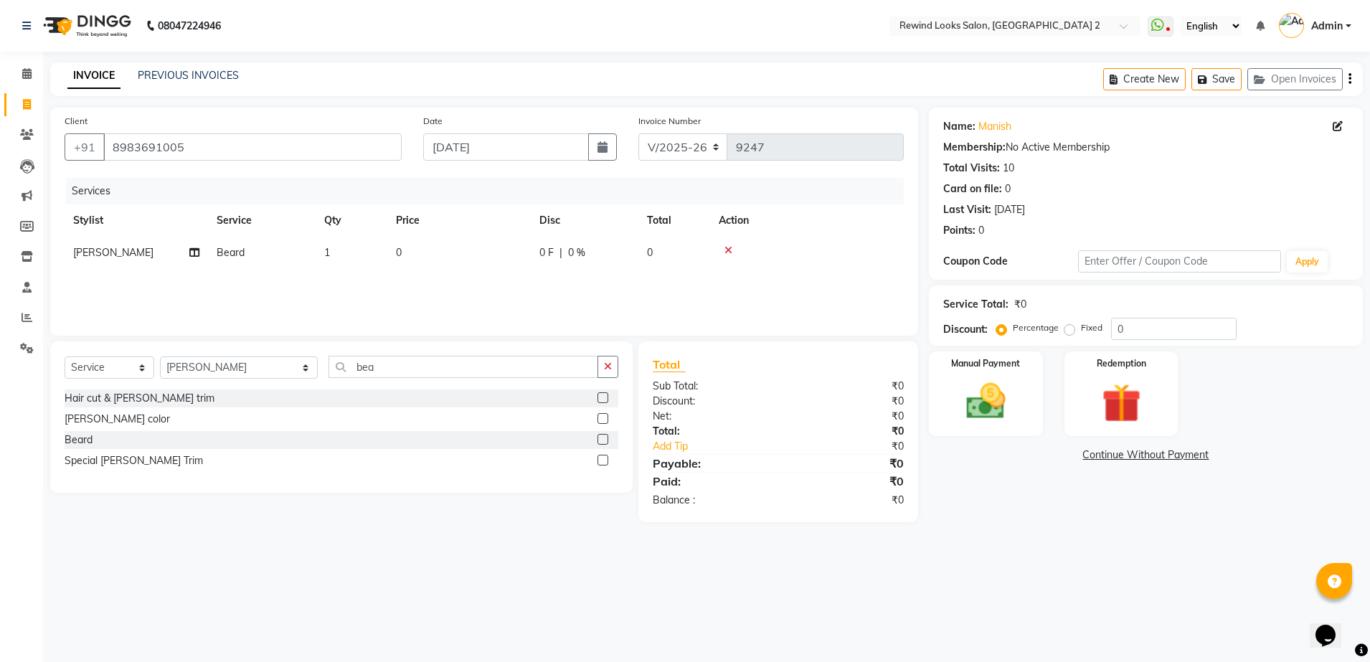
click at [600, 397] on label at bounding box center [603, 397] width 11 height 11
click at [600, 397] on input "checkbox" at bounding box center [602, 398] width 9 height 9
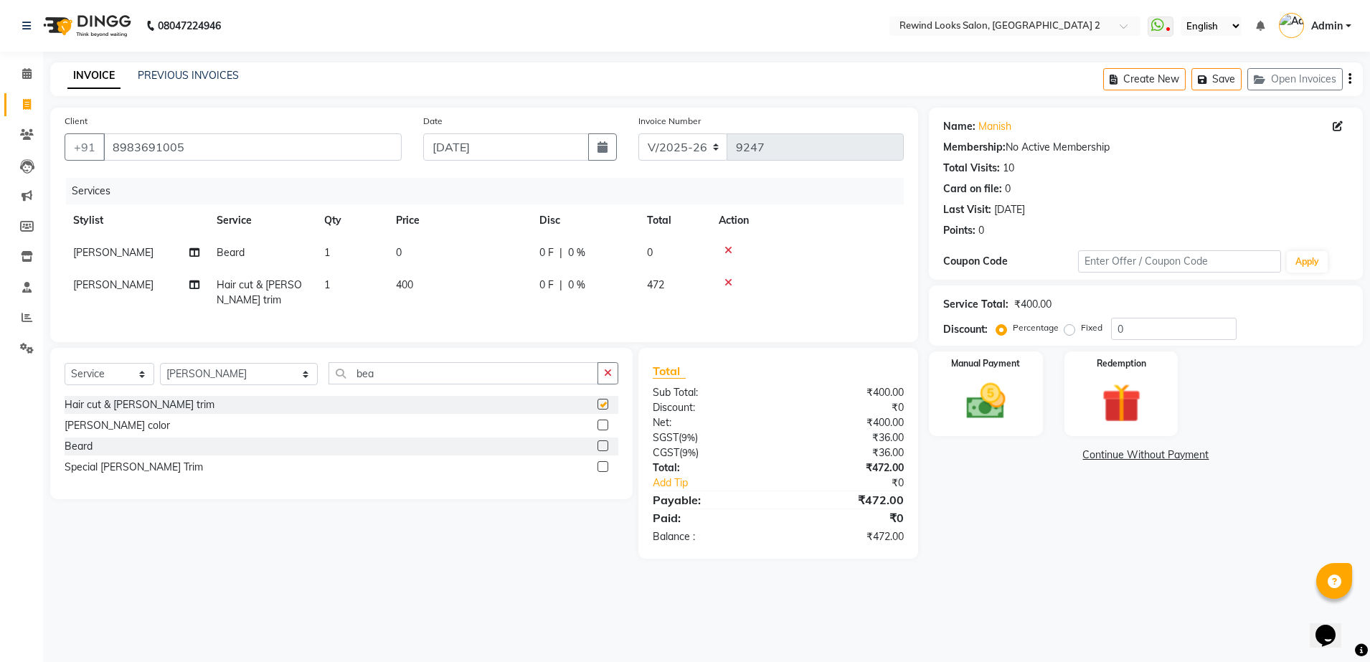
checkbox input "false"
click at [729, 254] on icon at bounding box center [729, 250] width 8 height 10
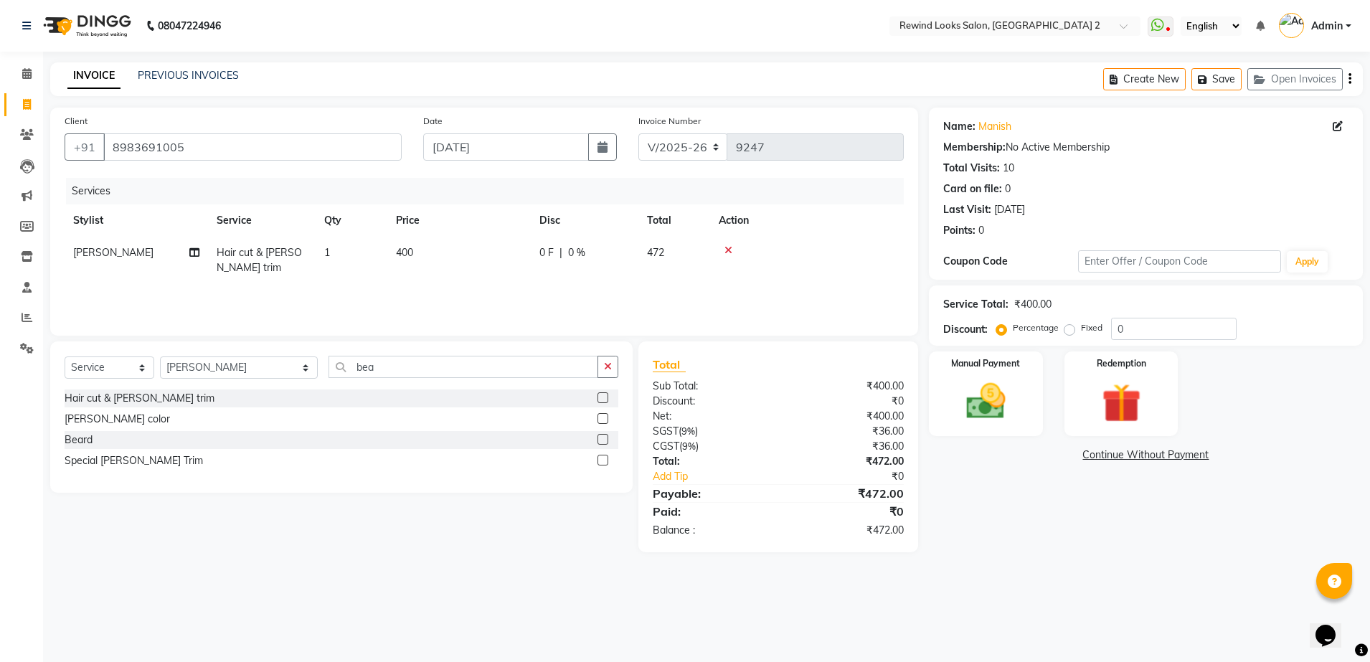
click at [492, 255] on td "400" at bounding box center [458, 260] width 143 height 47
select select "74475"
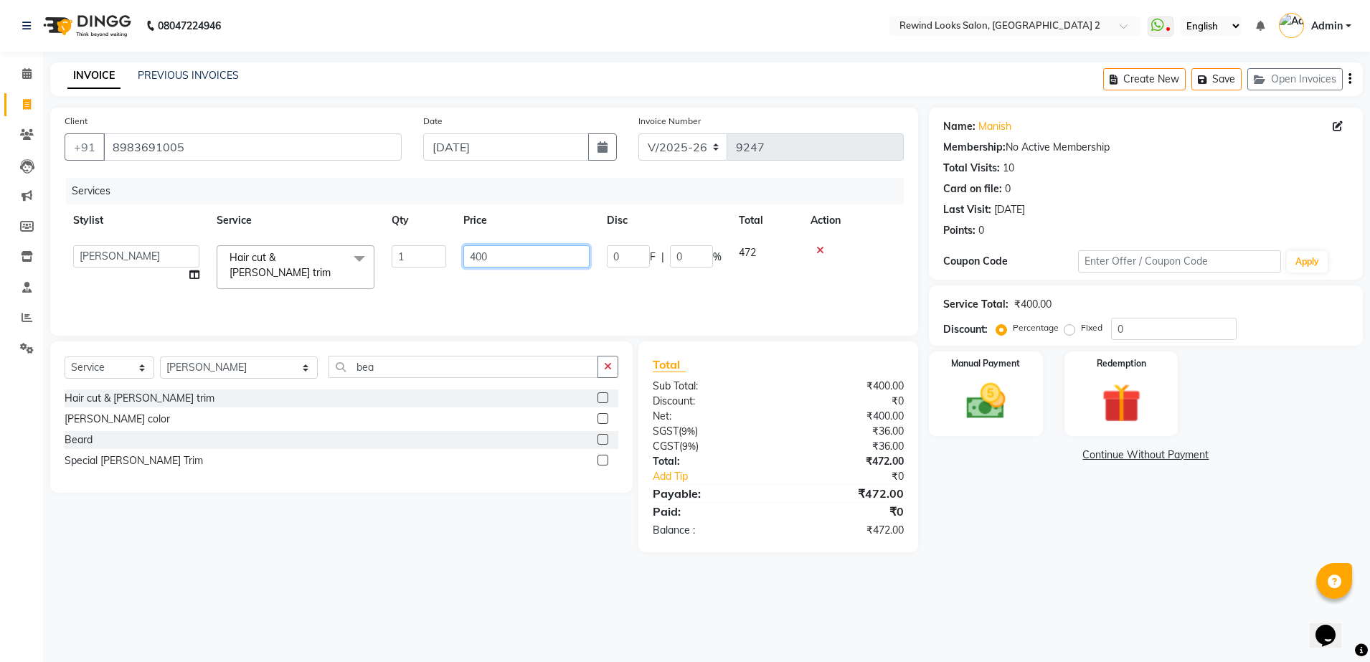
click at [501, 258] on input "400" at bounding box center [526, 256] width 126 height 22
type input "4"
type input "500"
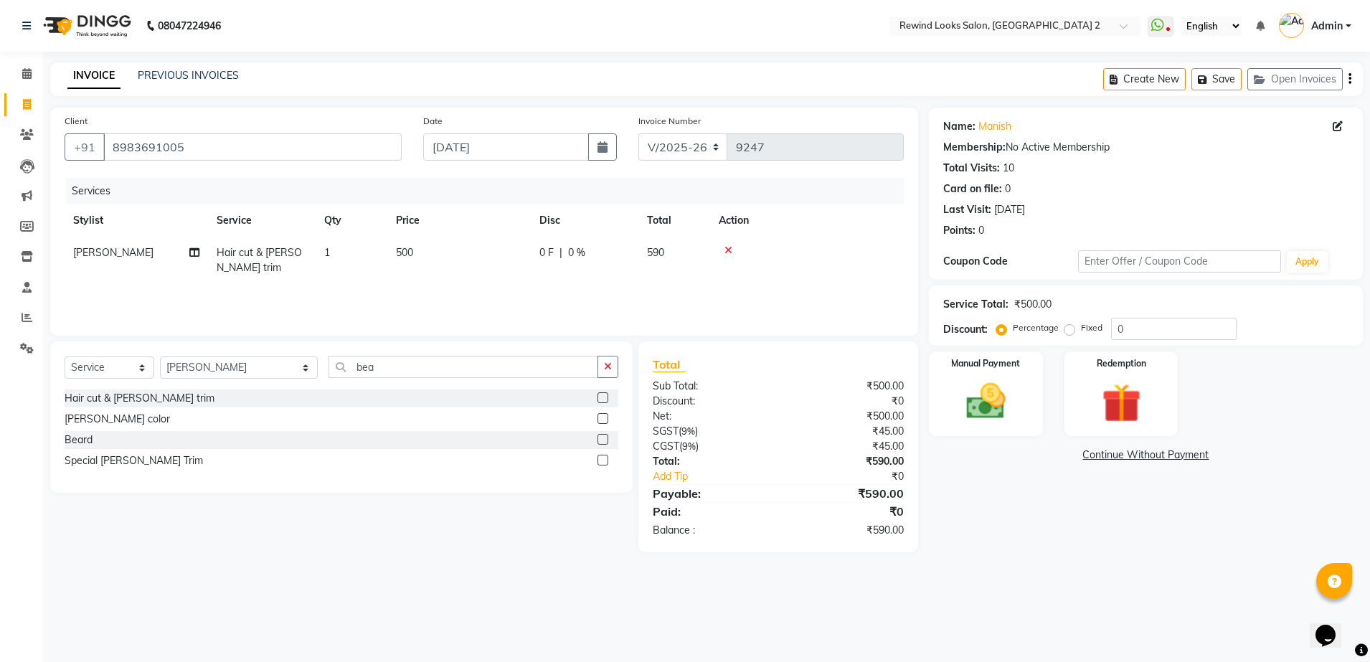
click at [1149, 525] on div "Name: Manish Membership: No Active Membership Total Visits: 10 Card on file: 0 …" at bounding box center [1151, 330] width 445 height 445
click at [1350, 79] on icon "button" at bounding box center [1350, 79] width 3 height 1
select select "27076"
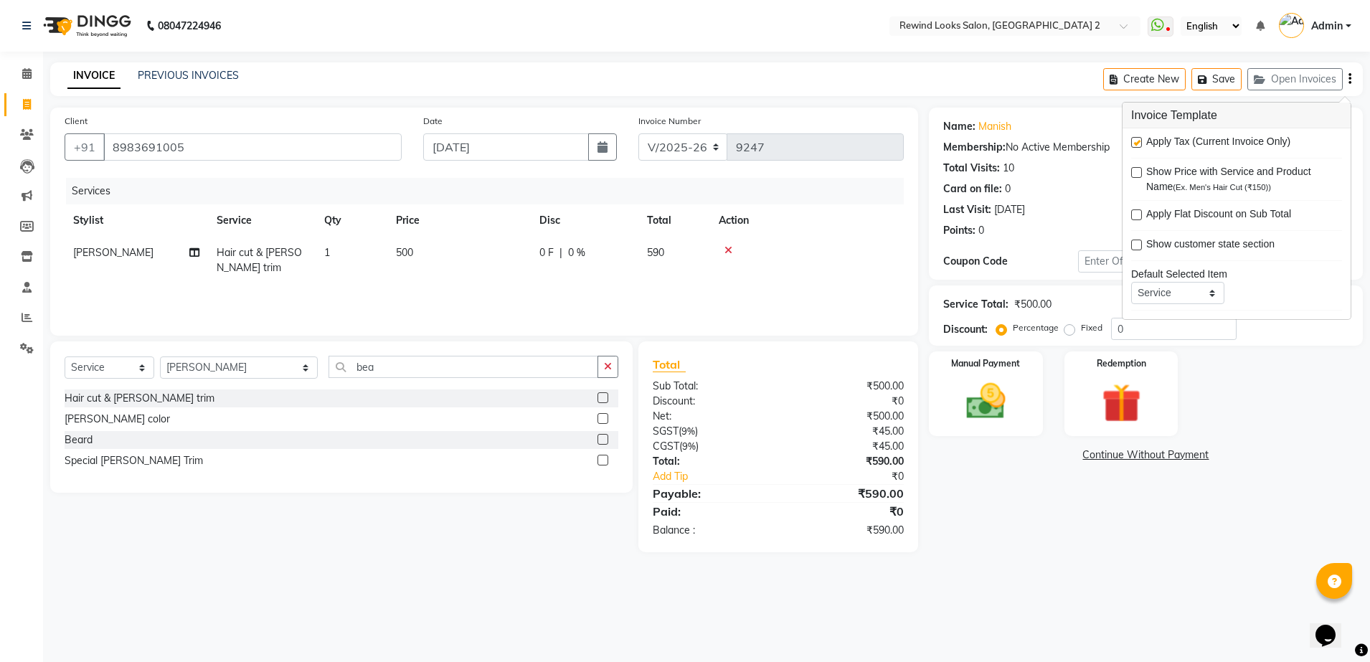
click at [1140, 142] on label at bounding box center [1136, 142] width 11 height 11
click at [1140, 142] on input "checkbox" at bounding box center [1135, 142] width 9 height 9
checkbox input "false"
click at [991, 397] on img at bounding box center [986, 401] width 67 height 47
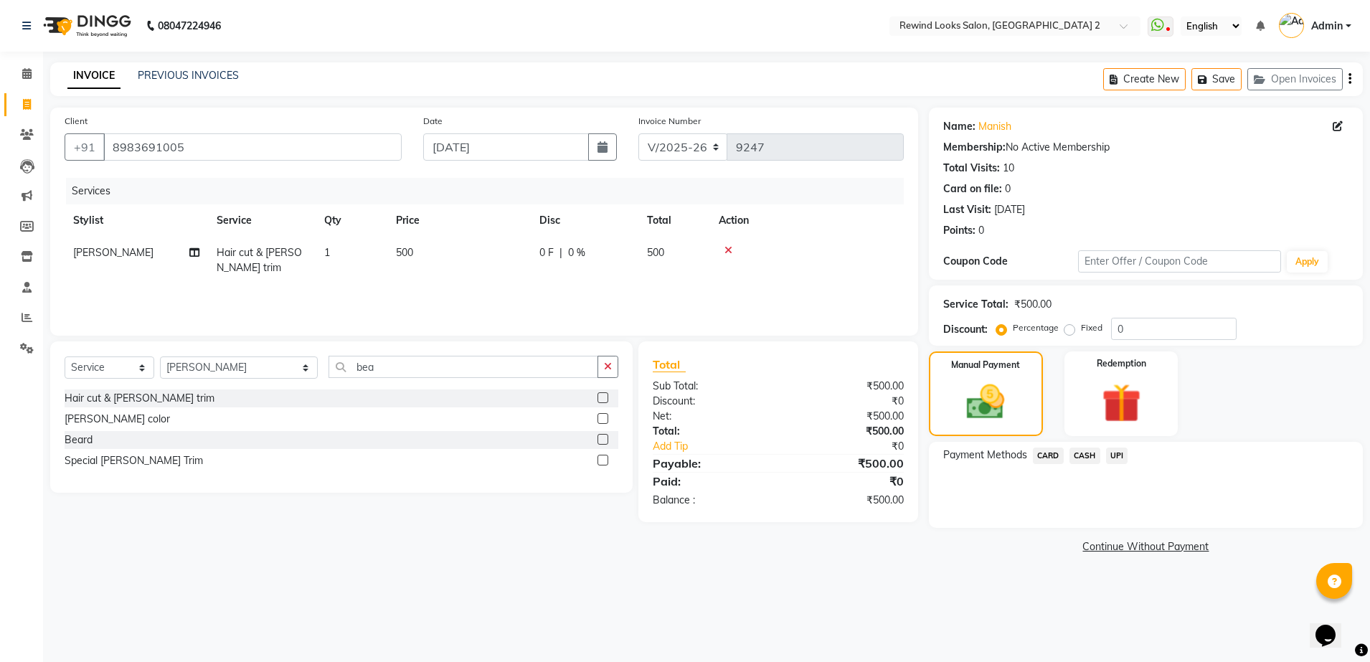
click at [1115, 454] on span "UPI" at bounding box center [1117, 456] width 22 height 17
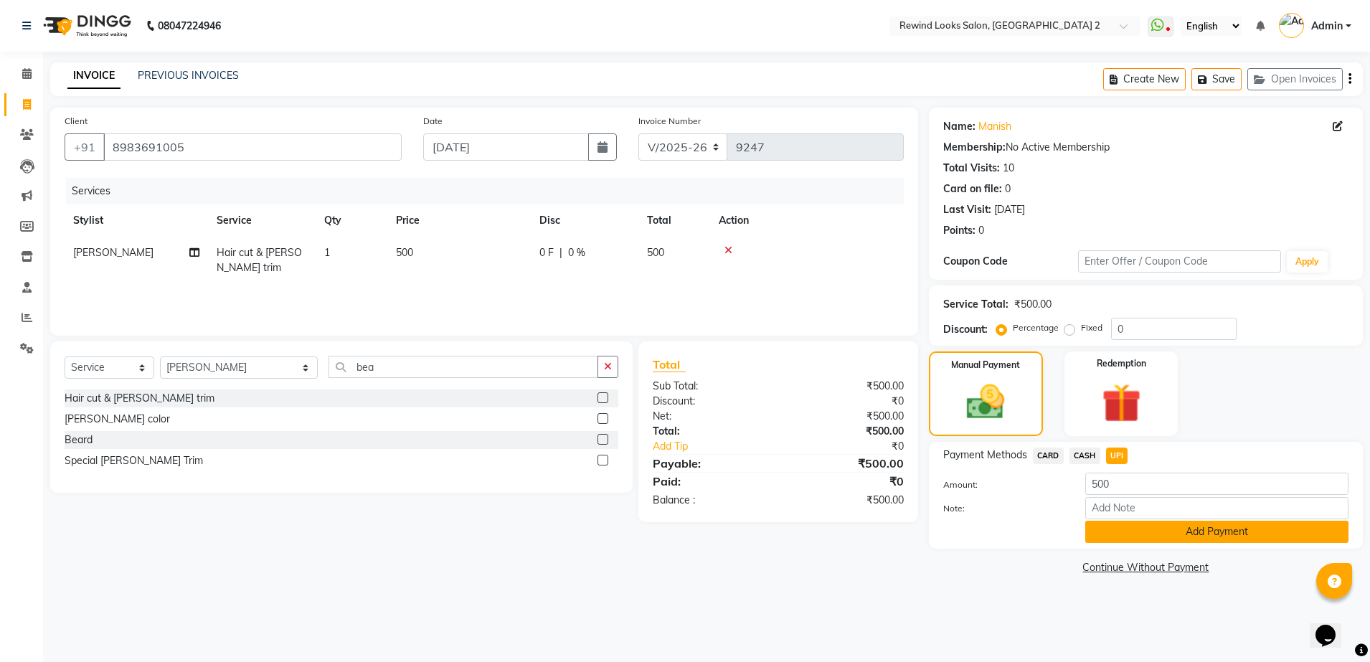
click at [1108, 527] on button "Add Payment" at bounding box center [1216, 532] width 263 height 22
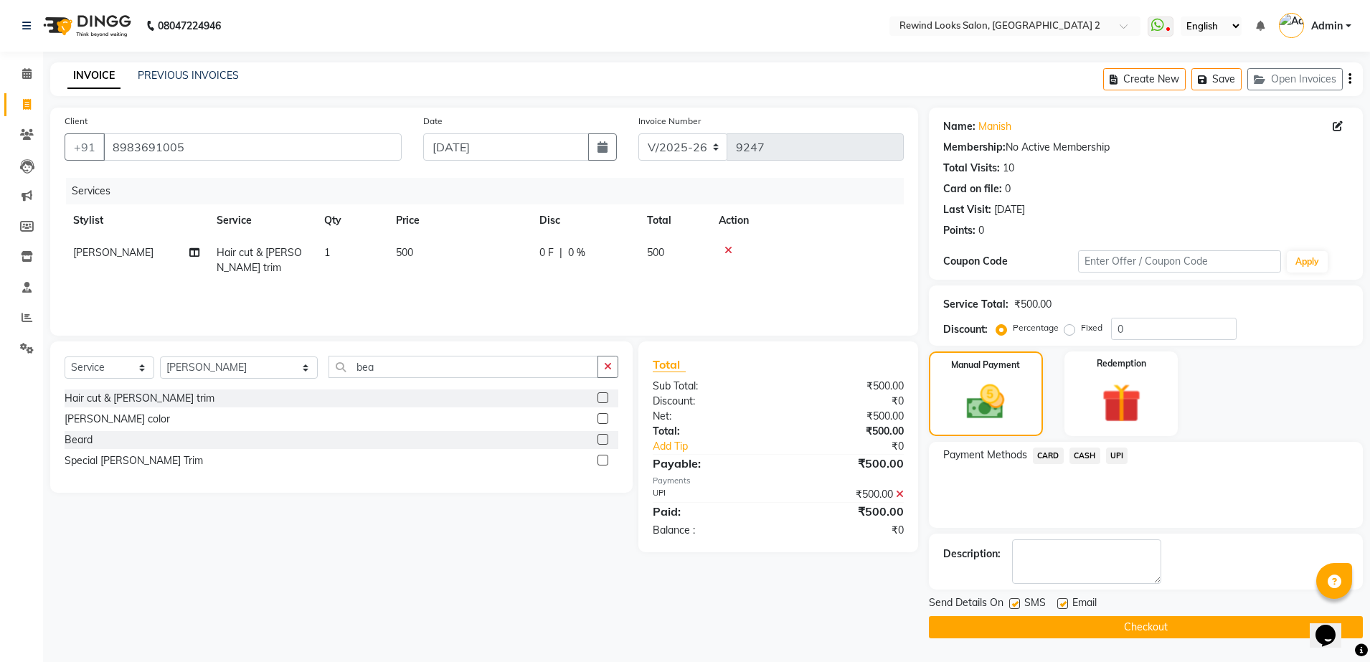
click at [1116, 623] on button "Checkout" at bounding box center [1146, 627] width 434 height 22
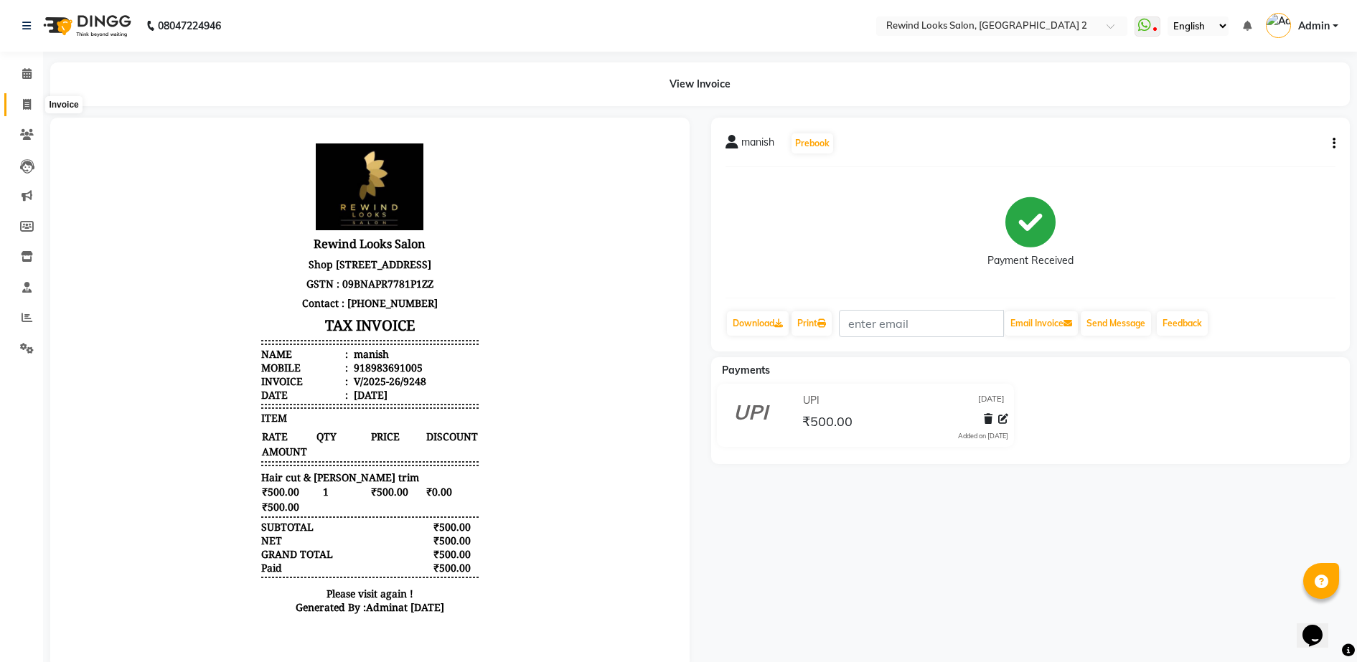
click at [23, 103] on icon at bounding box center [27, 104] width 8 height 11
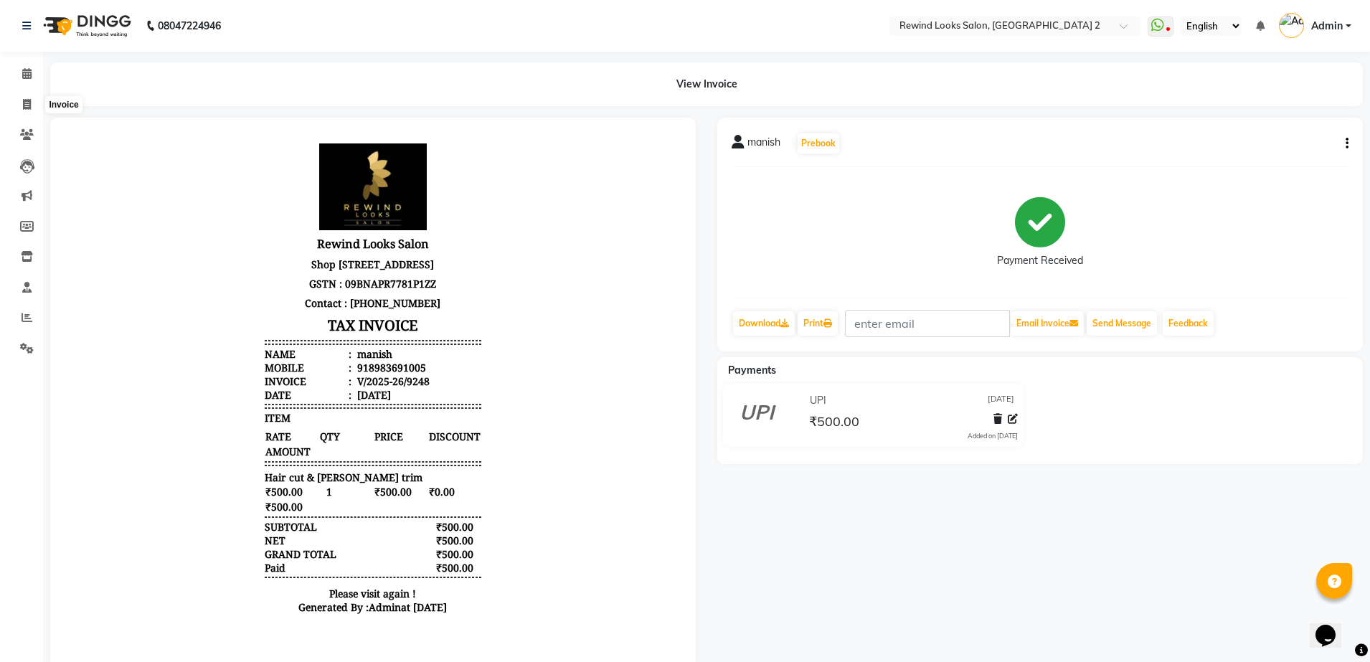
select select "4640"
select select "service"
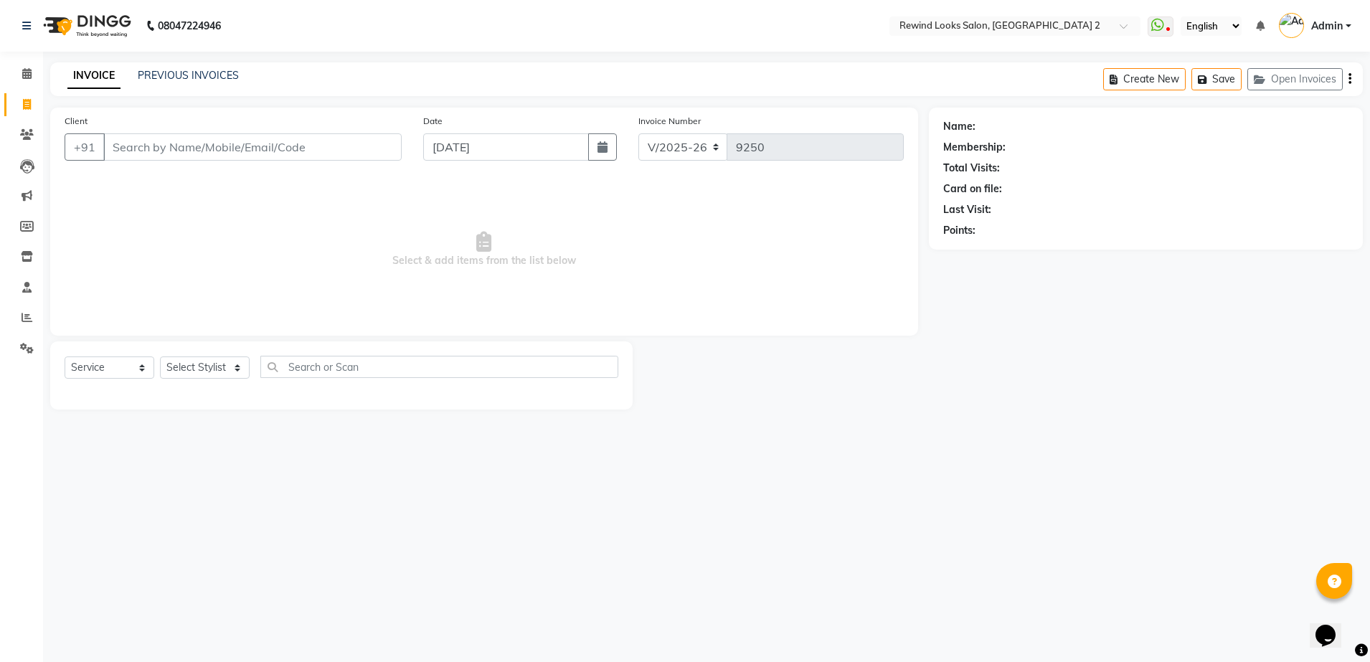
type input "k"
select select "27076"
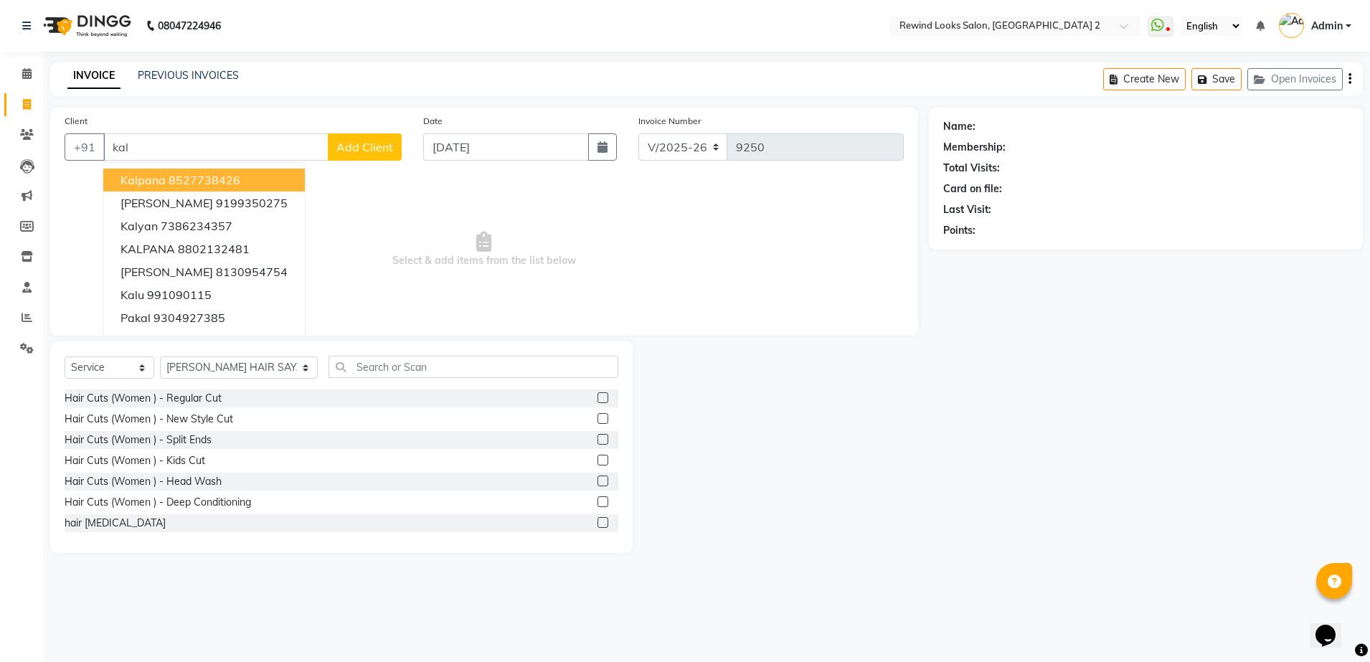
click at [130, 174] on span "kalpana" at bounding box center [143, 180] width 45 height 14
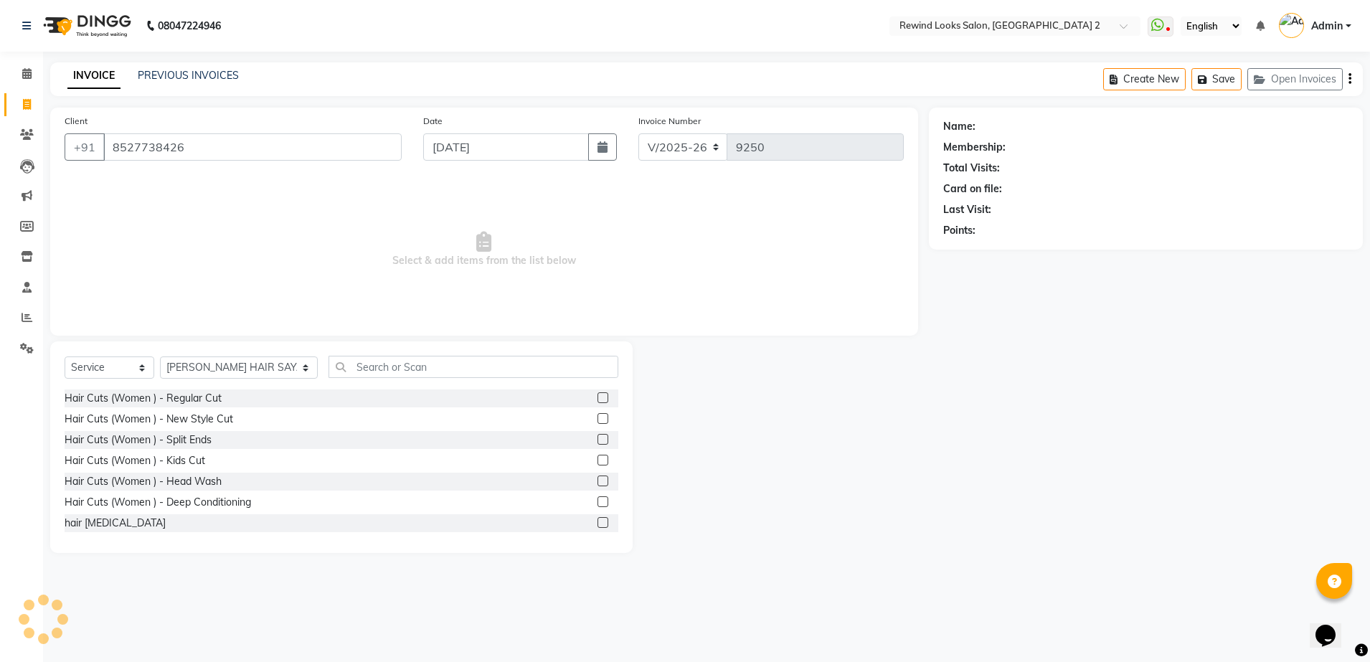
type input "8527738426"
select select "1: Object"
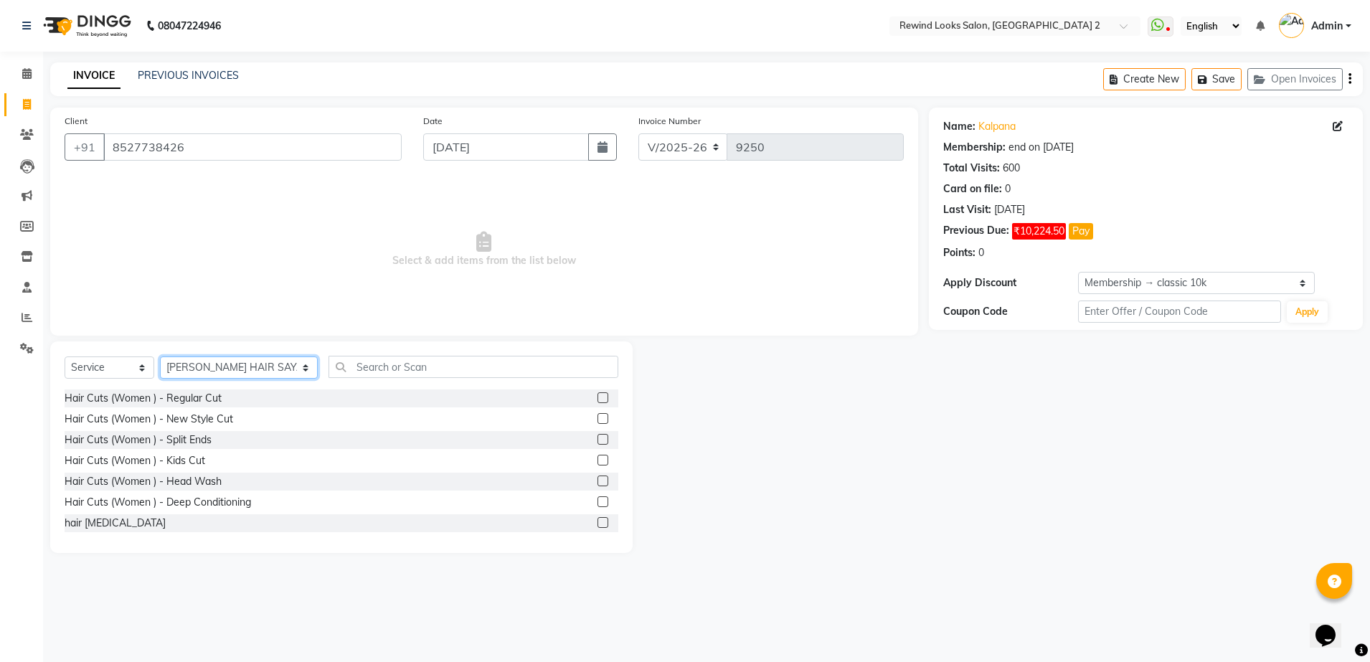
click at [203, 362] on select "Select Stylist aayat ADMIN Alfad hair Casa [PERSON_NAME] ([DEMOGRAPHIC_DATA] HA…" at bounding box center [239, 368] width 158 height 22
select select "47089"
click at [160, 357] on select "Select Stylist aayat ADMIN Alfad hair Casa [PERSON_NAME] ([DEMOGRAPHIC_DATA] HA…" at bounding box center [239, 368] width 158 height 22
click at [339, 368] on input "text" at bounding box center [474, 367] width 290 height 22
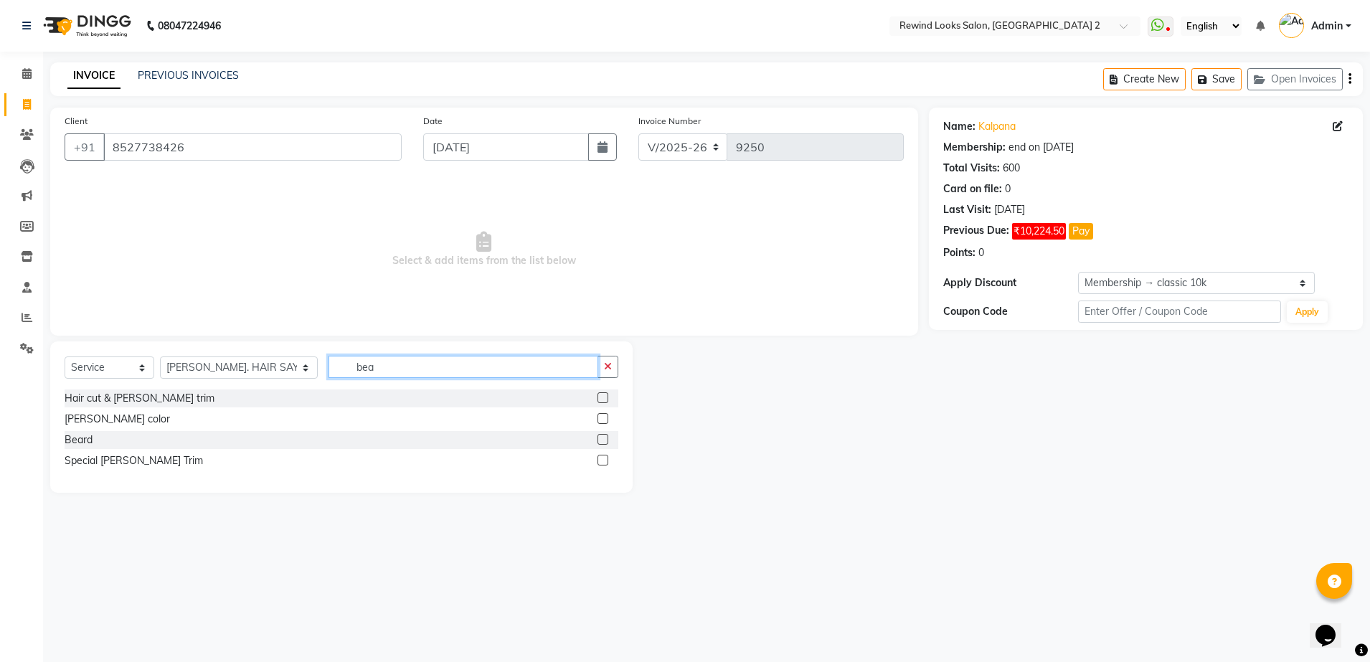
type input "bea"
click at [598, 440] on label at bounding box center [603, 439] width 11 height 11
click at [598, 440] on input "checkbox" at bounding box center [602, 439] width 9 height 9
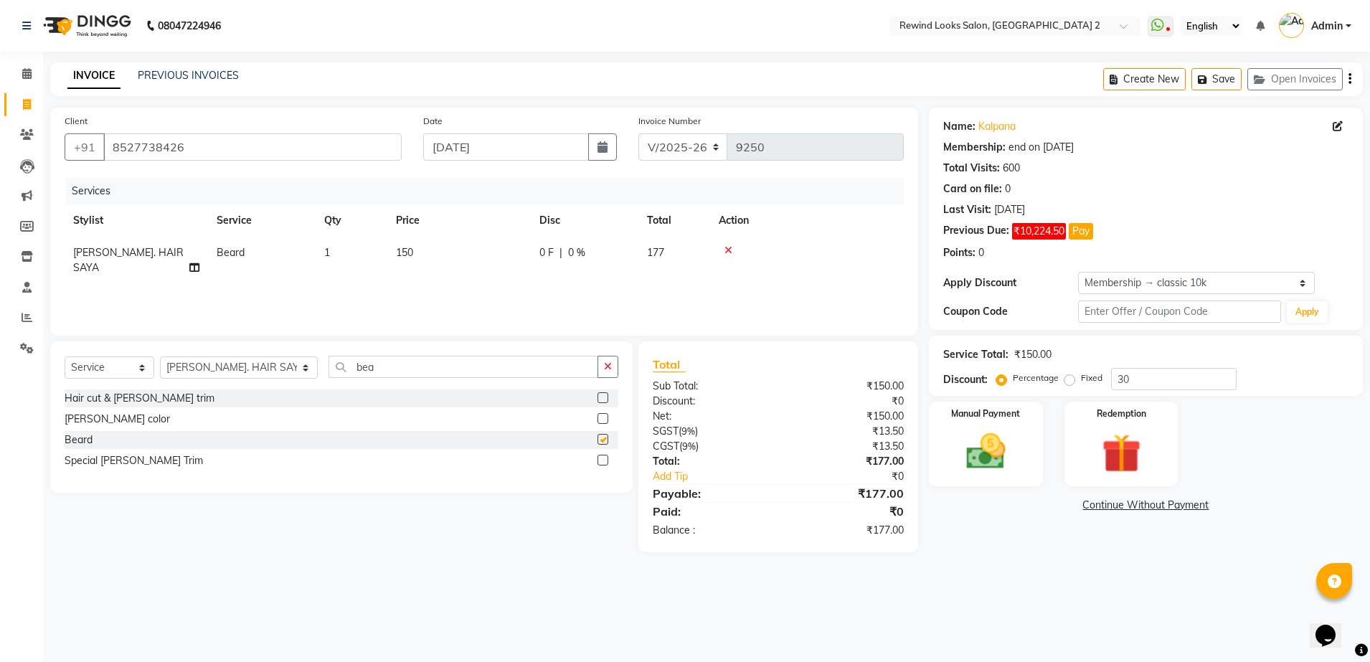
checkbox input "false"
click at [452, 253] on td "150" at bounding box center [458, 260] width 143 height 47
select select "47089"
click at [514, 250] on input "150" at bounding box center [526, 256] width 126 height 22
click at [834, 633] on div "08047224946 Select Location × Rewind Looks Salon, [GEOGRAPHIC_DATA] 2 WhatsApp …" at bounding box center [685, 331] width 1370 height 662
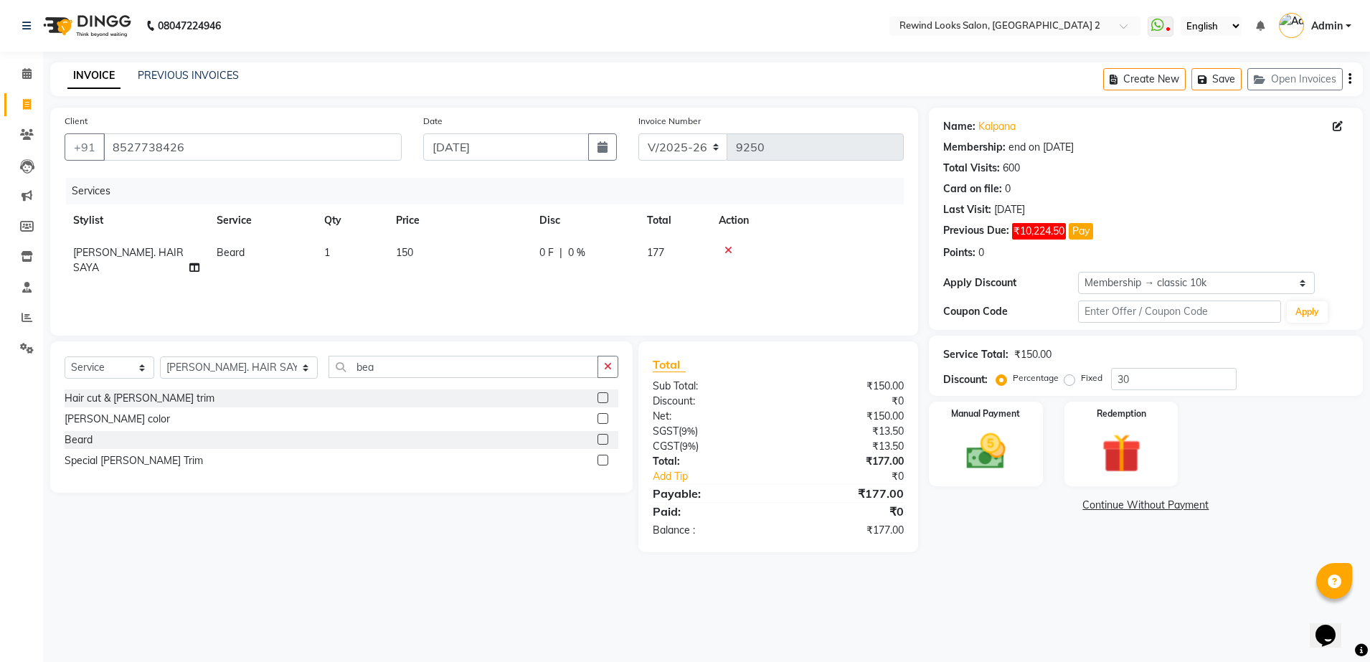
click at [1350, 80] on icon "button" at bounding box center [1350, 79] width 3 height 1
select select "27076"
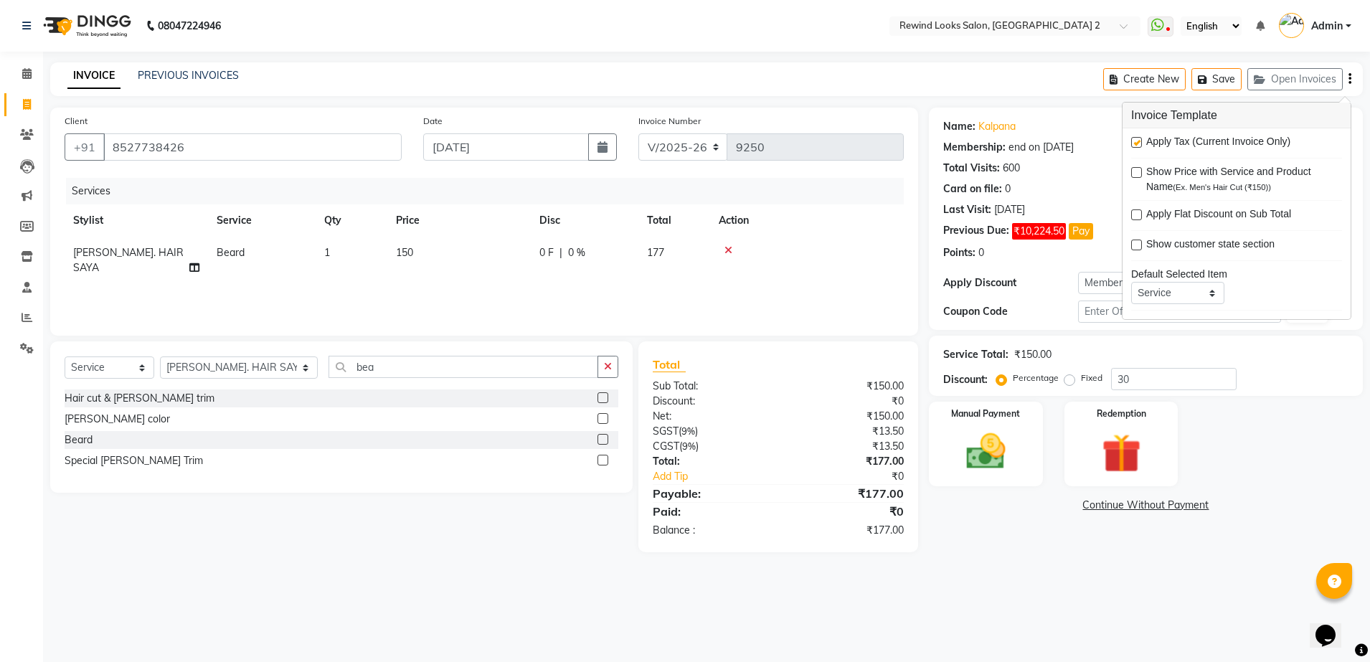
click at [1137, 141] on label at bounding box center [1136, 142] width 11 height 11
click at [1137, 141] on input "checkbox" at bounding box center [1135, 142] width 9 height 9
checkbox input "false"
click at [984, 438] on img at bounding box center [986, 451] width 67 height 47
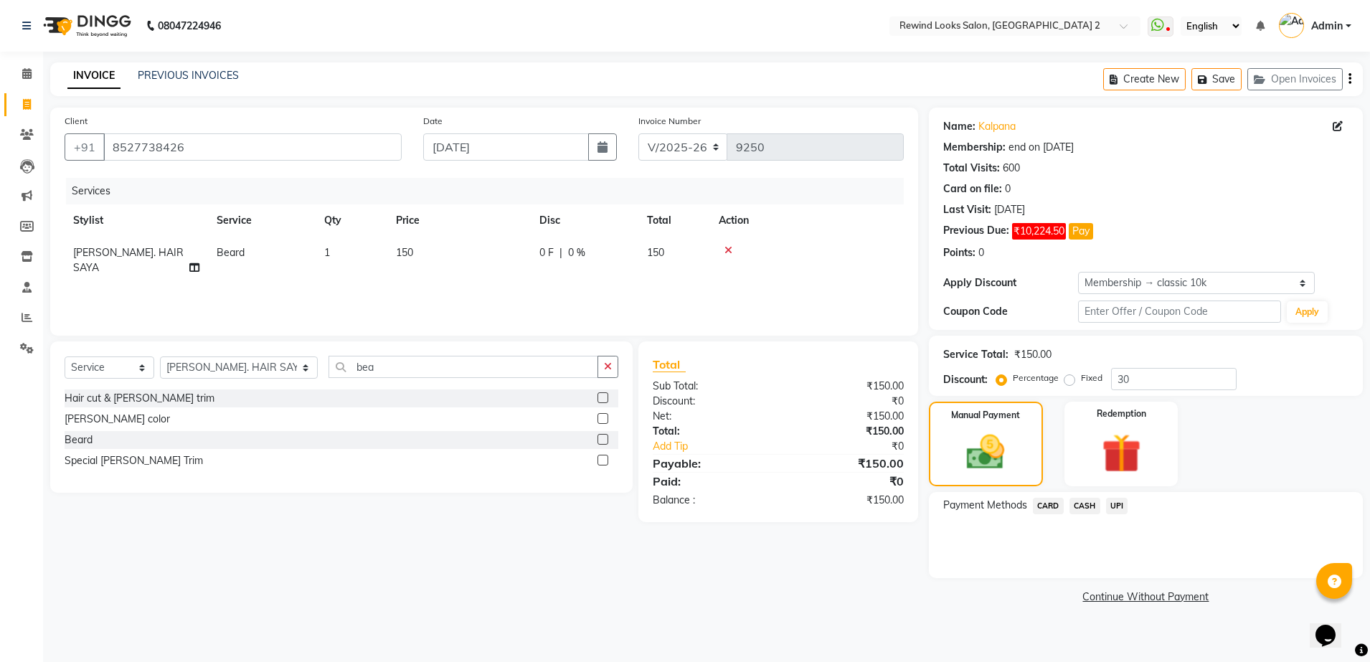
click at [1118, 504] on span "UPI" at bounding box center [1117, 506] width 22 height 17
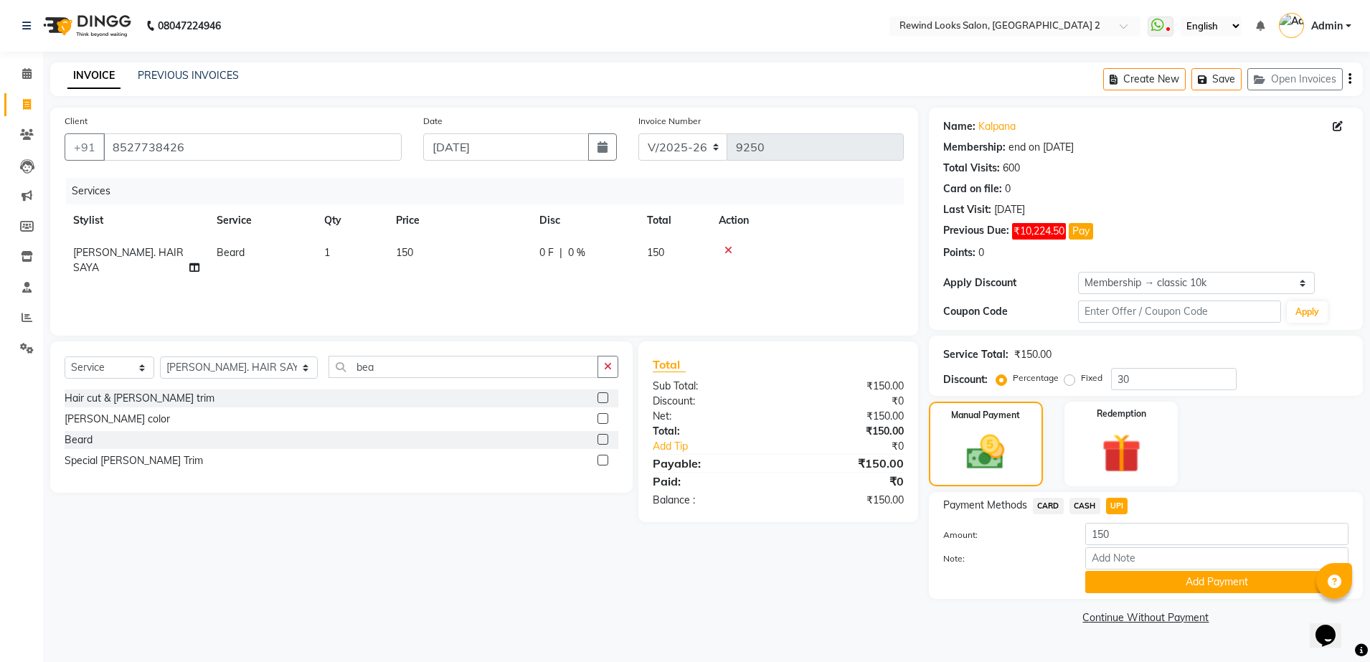
click at [458, 255] on td "150" at bounding box center [458, 260] width 143 height 47
select select "47089"
click at [519, 245] on input "150" at bounding box center [526, 256] width 126 height 22
type input "1"
type input "300"
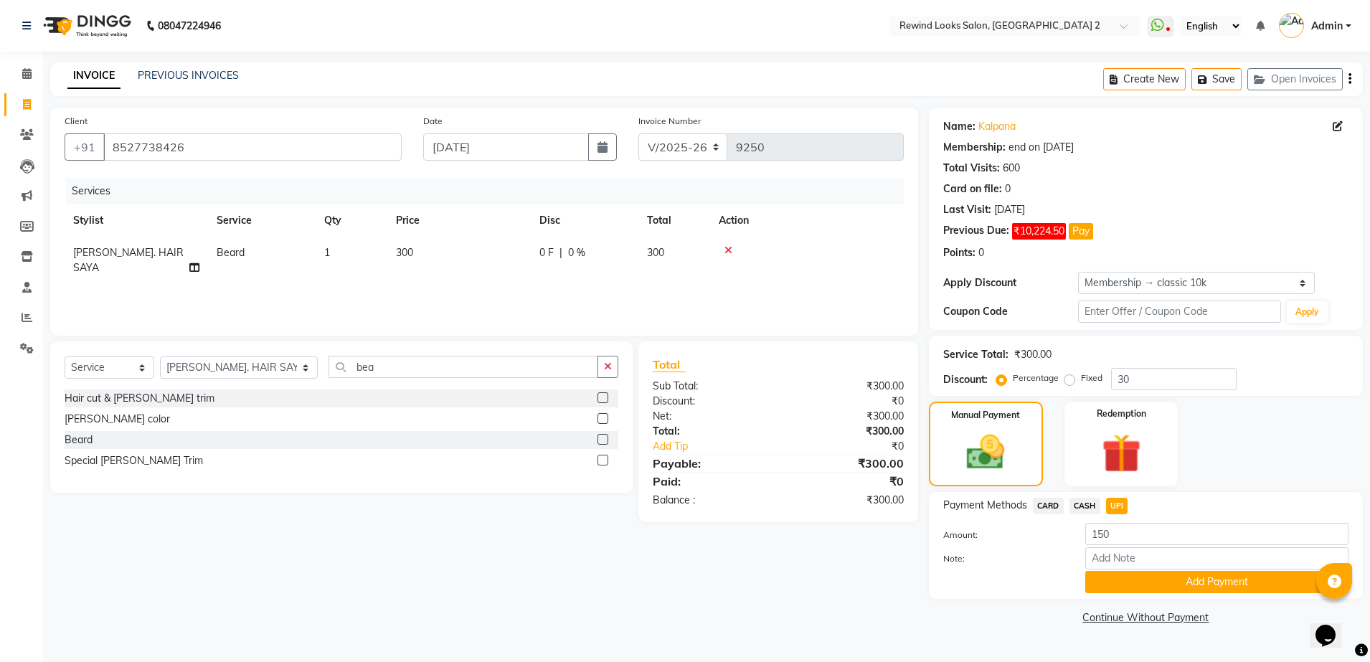
click at [648, 278] on div "Services Stylist Service Qty Price Disc Total Action [PERSON_NAME]. HAIR SAYA […" at bounding box center [484, 249] width 839 height 143
drag, startPoint x: 992, startPoint y: 605, endPoint x: 1005, endPoint y: 616, distance: 16.8
click at [1005, 616] on div "Name: Kalpana Membership: end on [DATE] Total Visits: 600 Card on file: 0 Last …" at bounding box center [1151, 368] width 445 height 521
drag, startPoint x: 1005, startPoint y: 616, endPoint x: 1042, endPoint y: 507, distance: 115.3
click at [1042, 507] on div "Name: Kalpana Membership: end on [DATE] Total Visits: 600 Card on file: 0 Last …" at bounding box center [1151, 368] width 445 height 521
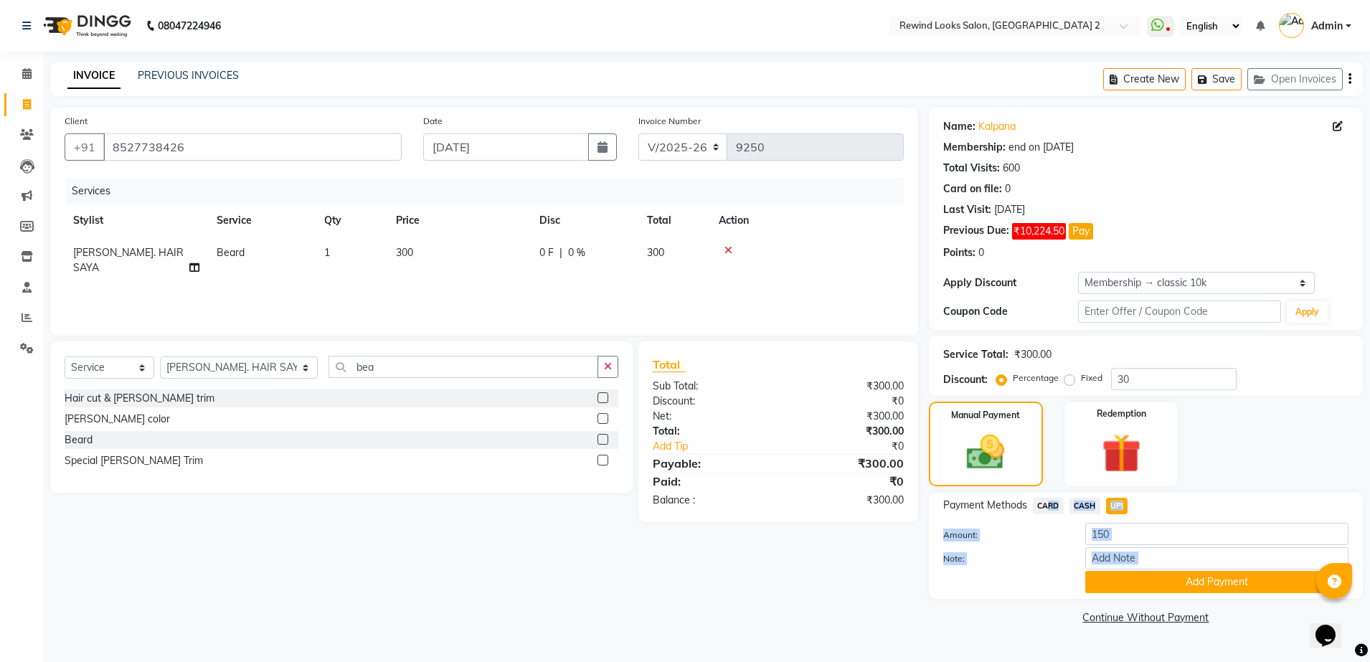
click at [1042, 507] on span "CARD" at bounding box center [1048, 506] width 31 height 17
type input "300"
click at [1114, 504] on span "UPI" at bounding box center [1117, 506] width 22 height 17
click at [1106, 583] on button "Add Payment" at bounding box center [1216, 582] width 263 height 22
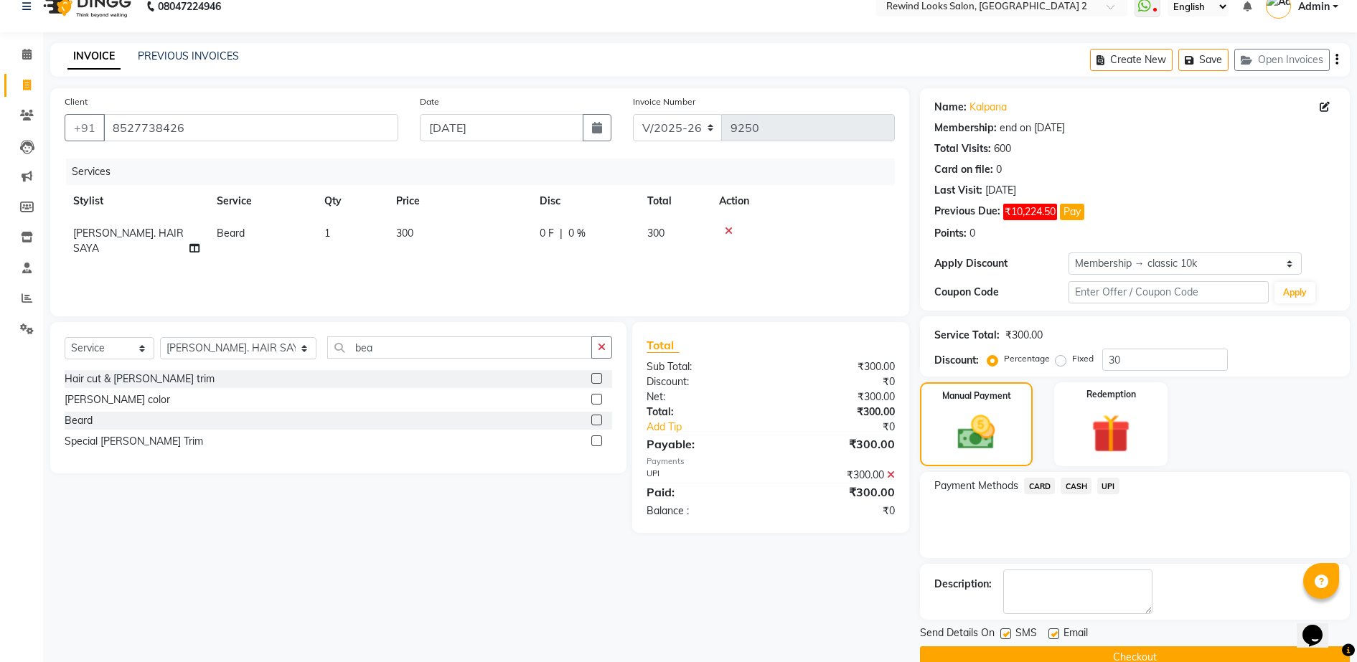
scroll to position [36, 0]
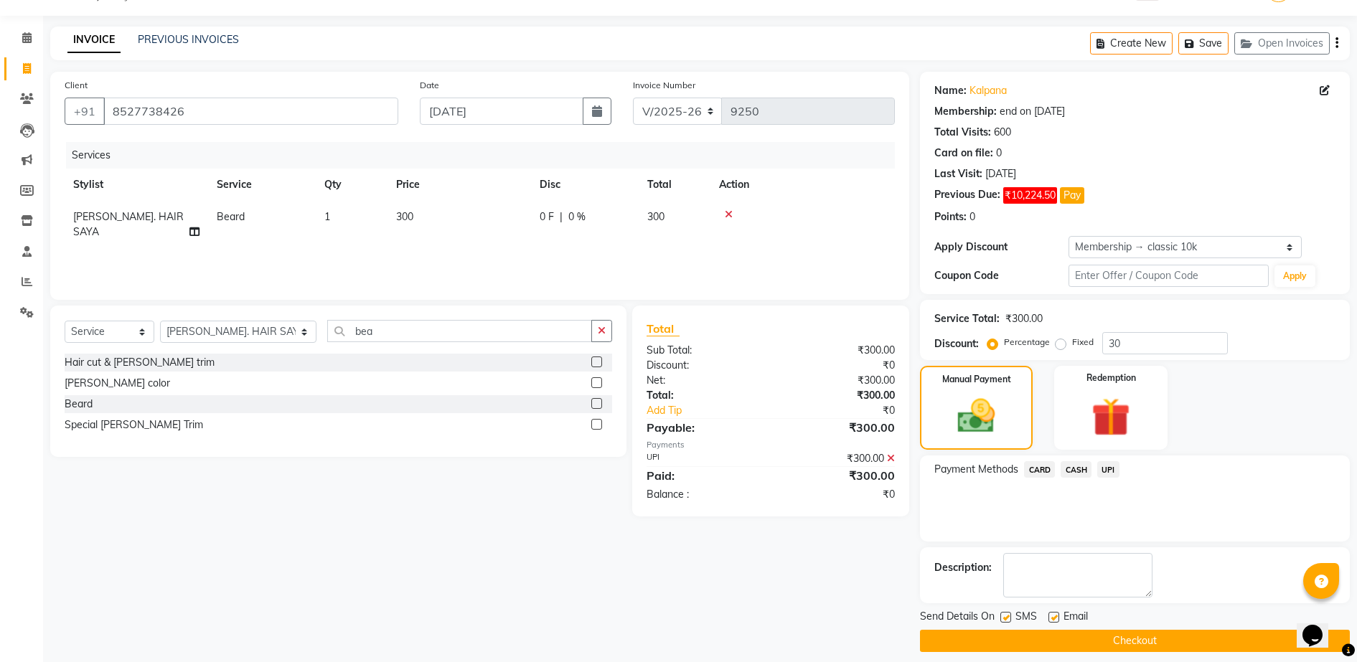
click at [1268, 632] on button "Checkout" at bounding box center [1135, 641] width 430 height 22
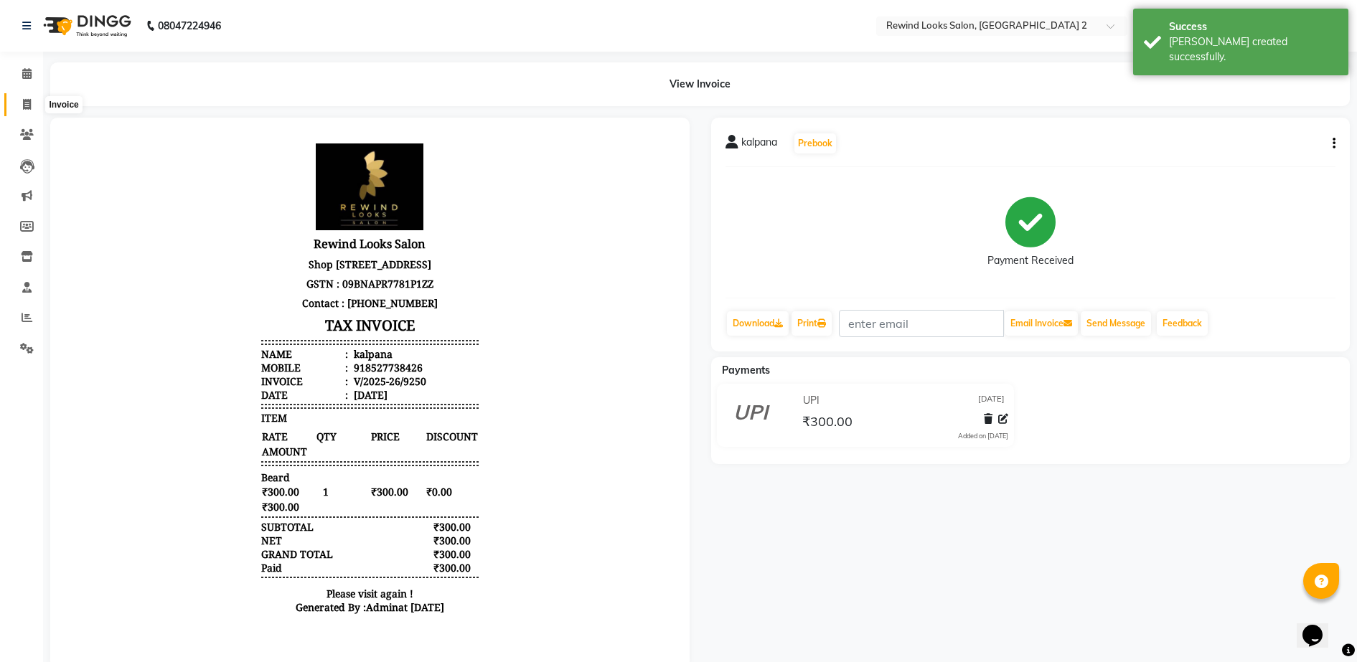
click at [33, 99] on span at bounding box center [26, 105] width 25 height 17
select select "service"
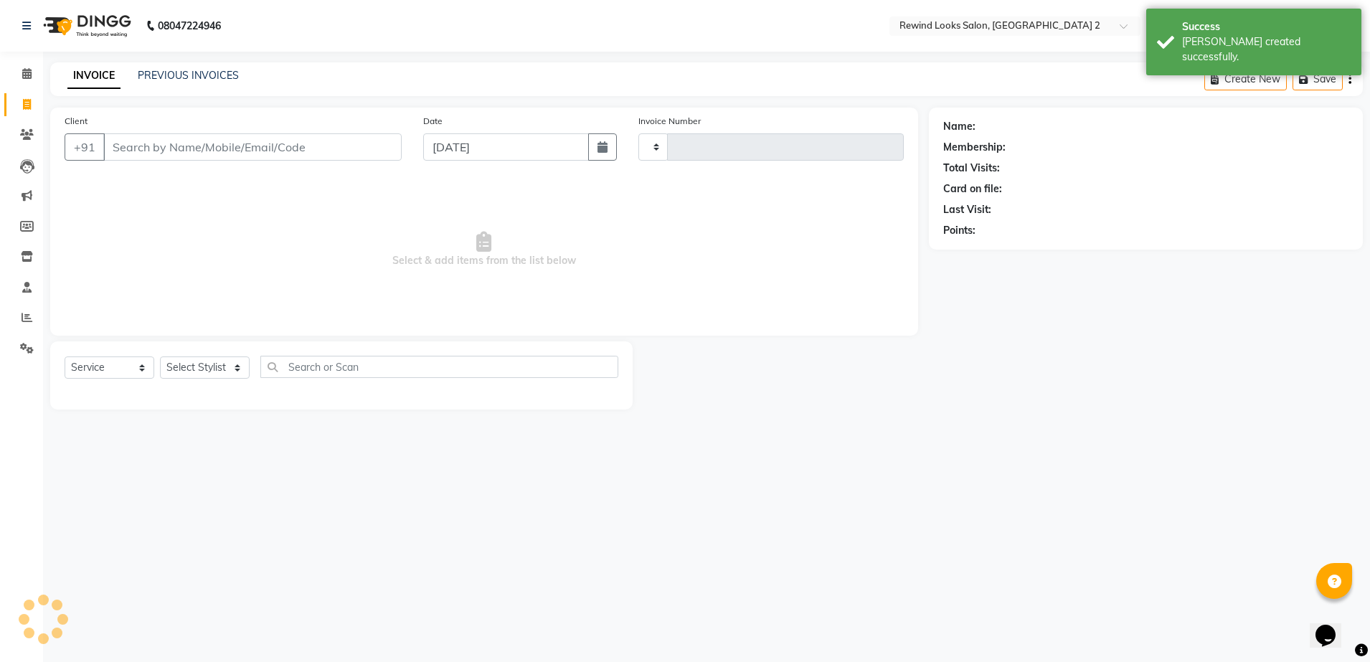
type input "9251"
select select "4640"
select select "27076"
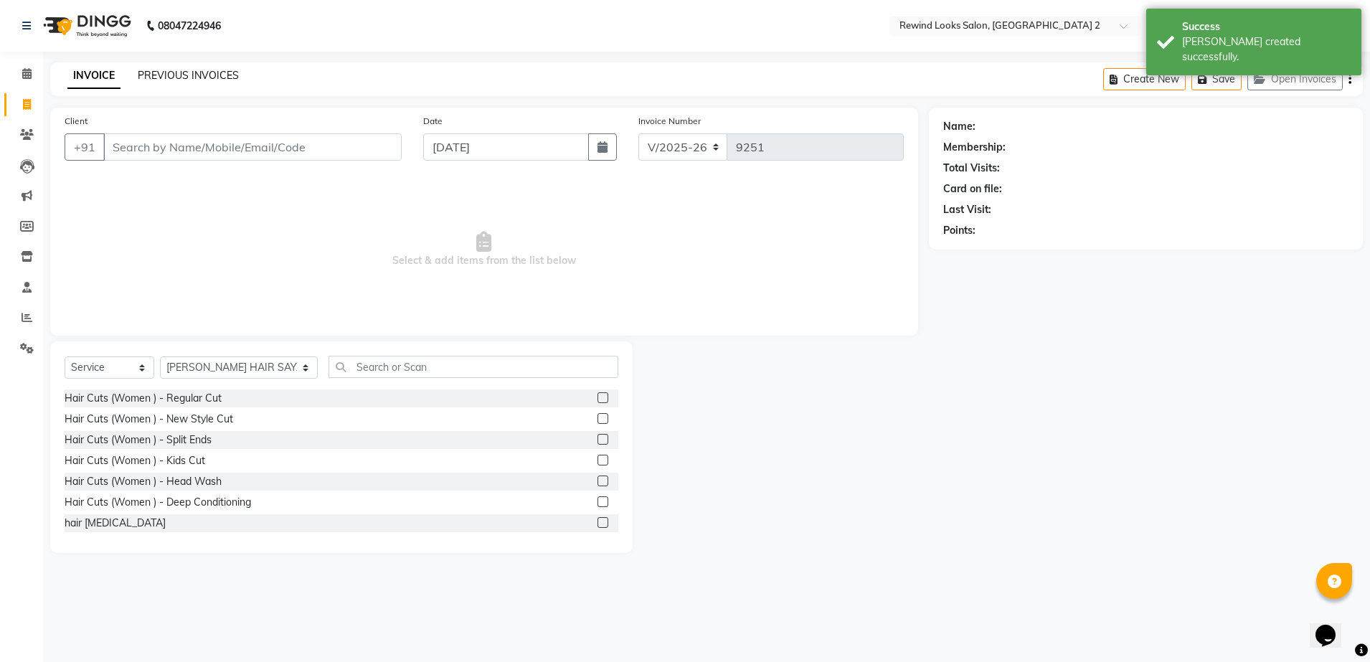
click at [178, 72] on link "PREVIOUS INVOICES" at bounding box center [188, 75] width 101 height 13
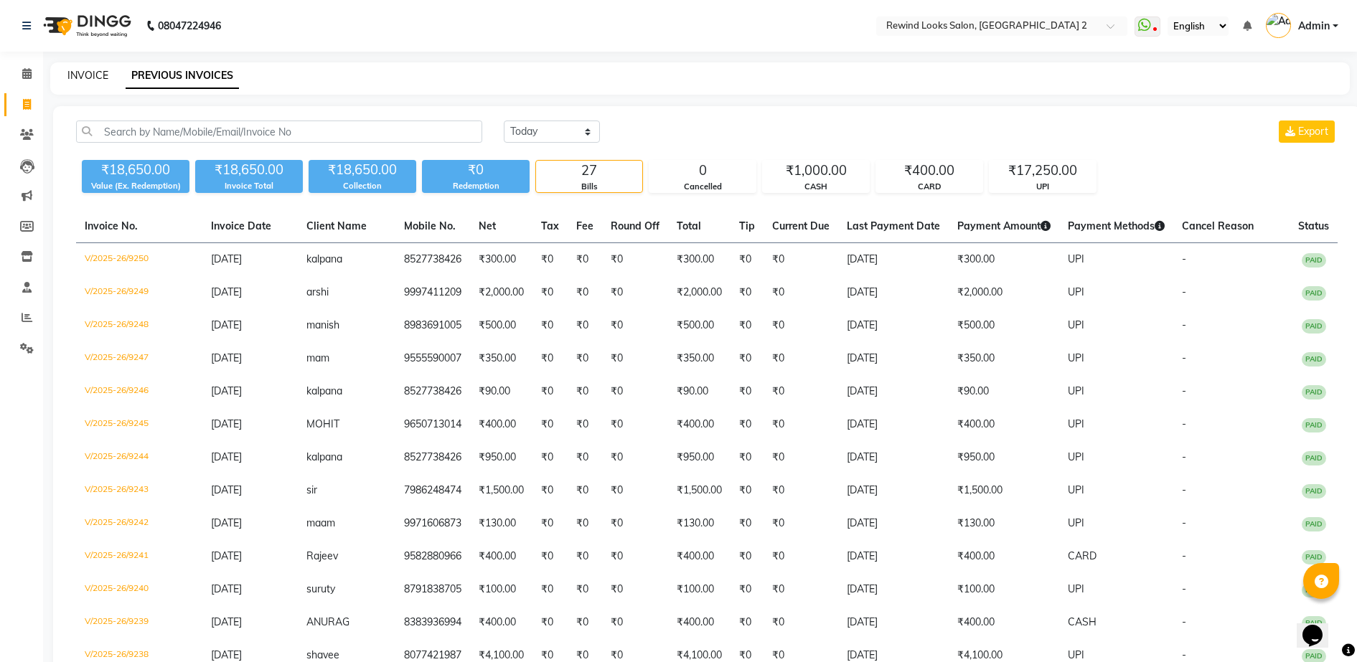
click at [91, 72] on link "INVOICE" at bounding box center [87, 75] width 41 height 13
select select "service"
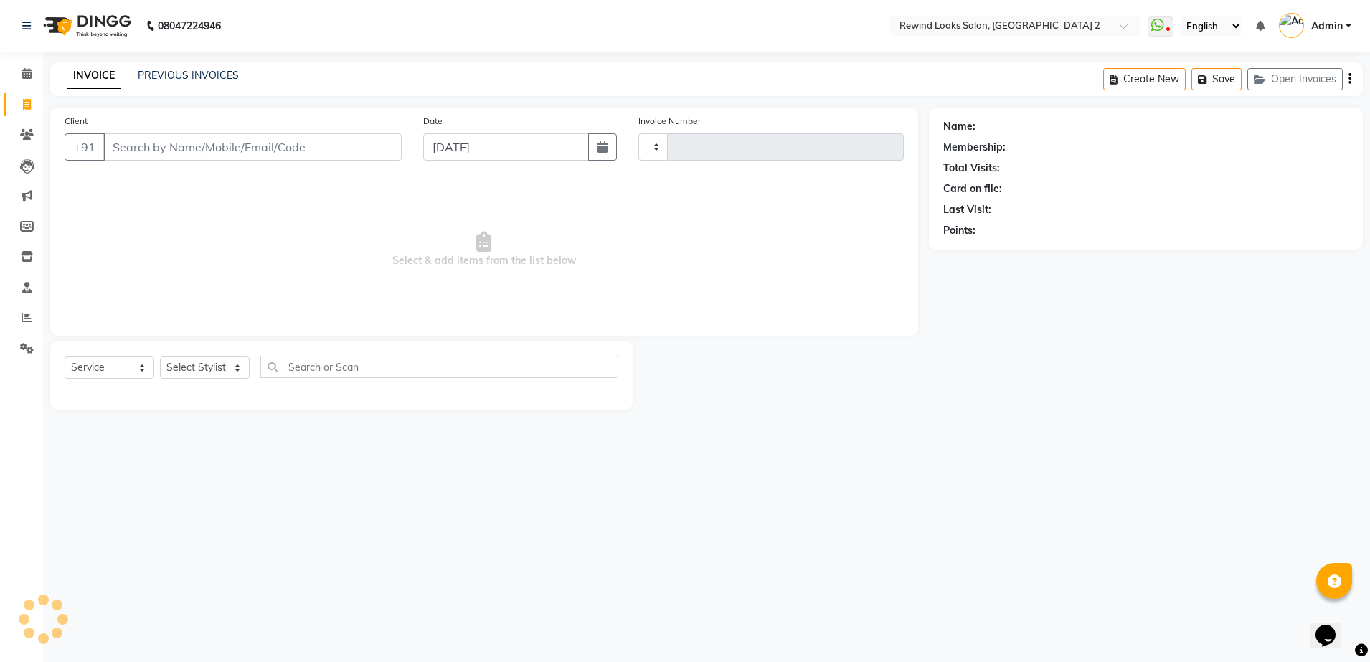
type input "9252"
select select "4640"
select select "27076"
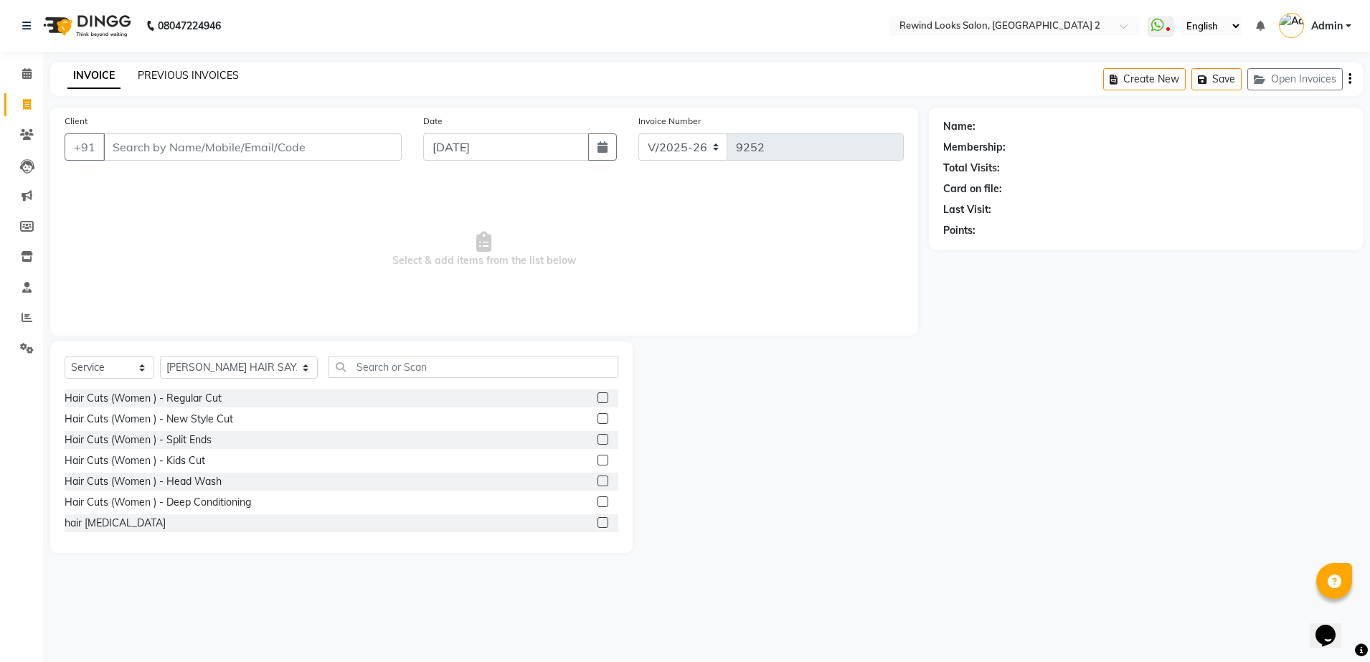
click at [209, 75] on link "PREVIOUS INVOICES" at bounding box center [188, 75] width 101 height 13
